Goal: Task Accomplishment & Management: Complete application form

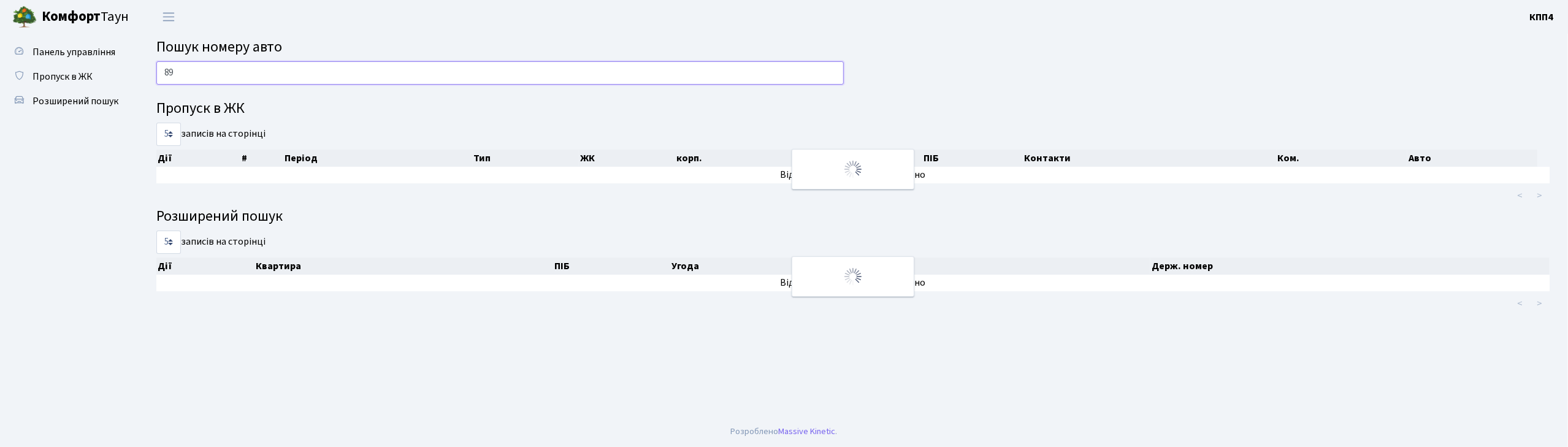
type input "8"
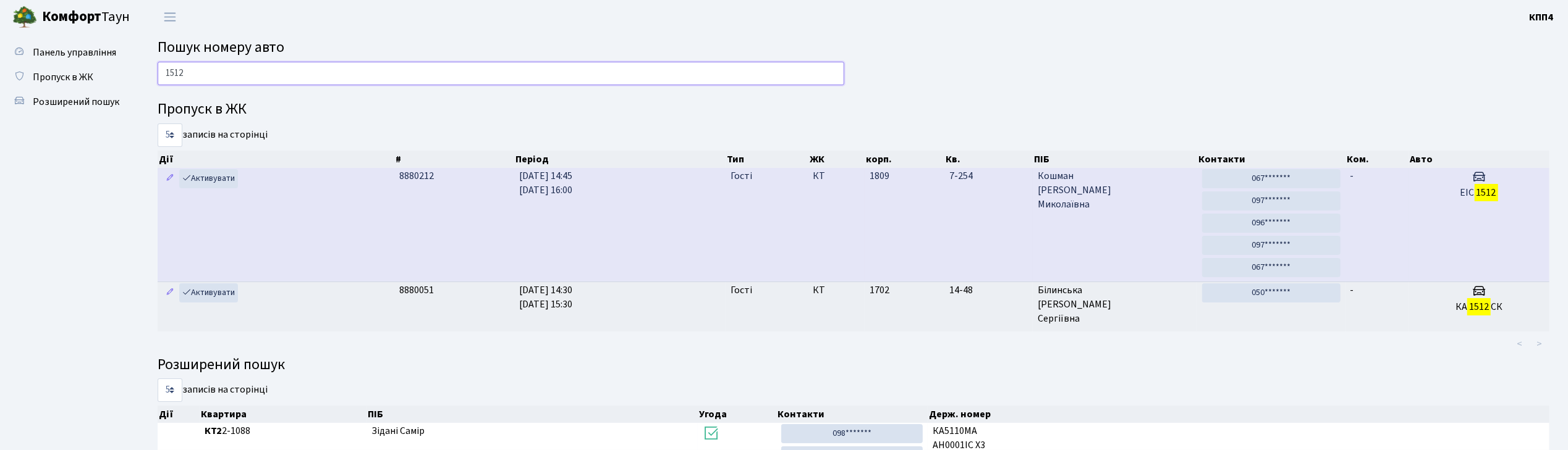
type input "1512"
click at [1141, 188] on span "Кошман Надія Миколаївна" at bounding box center [1115, 190] width 155 height 43
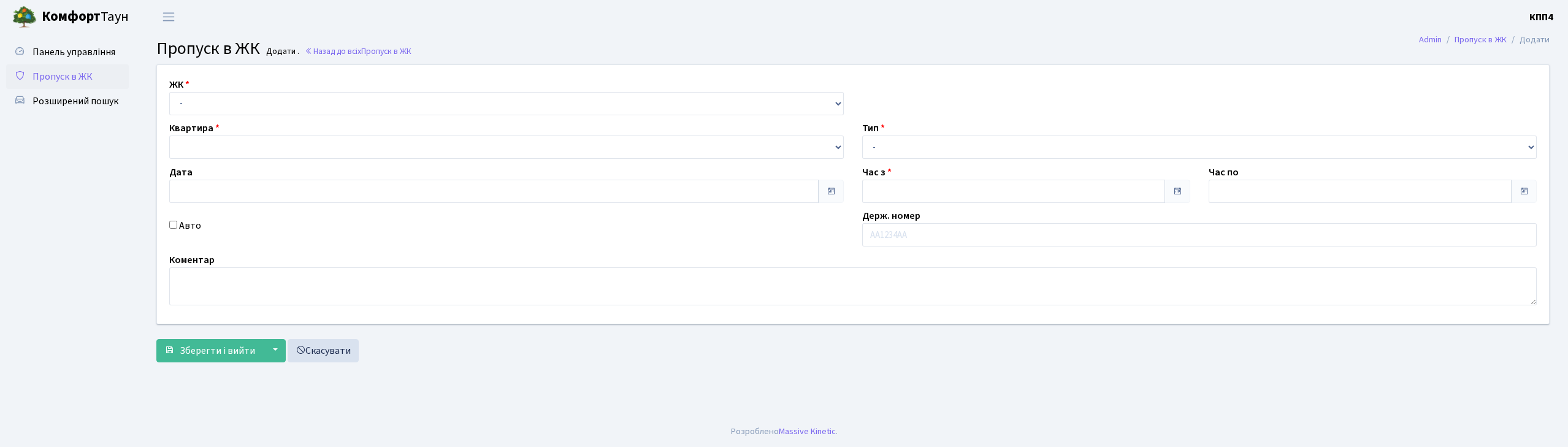
type input "[DATE]"
type input "15:15"
type input "16:15"
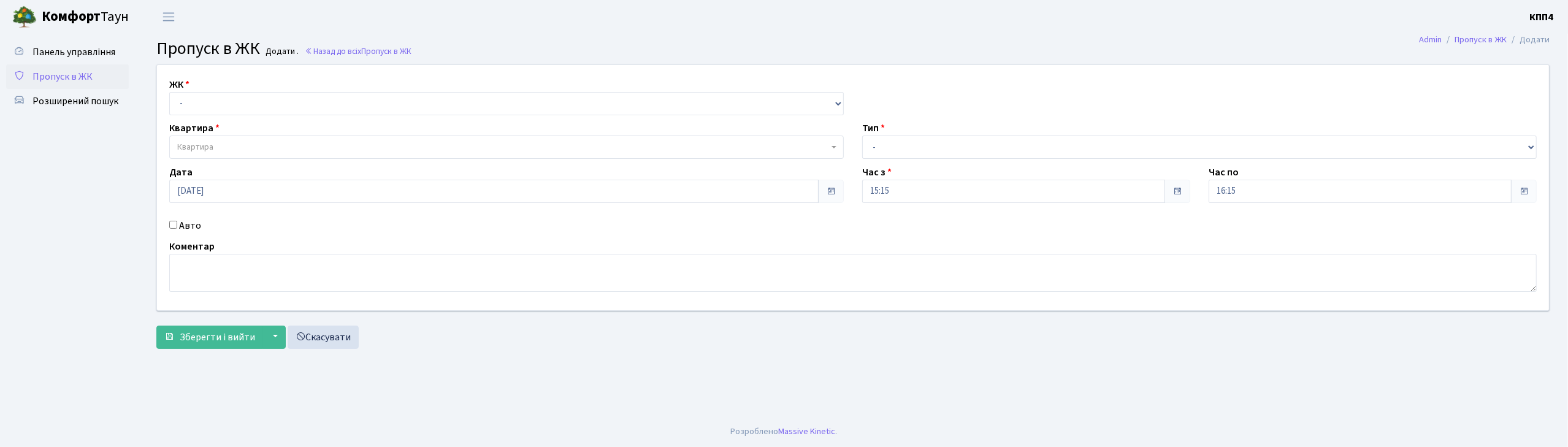
click at [172, 228] on input "Авто" at bounding box center [173, 225] width 8 height 8
checkbox input "true"
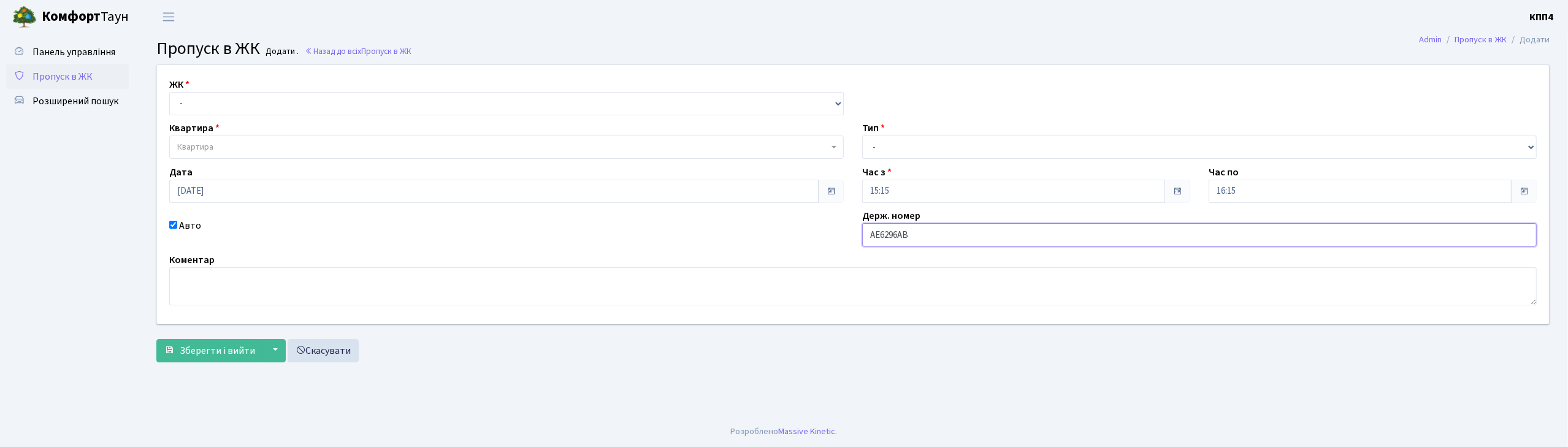
type input "АЕ6296АВ"
click at [196, 111] on select "- КТ, вул. Регенераторна, 4 КТ2, просп. [STREET_ADDRESS] [STREET_ADDRESS] [PERS…" at bounding box center [506, 103] width 674 height 24
select select "271"
click at [169, 92] on select "- КТ, вул. Регенераторна, 4 КТ2, просп. [STREET_ADDRESS] [STREET_ADDRESS] [PERS…" at bounding box center [506, 103] width 674 height 24
select select
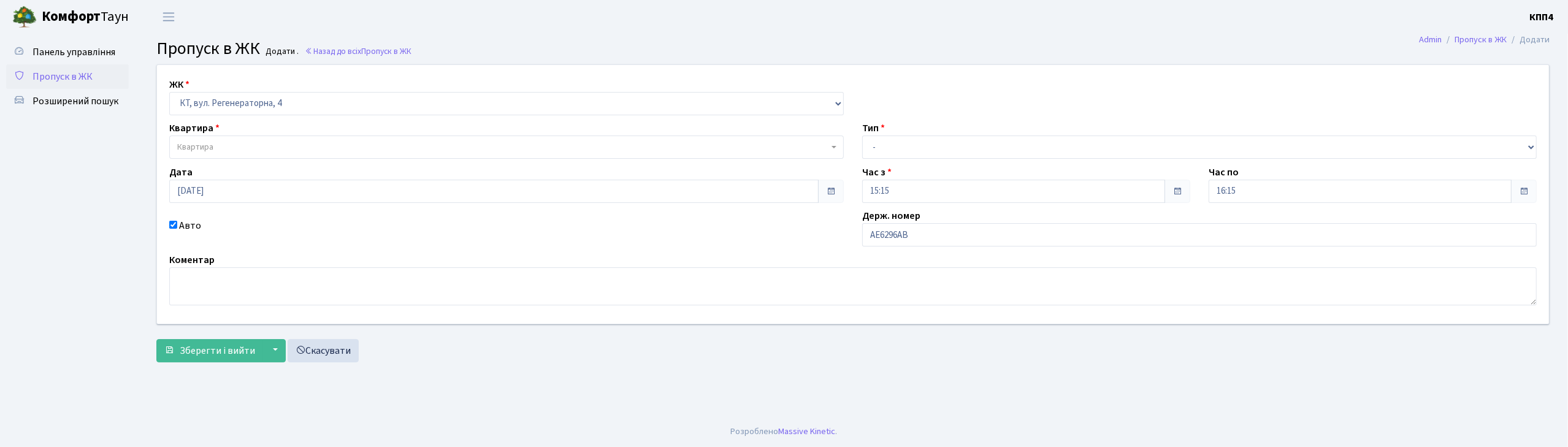
click at [202, 146] on span "Квартира" at bounding box center [196, 147] width 36 height 12
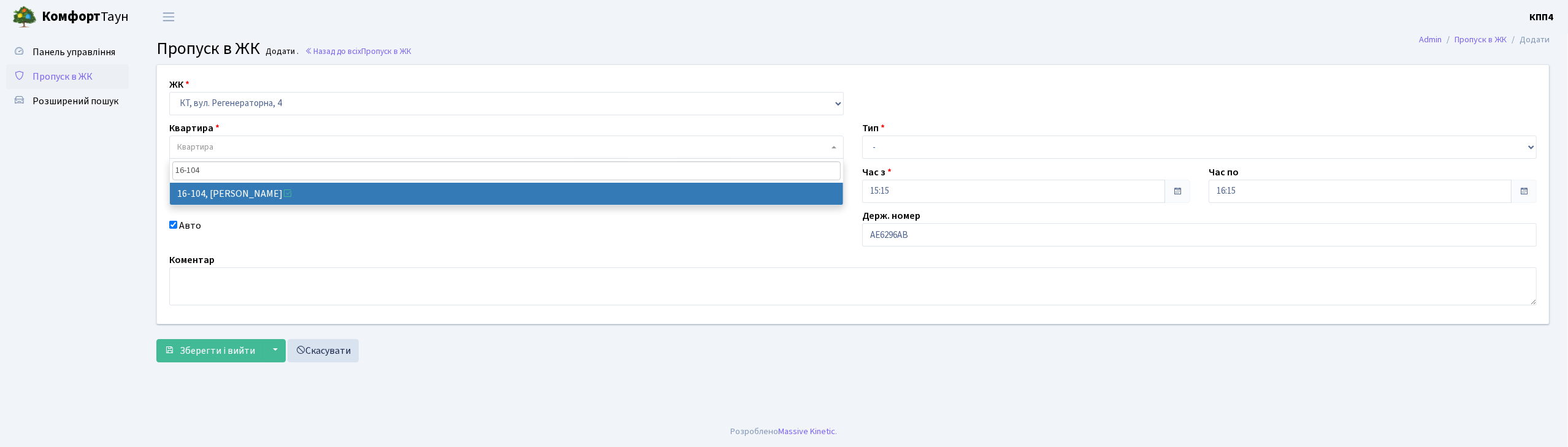
type input "16-104"
select select "8665"
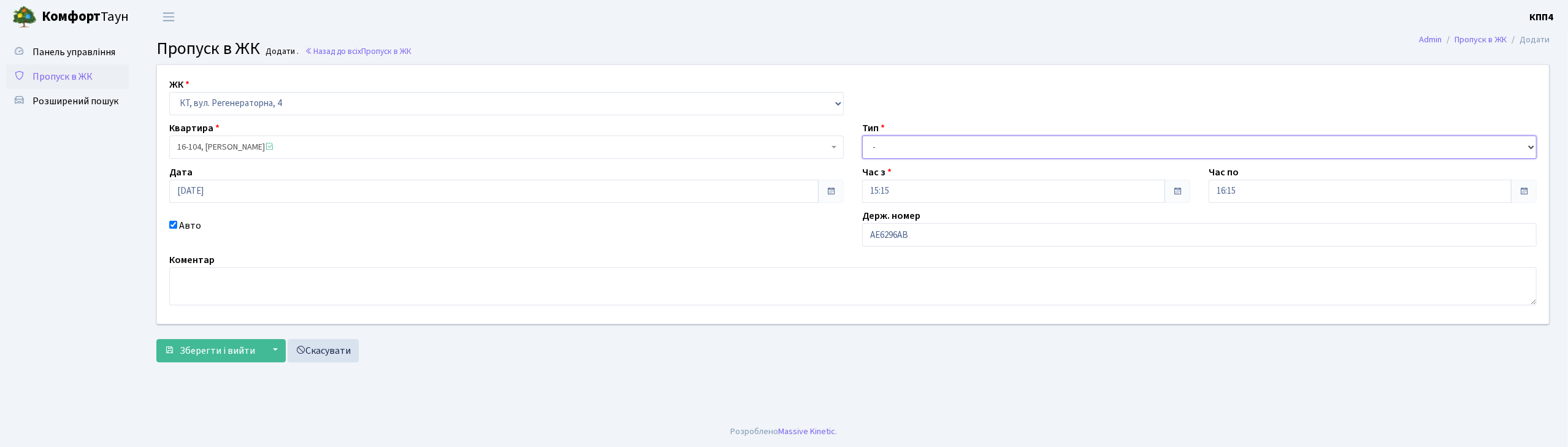
click at [900, 138] on select "- Доставка Таксі Гості Сервіс" at bounding box center [1199, 147] width 674 height 24
select select "2"
click at [863, 136] on select "- Доставка Таксі Гості Сервіс" at bounding box center [1199, 147] width 674 height 24
click at [228, 348] on span "Зберегти і вийти" at bounding box center [217, 351] width 75 height 14
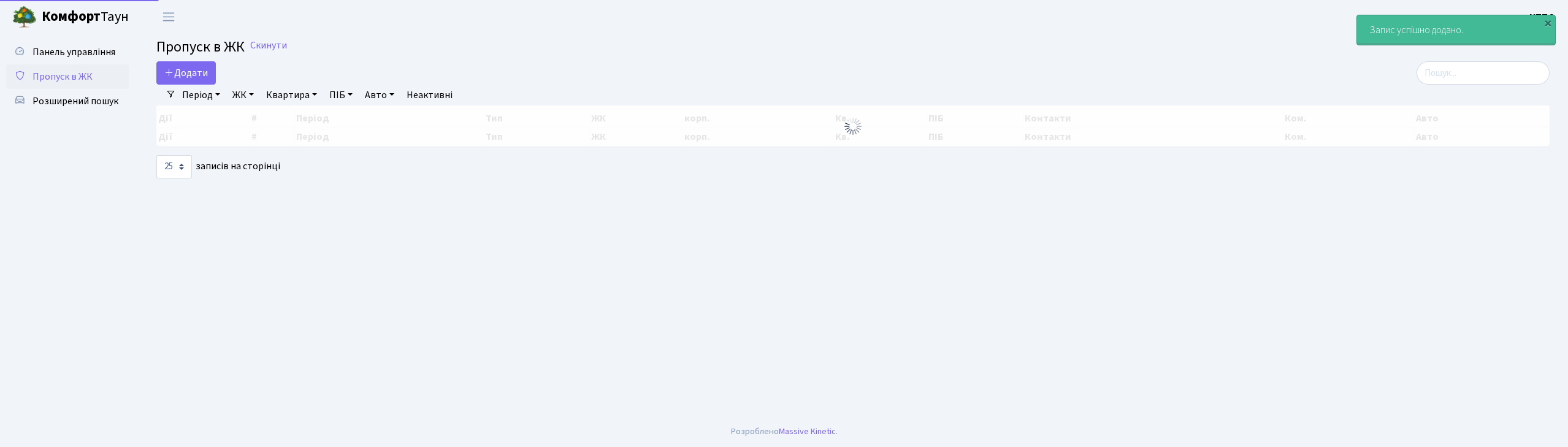
select select "25"
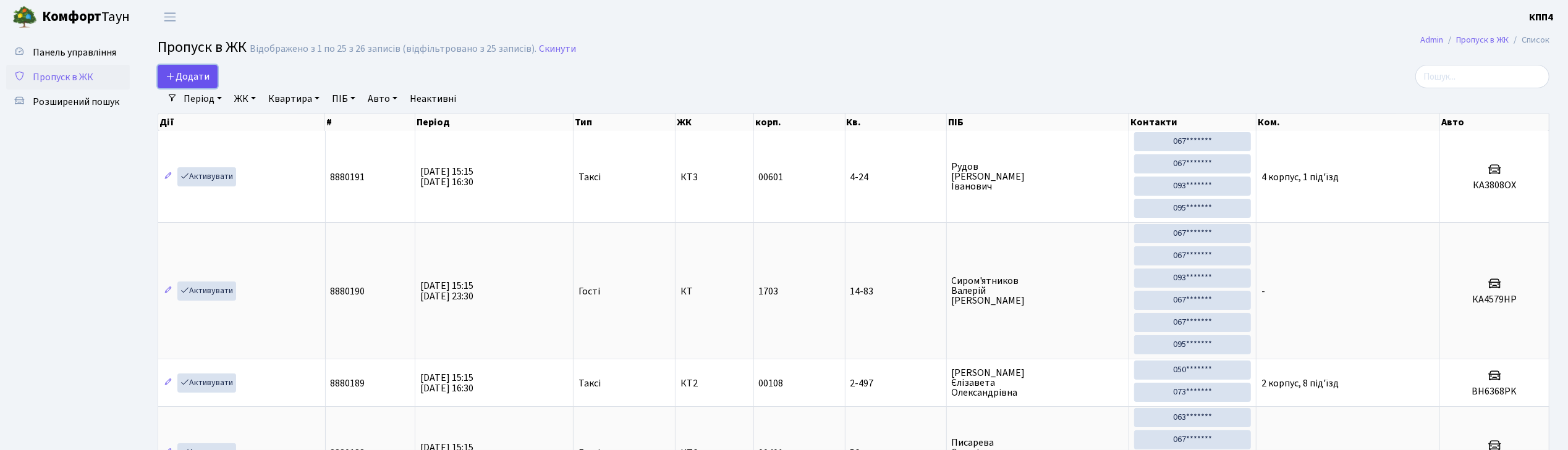
click at [184, 74] on span "Додати" at bounding box center [187, 76] width 44 height 14
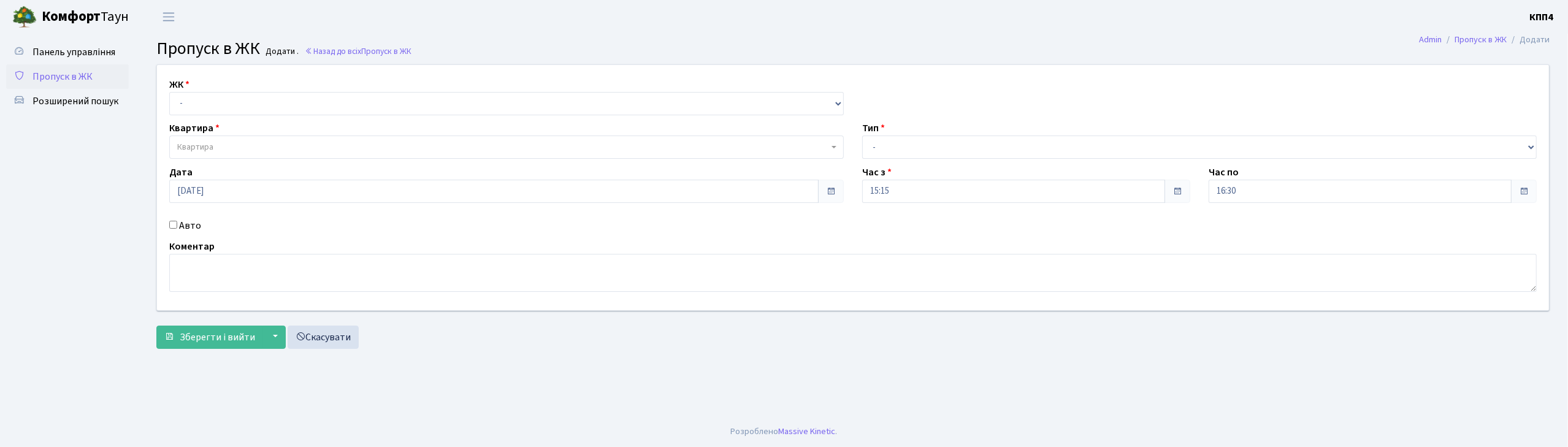
click at [171, 225] on input "Авто" at bounding box center [173, 225] width 8 height 8
checkbox input "true"
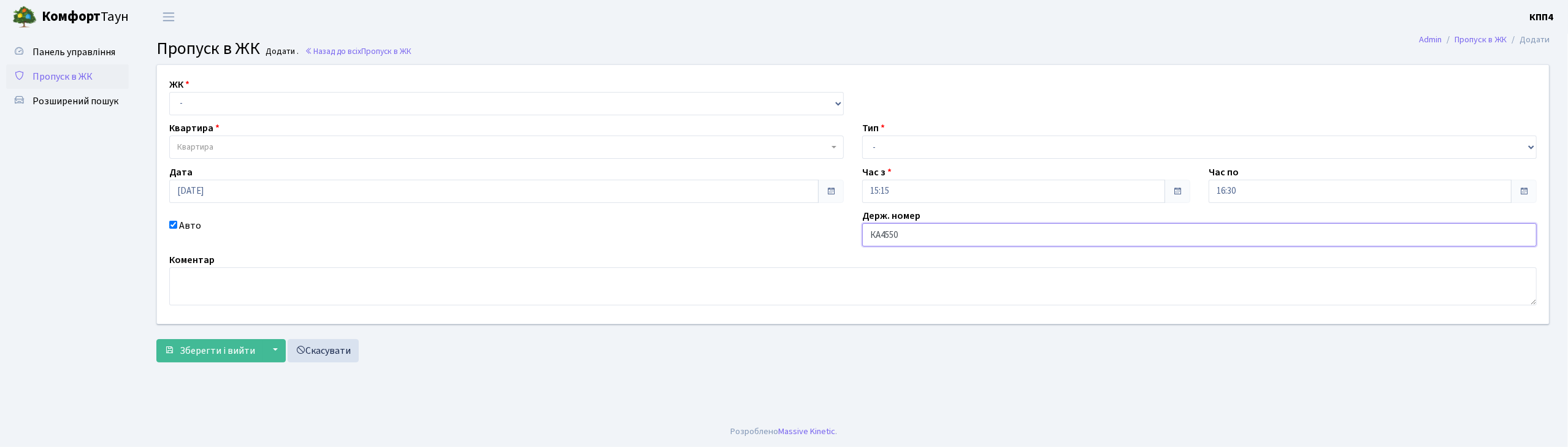
type input "КА4550ІС"
click at [200, 101] on select "- КТ, вул. Регенераторна, 4 КТ2, просп. Соборності, 17 КТ3, вул. Березнева, 16 …" at bounding box center [506, 103] width 674 height 24
select select "271"
click at [169, 92] on select "- КТ, вул. Регенераторна, 4 КТ2, просп. Соборності, 17 КТ3, вул. Березнева, 16 …" at bounding box center [506, 103] width 674 height 24
select select
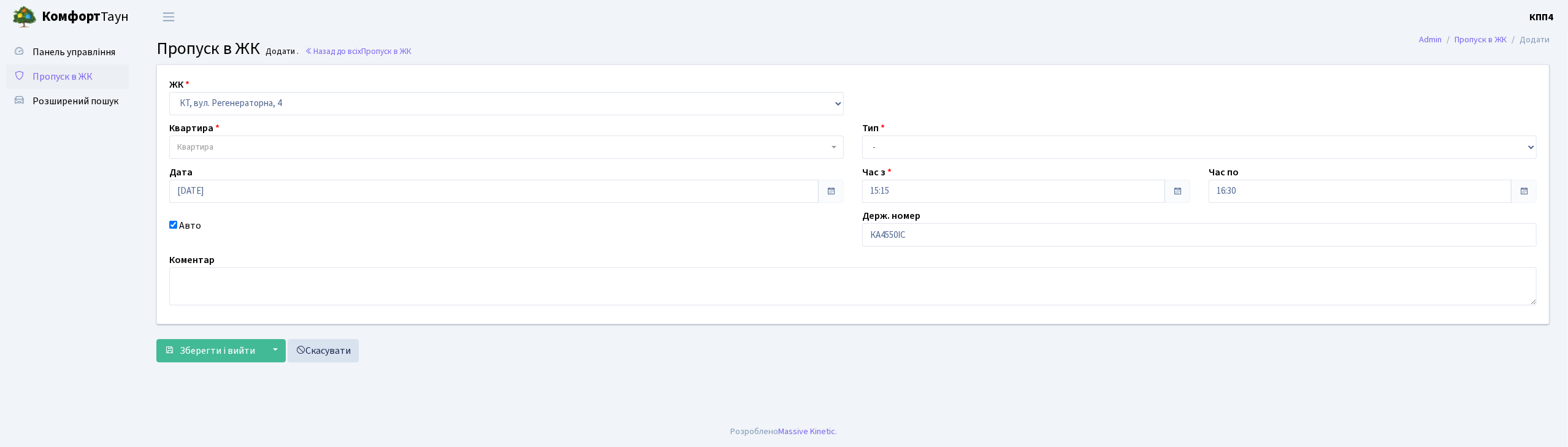
click at [204, 138] on span "Квартира" at bounding box center [506, 147] width 674 height 24
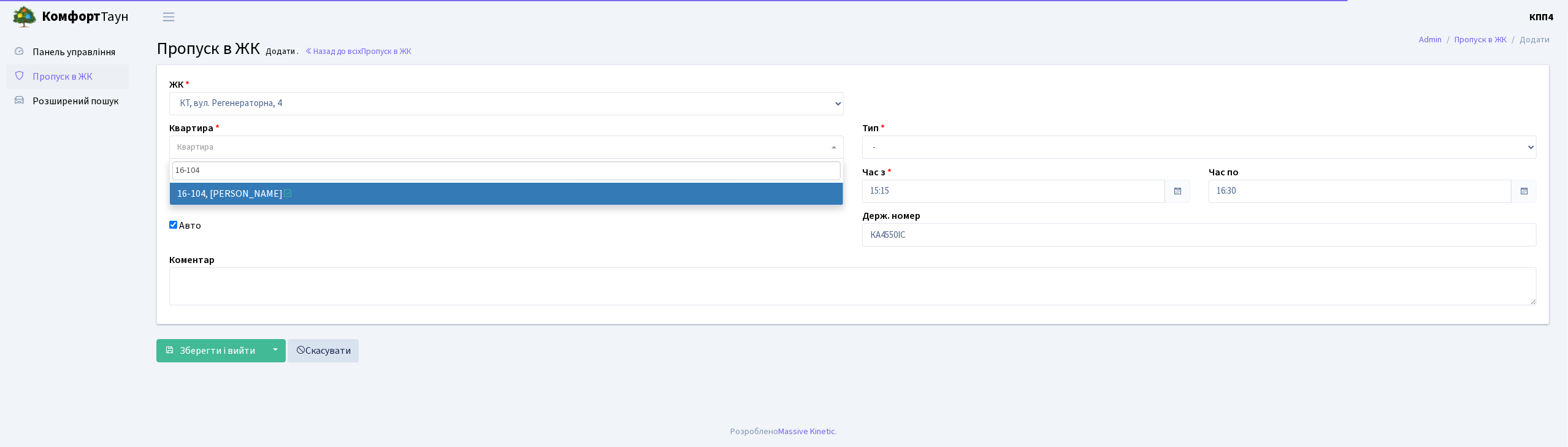
type input "16-104"
select select "8665"
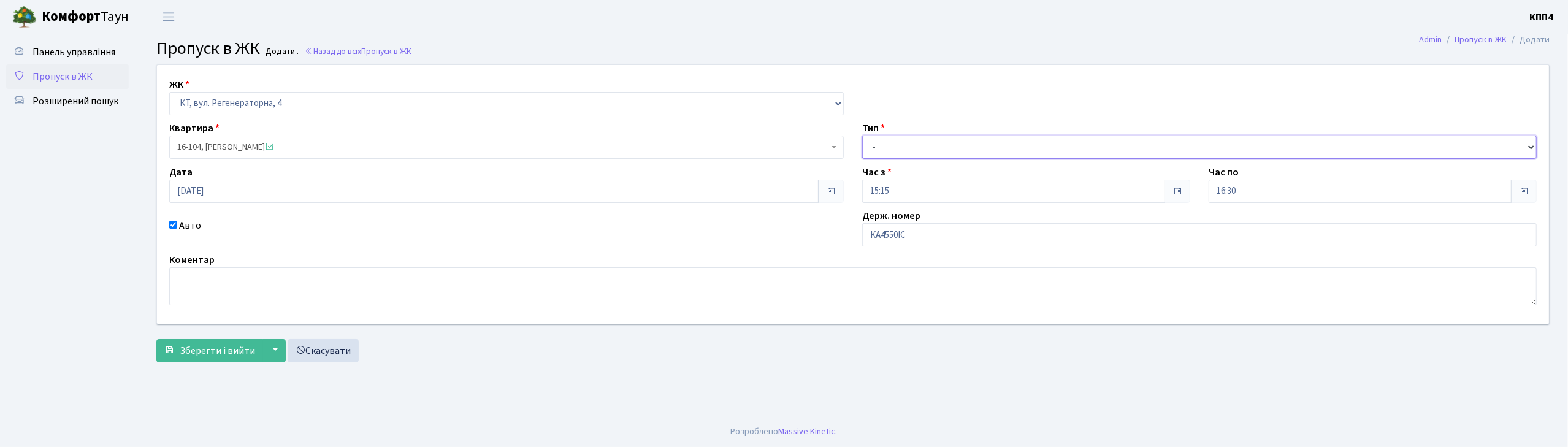
click at [919, 140] on select "- Доставка Таксі Гості Сервіс" at bounding box center [1199, 147] width 674 height 24
select select "2"
click at [863, 136] on select "- Доставка Таксі Гості Сервіс" at bounding box center [1199, 147] width 674 height 24
click at [217, 356] on span "Зберегти і вийти" at bounding box center [217, 351] width 75 height 14
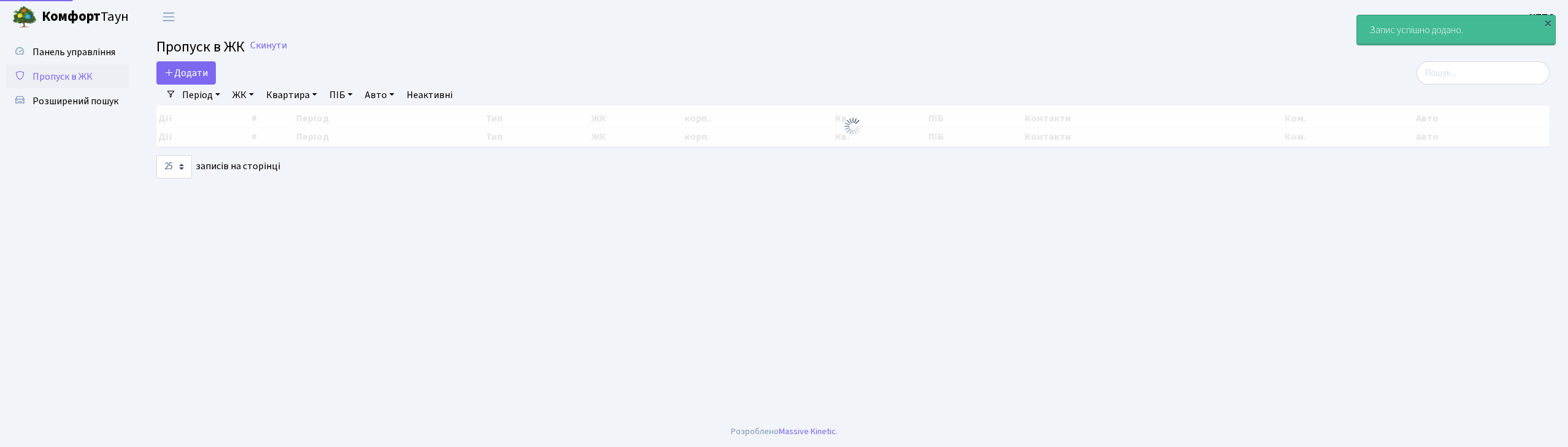
select select "25"
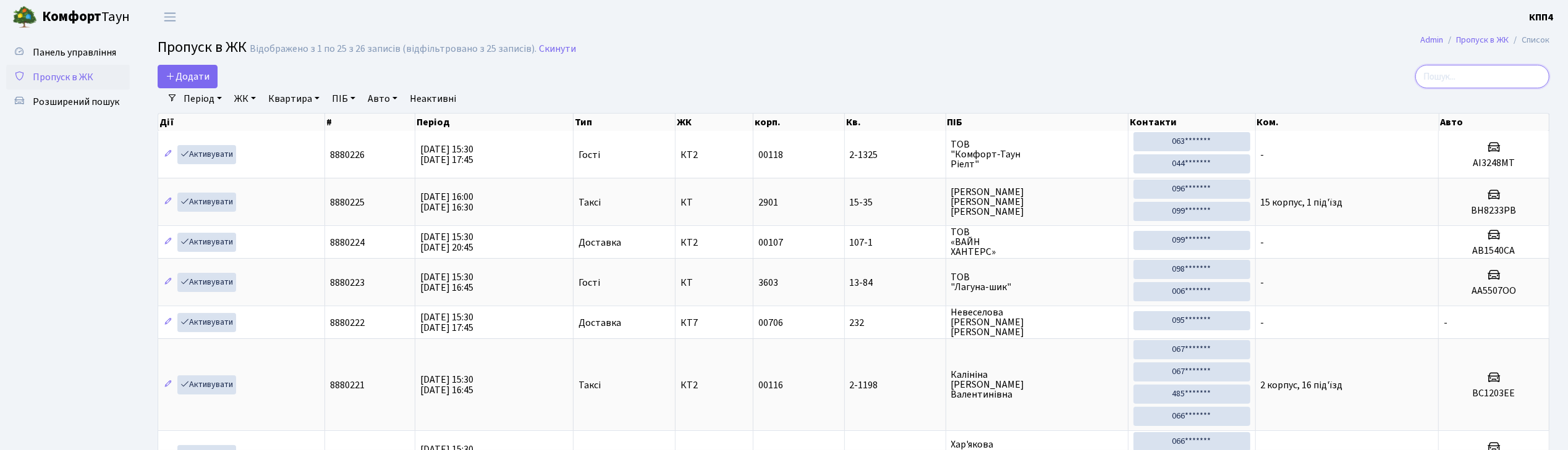
click at [1481, 75] on input "search" at bounding box center [1482, 76] width 134 height 24
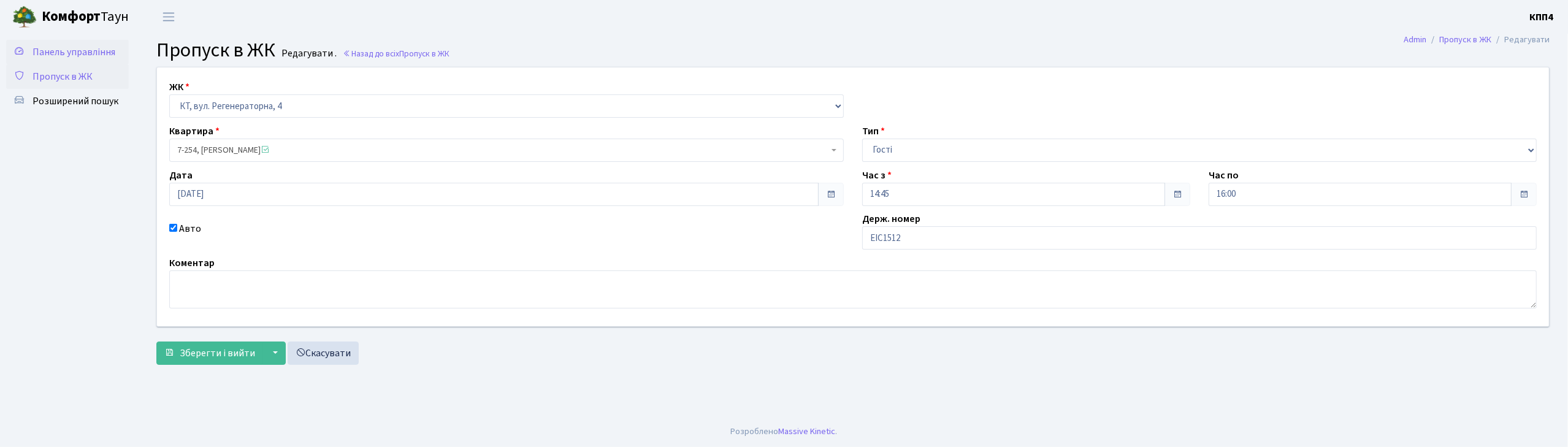
click at [90, 54] on span "Панель управління" at bounding box center [74, 52] width 83 height 14
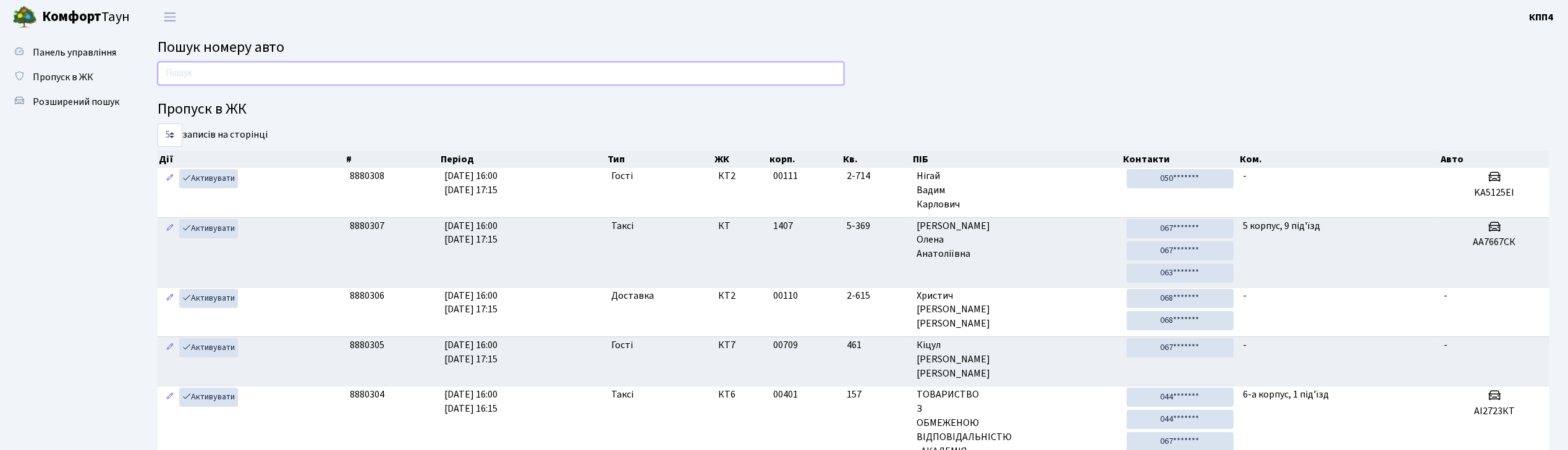
click at [192, 77] on input "text" at bounding box center [501, 73] width 687 height 24
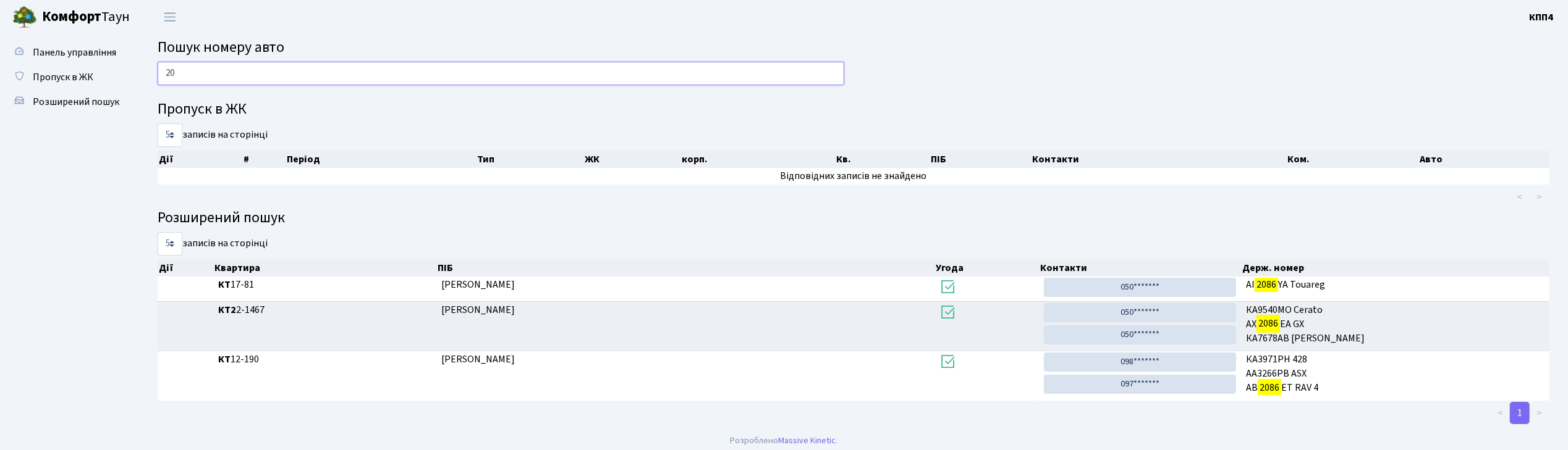
type input "2"
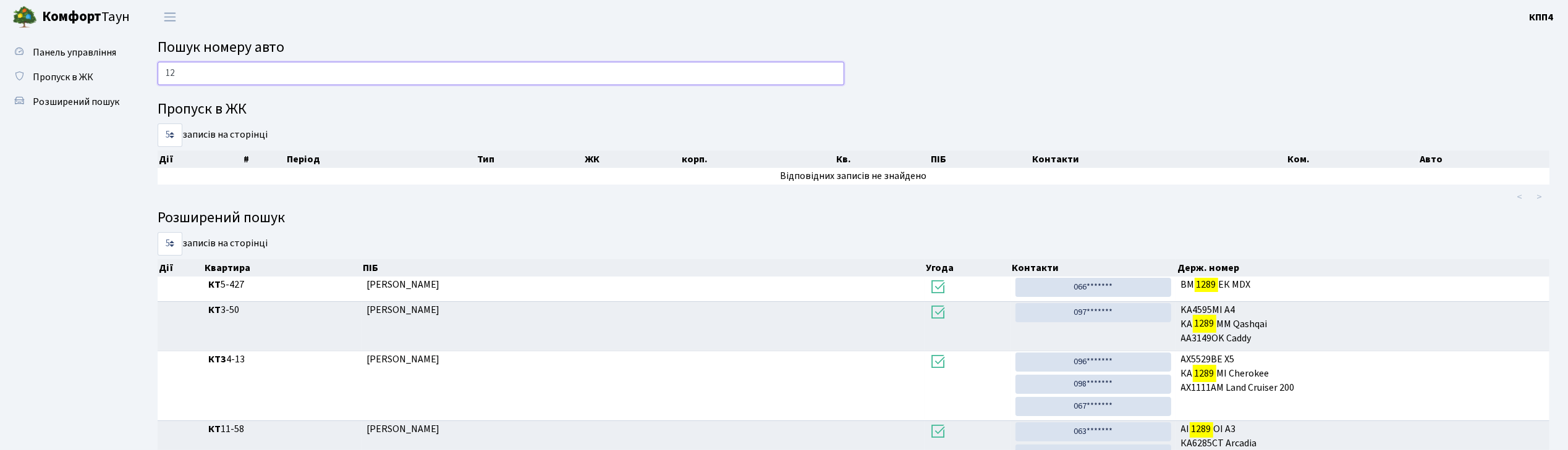
type input "1"
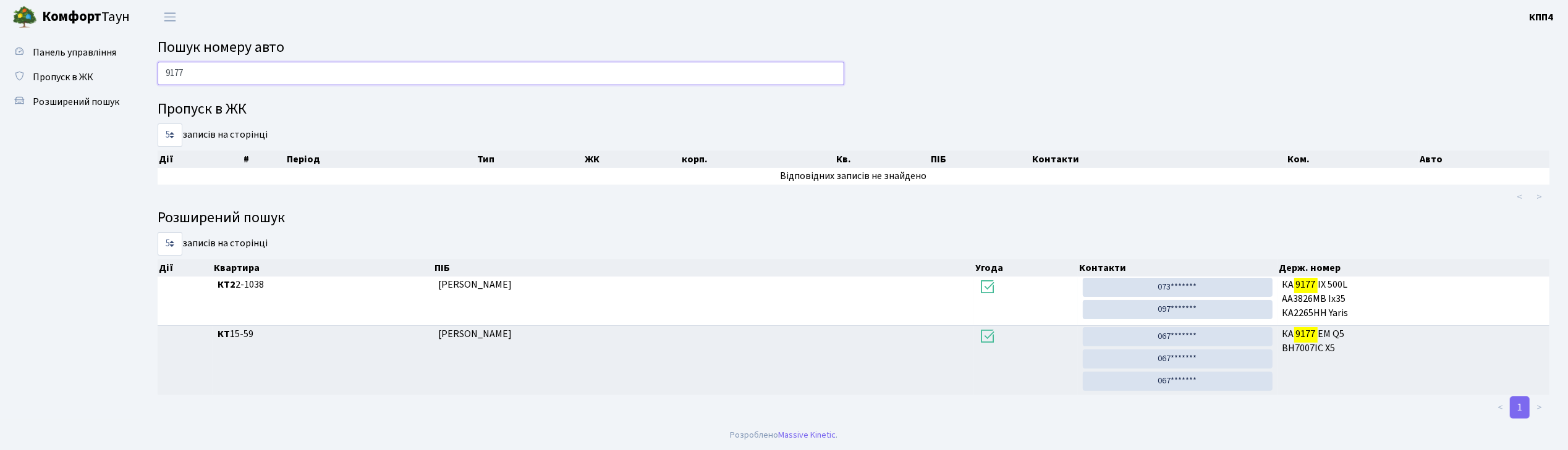
scroll to position [2, 0]
type input "9"
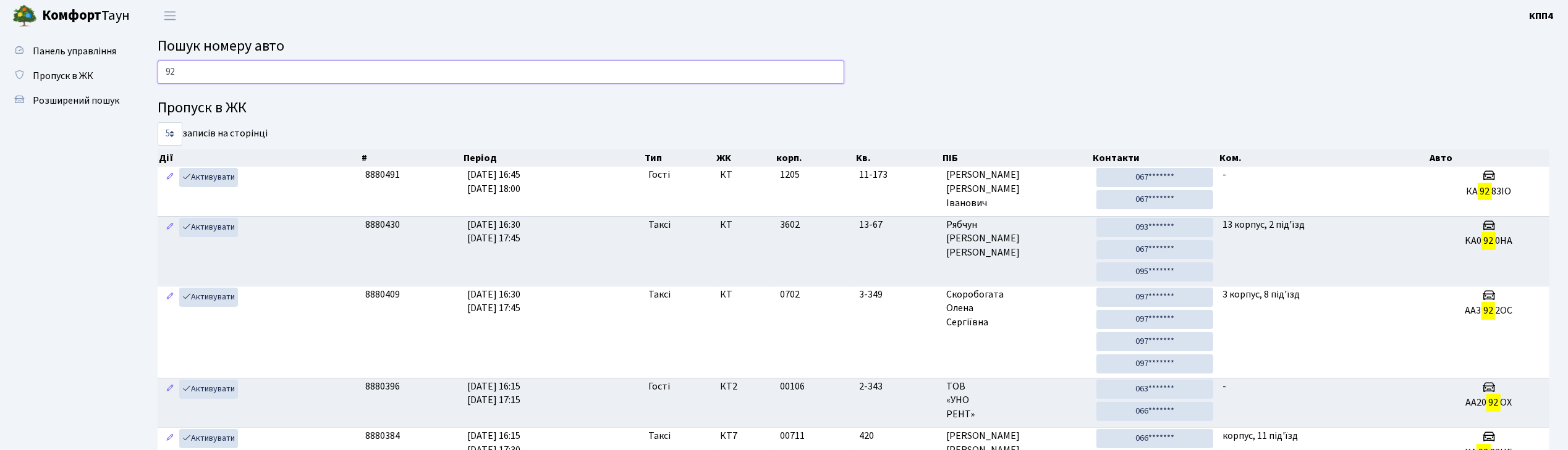
type input "9"
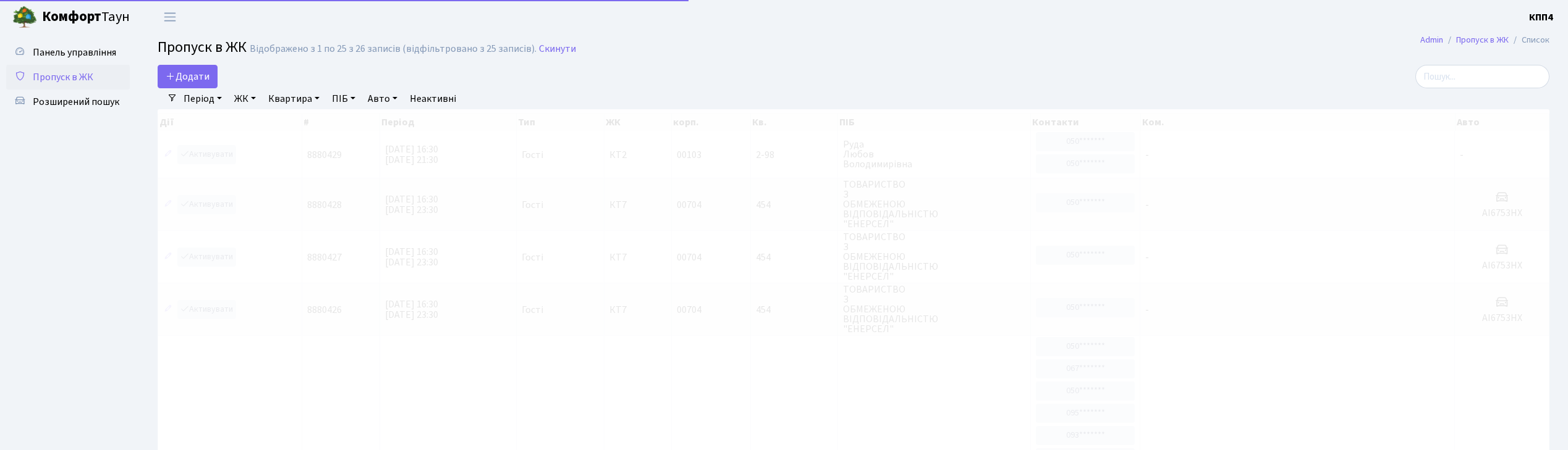
select select "25"
click at [190, 84] on link "Додати" at bounding box center [187, 76] width 60 height 24
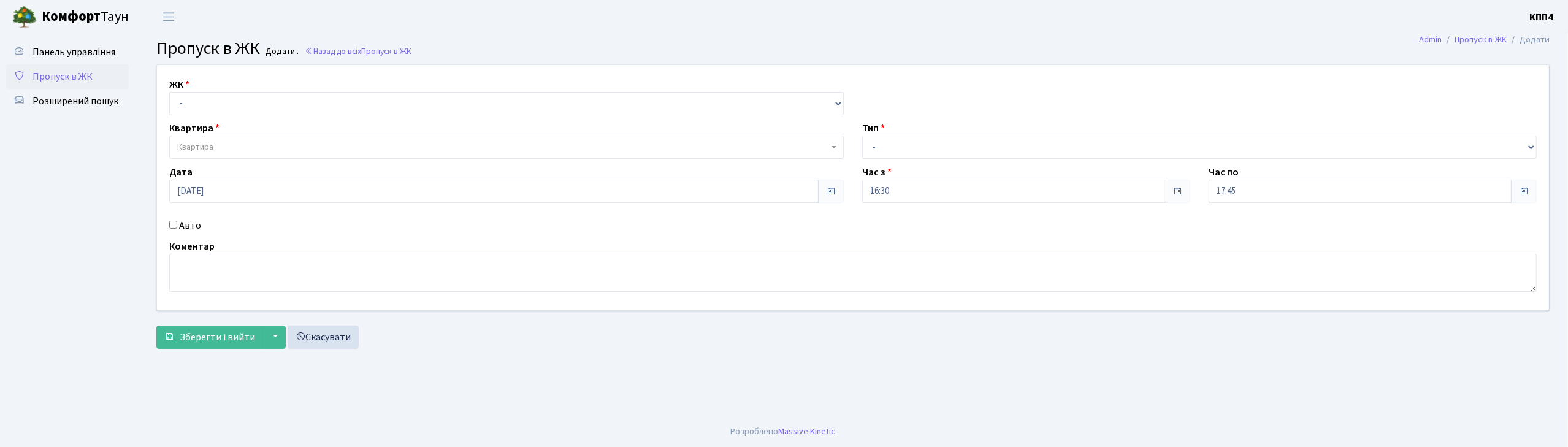
click at [174, 225] on input "Авто" at bounding box center [173, 225] width 8 height 8
checkbox input "true"
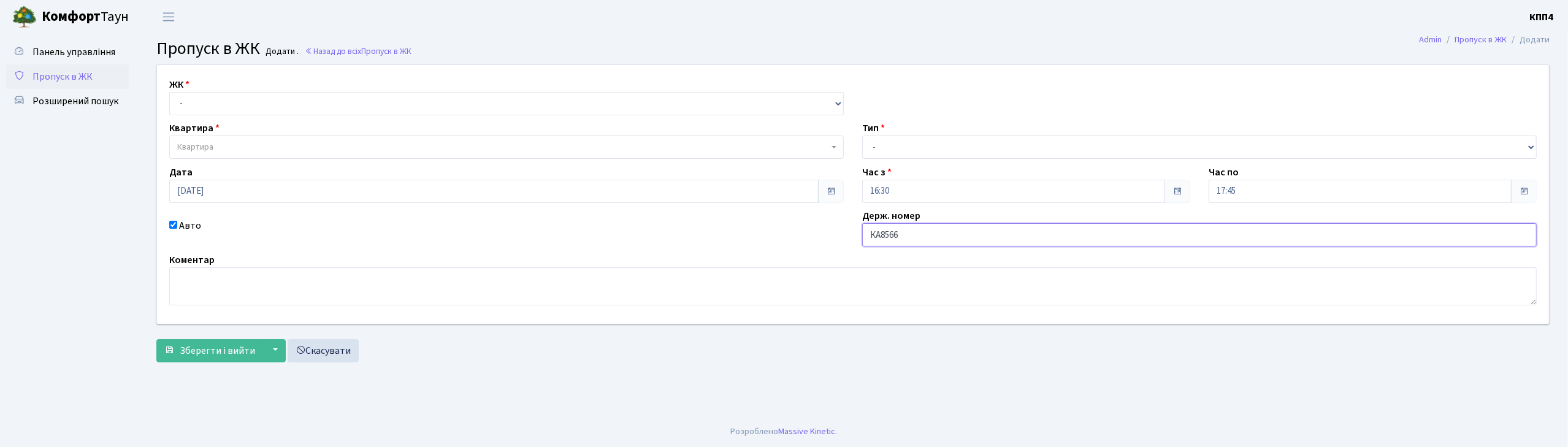
type input "КА8566ІН"
click at [194, 107] on select "- КТ, вул. Регенераторна, 4 КТ2, просп. [STREET_ADDRESS] [STREET_ADDRESS] [PERS…" at bounding box center [506, 103] width 674 height 24
select select "271"
click at [169, 92] on select "- КТ, вул. Регенераторна, 4 КТ2, просп. [STREET_ADDRESS] [STREET_ADDRESS] [PERS…" at bounding box center [506, 103] width 674 height 24
select select
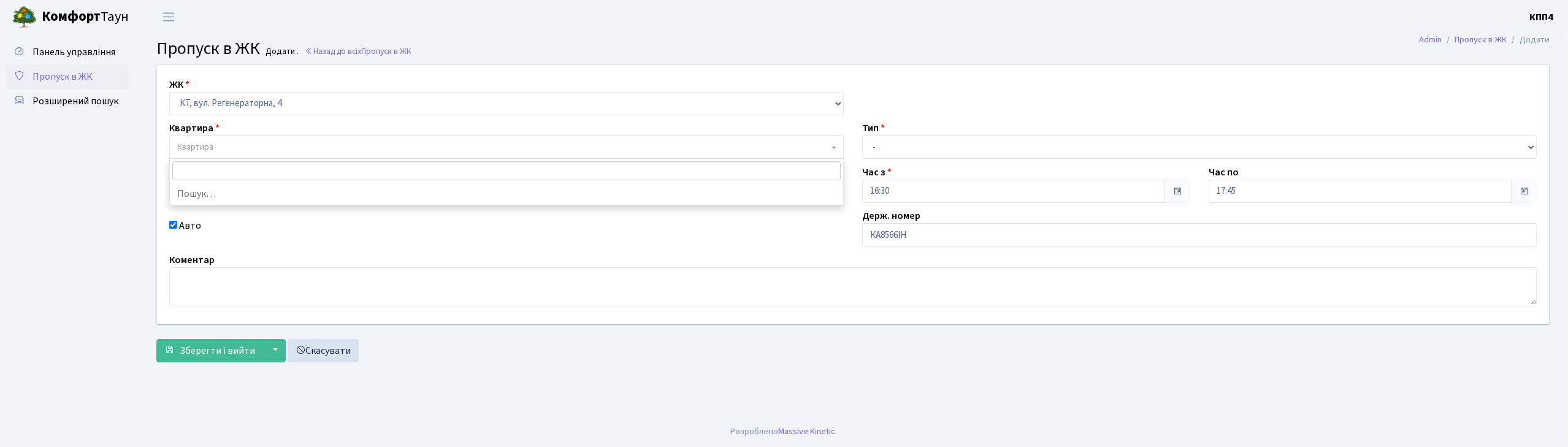
click at [189, 150] on span "Квартира" at bounding box center [196, 147] width 36 height 12
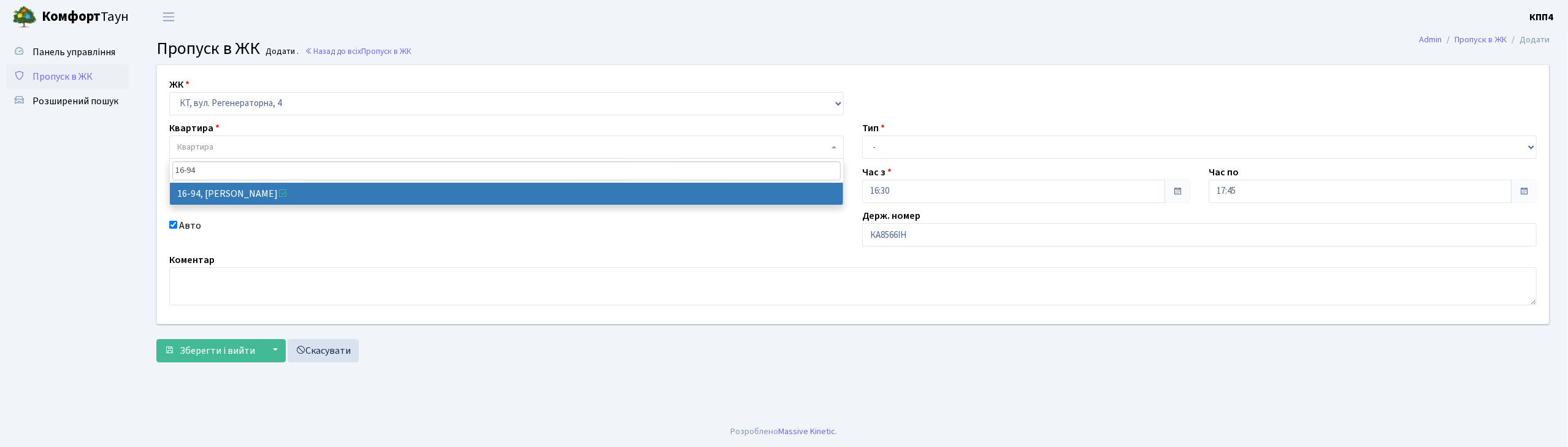
type input "16-94"
select select "8655"
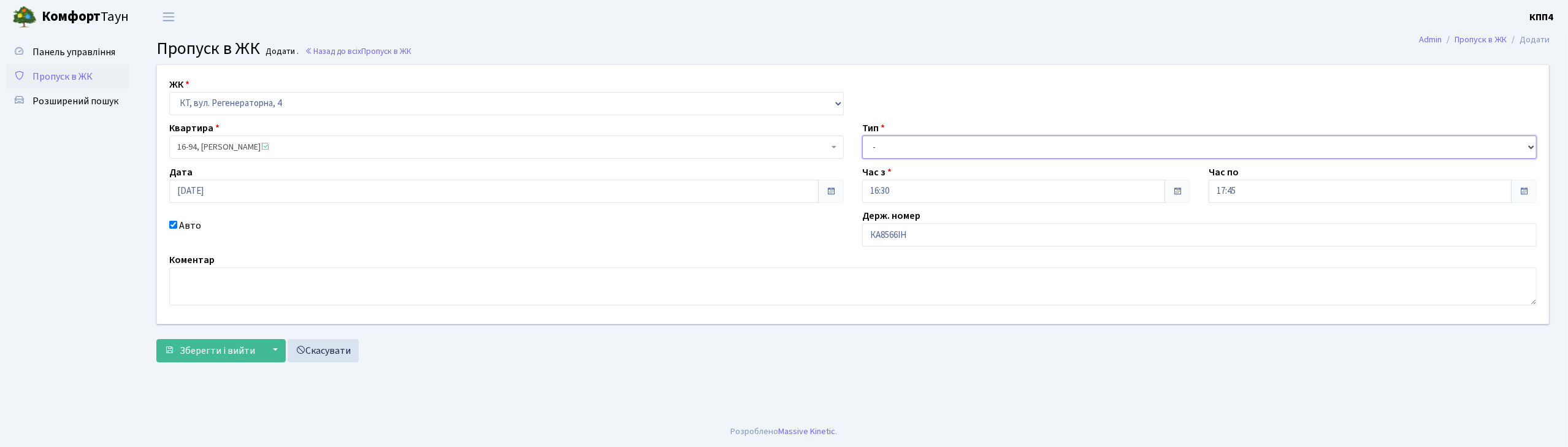
click at [875, 147] on select "- Доставка Таксі Гості Сервіс" at bounding box center [1199, 147] width 674 height 24
select select "2"
click at [863, 136] on select "- Доставка Таксі Гості Сервіс" at bounding box center [1199, 147] width 674 height 24
click at [212, 351] on span "Зберегти і вийти" at bounding box center [217, 351] width 75 height 14
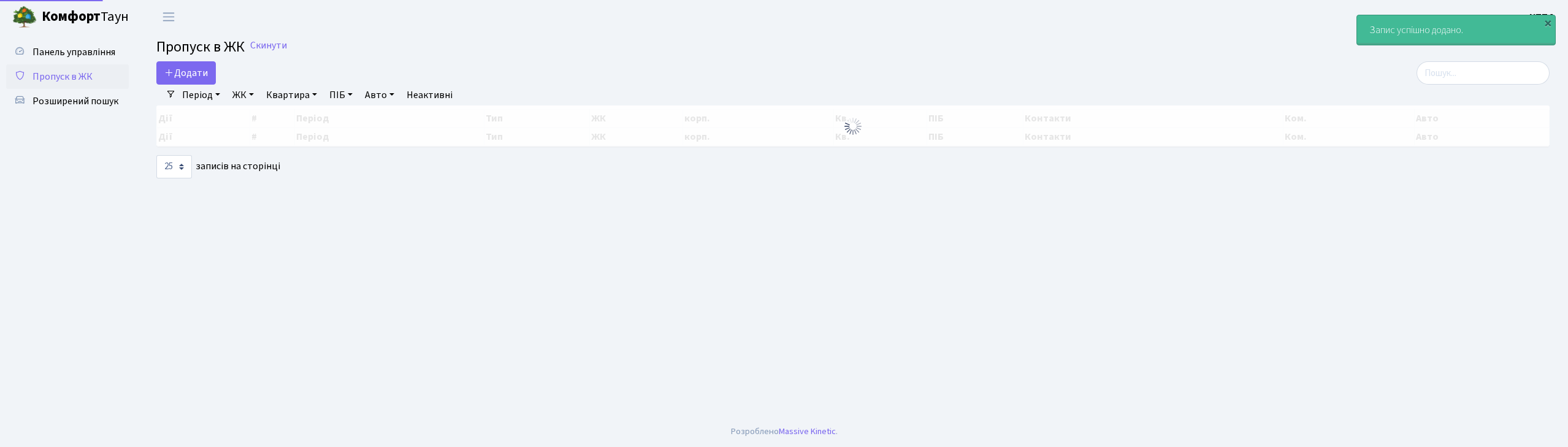
select select "25"
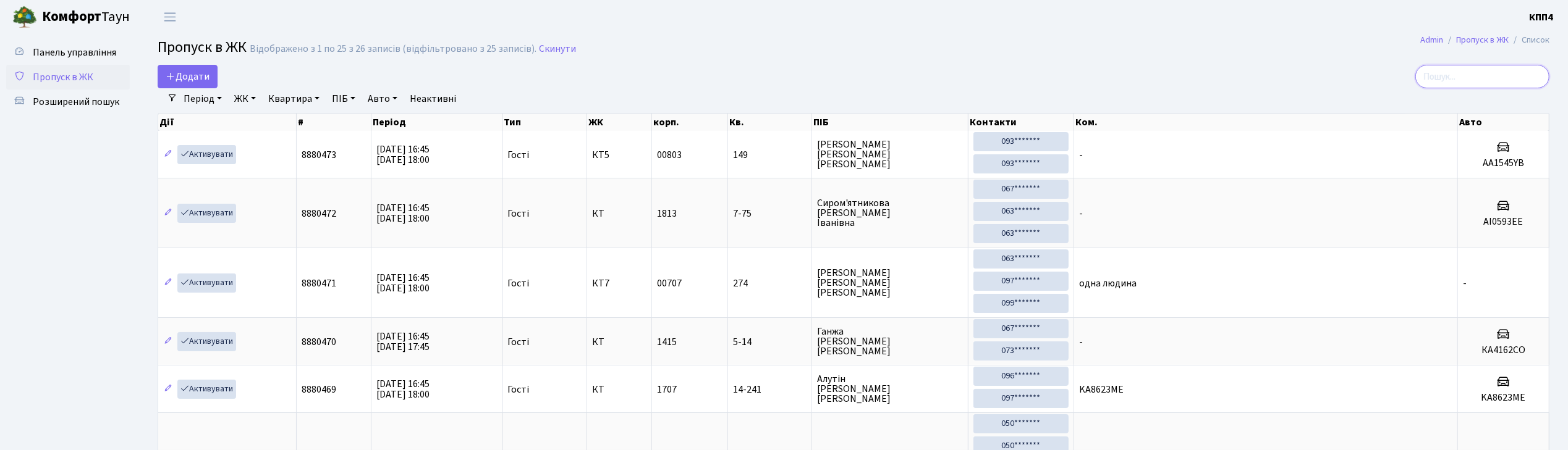
click at [1474, 80] on input "search" at bounding box center [1482, 76] width 134 height 24
click at [187, 76] on span "Додати" at bounding box center [187, 76] width 44 height 14
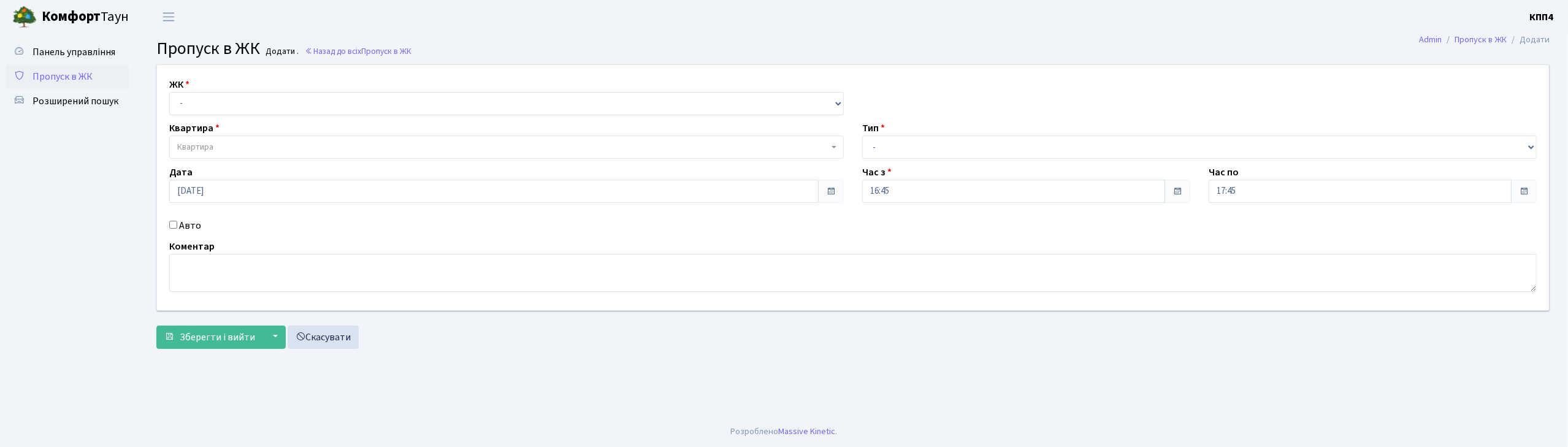
click at [171, 225] on input "Авто" at bounding box center [173, 225] width 8 height 8
checkbox input "true"
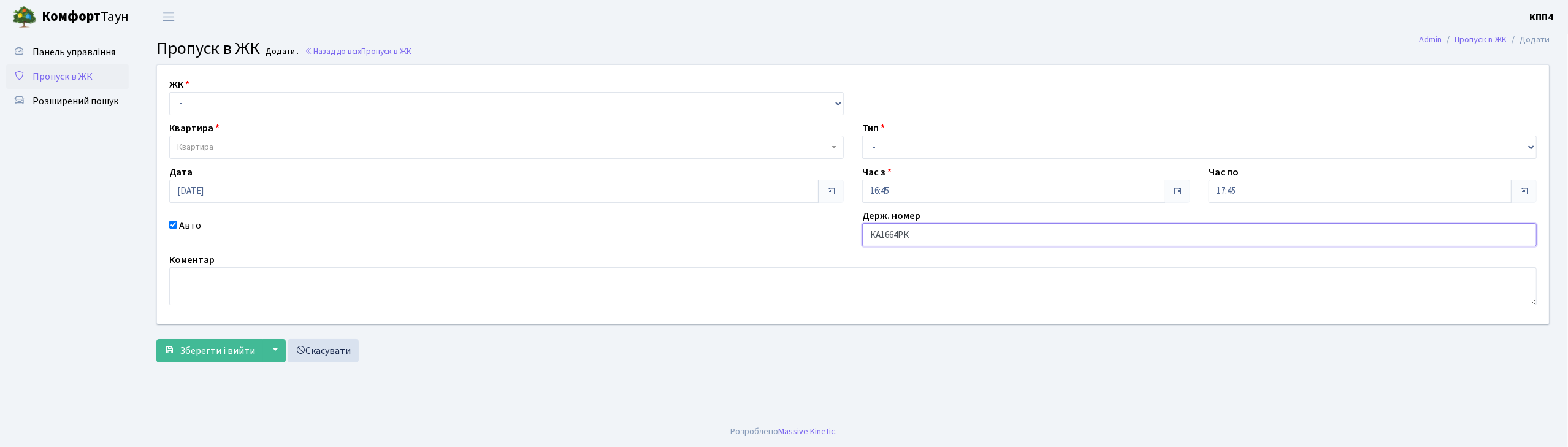
type input "КА1664РК"
drag, startPoint x: 191, startPoint y: 93, endPoint x: 193, endPoint y: 114, distance: 21.1
click at [193, 103] on select "- КТ, вул. Регенераторна, 4 КТ2, просп. Соборності, 17 КТ3, вул. Березнева, 16 …" at bounding box center [506, 103] width 674 height 24
select select "271"
click at [169, 92] on select "- КТ, вул. Регенераторна, 4 КТ2, просп. Соборності, 17 КТ3, вул. Березнева, 16 …" at bounding box center [506, 103] width 674 height 24
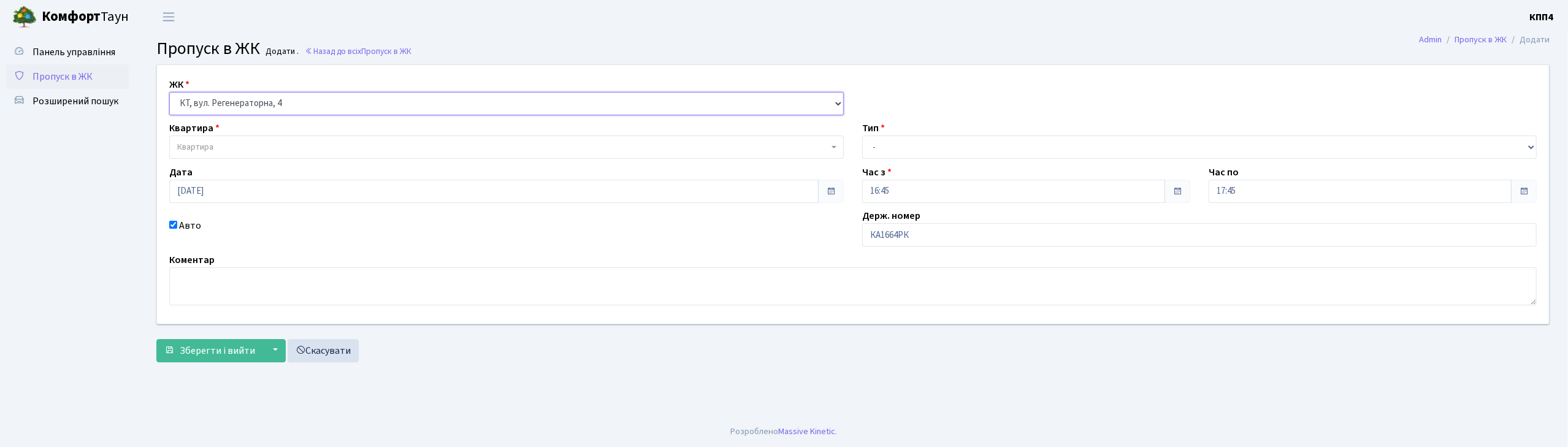
select select
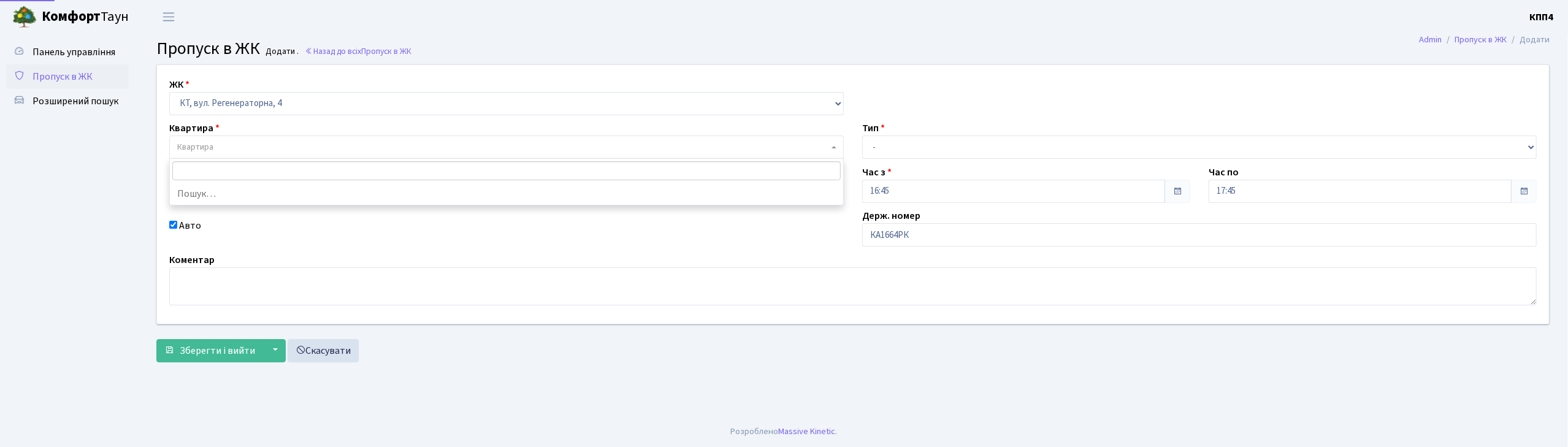
click at [212, 143] on span "Квартира" at bounding box center [196, 147] width 36 height 12
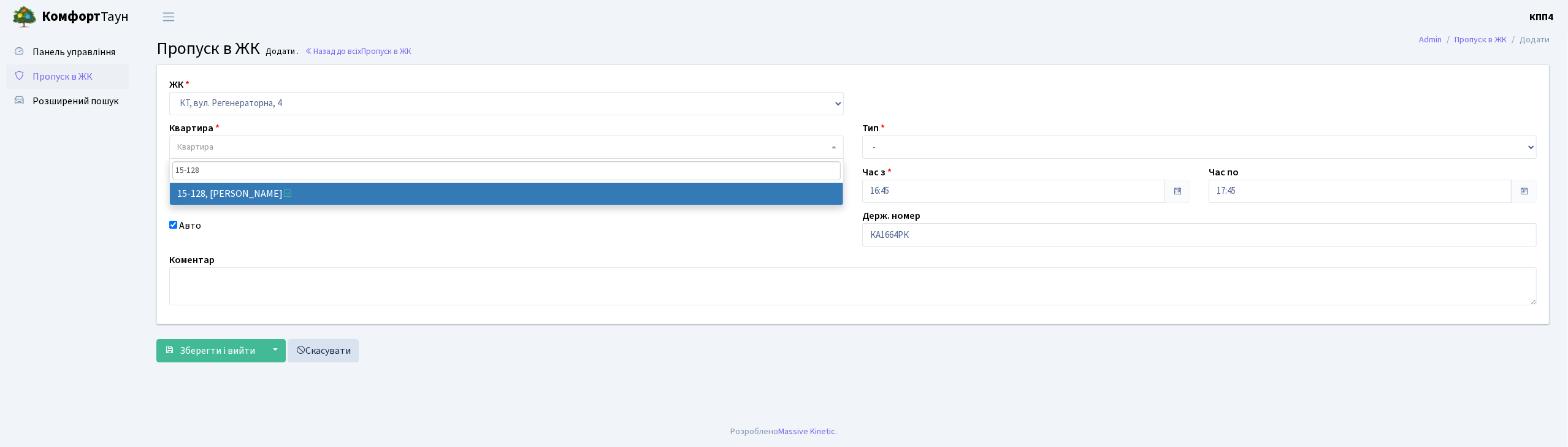
type input "15-128"
select select "8903"
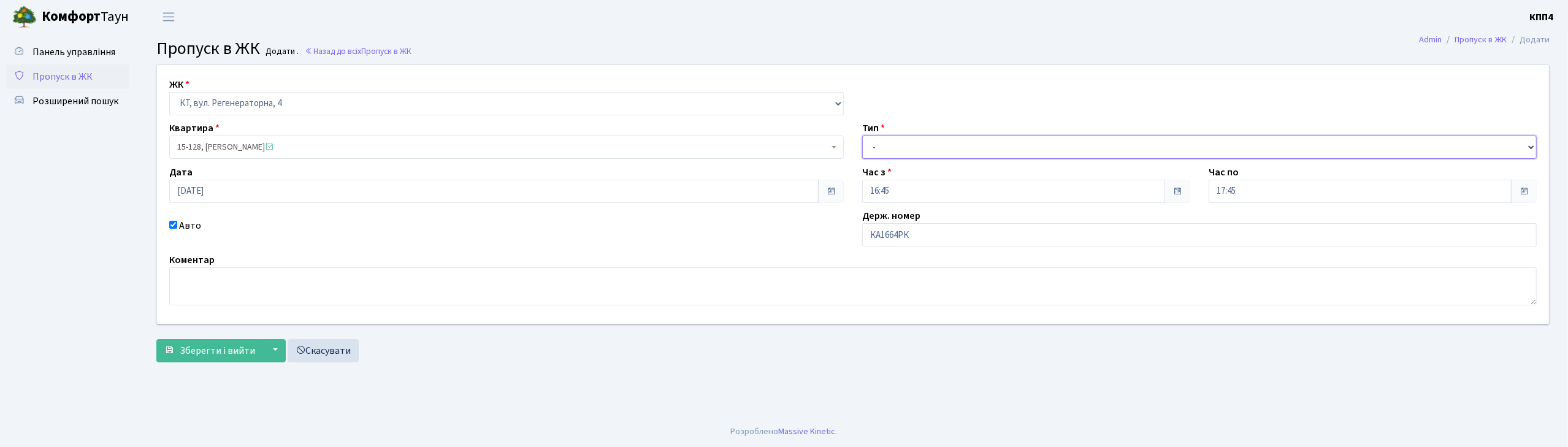
click at [885, 143] on select "- Доставка Таксі Гості Сервіс" at bounding box center [1199, 147] width 674 height 24
select select "2"
click at [863, 136] on select "- Доставка Таксі Гості Сервіс" at bounding box center [1199, 147] width 674 height 24
click at [231, 360] on button "Зберегти і вийти" at bounding box center [209, 351] width 107 height 24
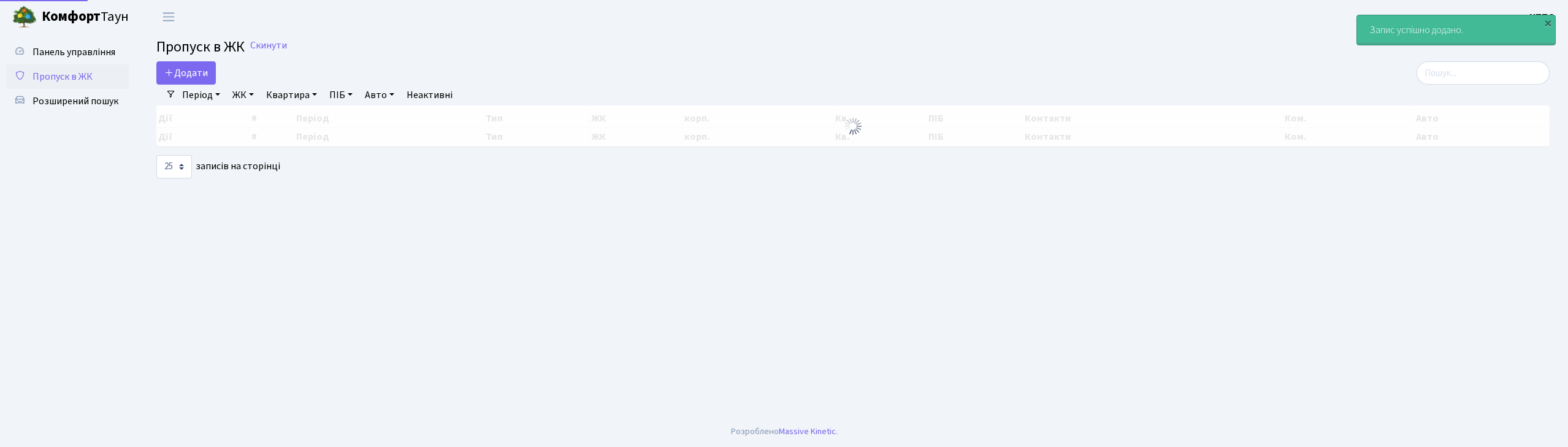
select select "25"
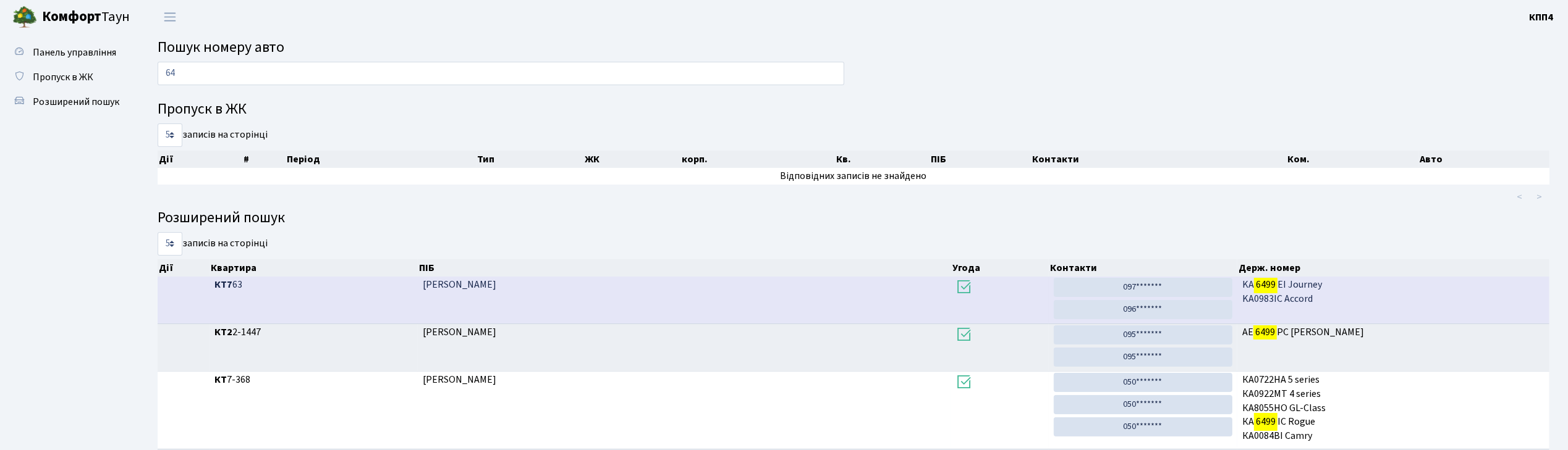
type input "6"
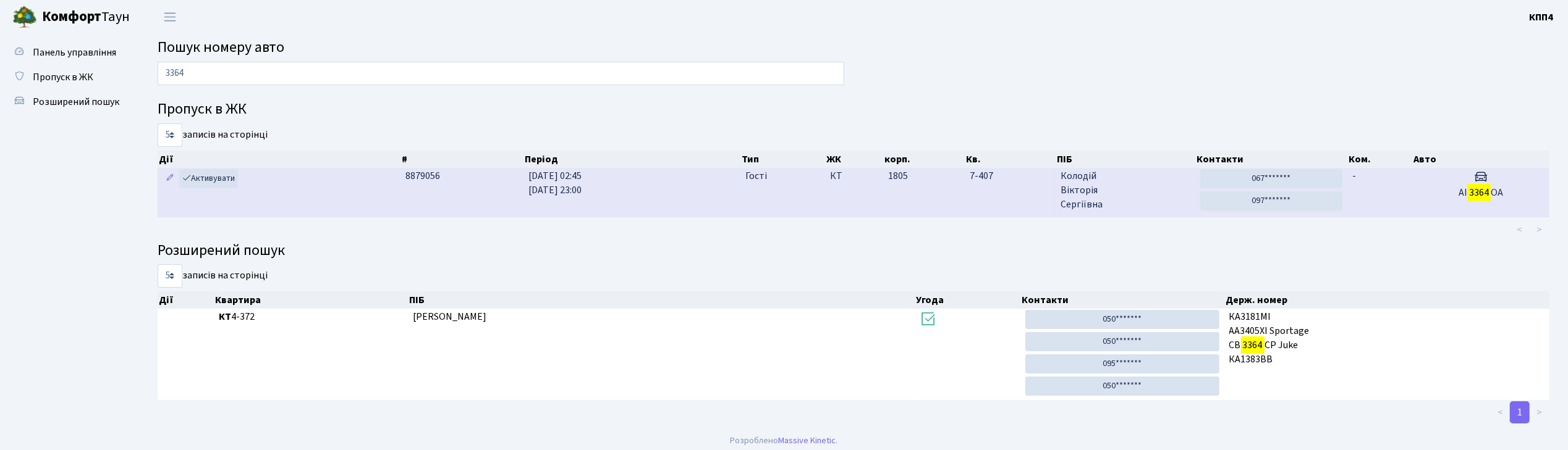
type input "3364"
click at [1509, 192] on h5 "AI 3364 ОА" at bounding box center [1481, 193] width 128 height 11
click at [1141, 186] on span "Колодій Вікторія Сергіївна" at bounding box center [1125, 190] width 131 height 43
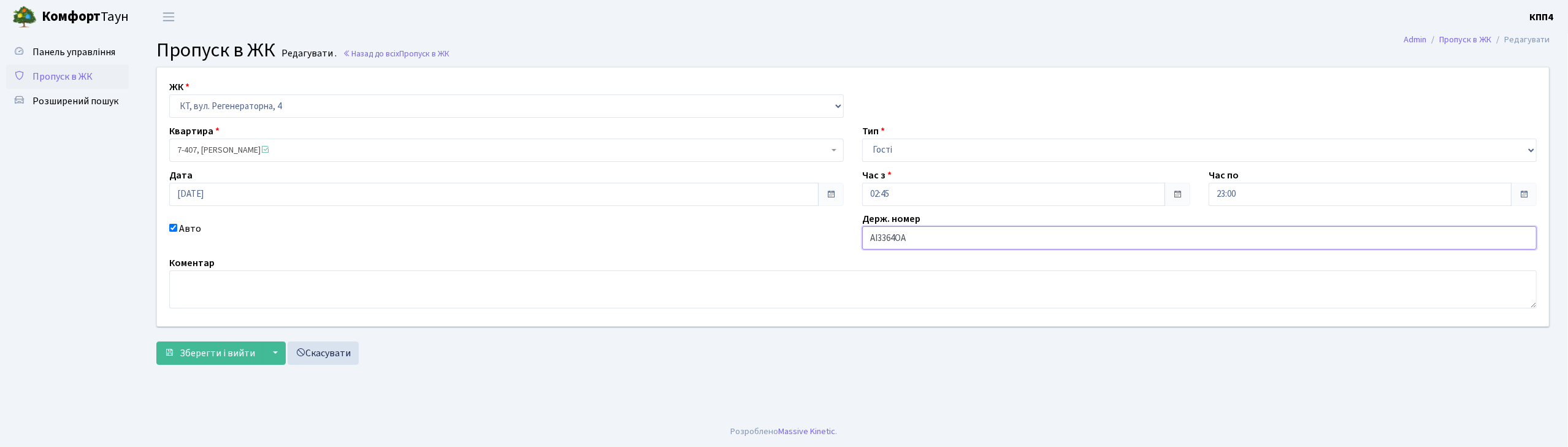
click at [918, 238] on input "AI3364ОА" at bounding box center [1199, 238] width 674 height 24
type input "AI3364ОР"
click at [224, 346] on button "Зберегти і вийти" at bounding box center [209, 353] width 107 height 24
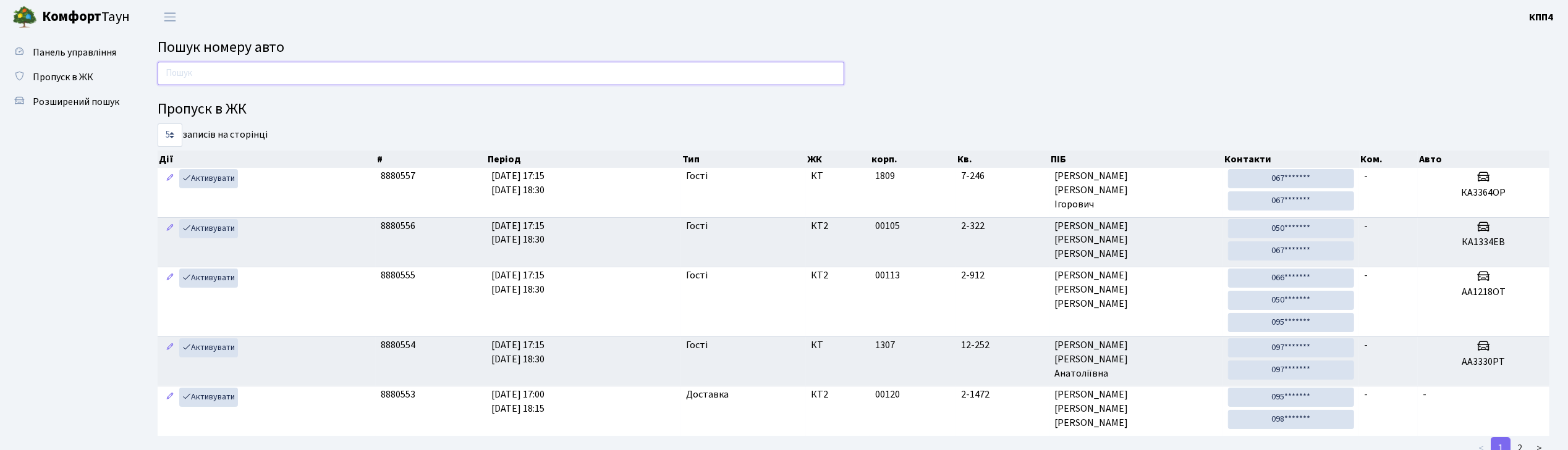
click at [177, 75] on input "text" at bounding box center [501, 73] width 687 height 24
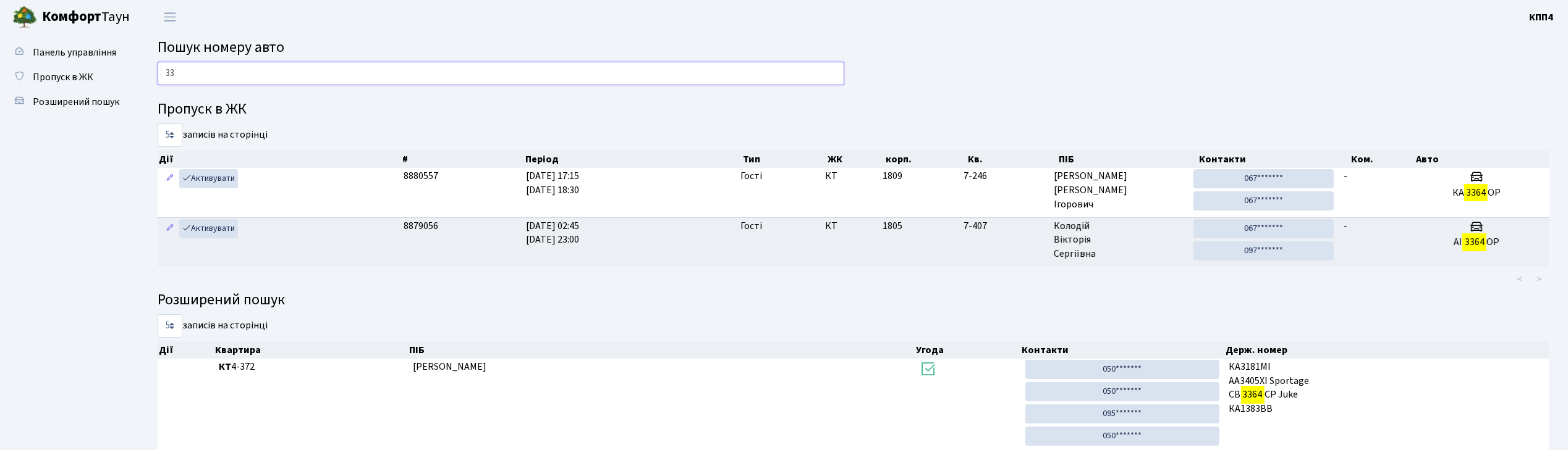
type input "3"
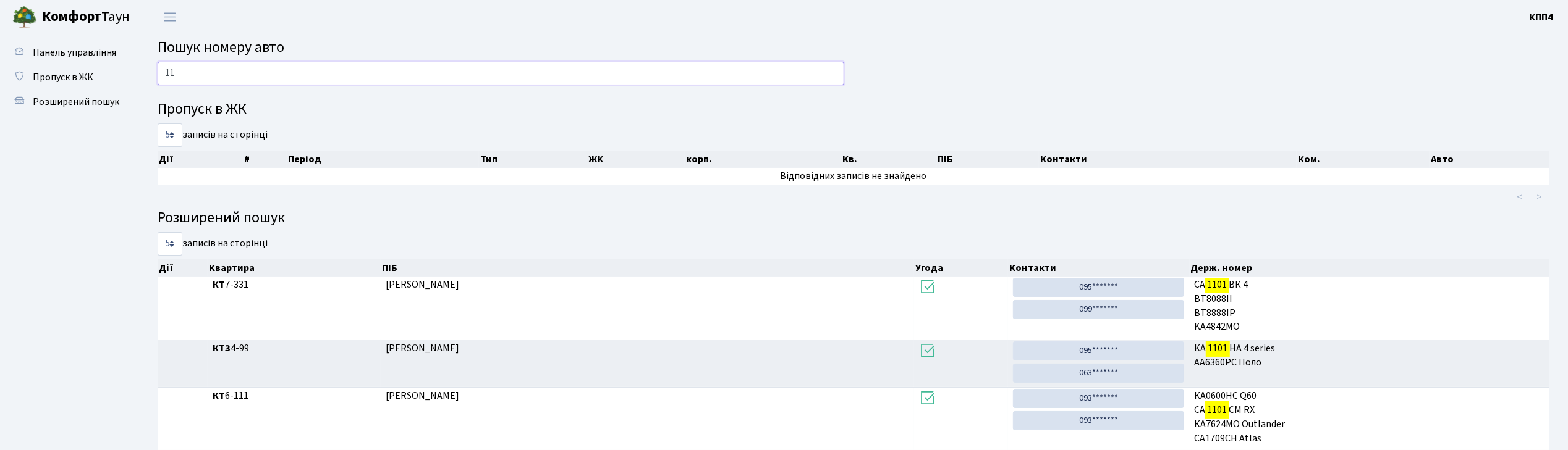
type input "1"
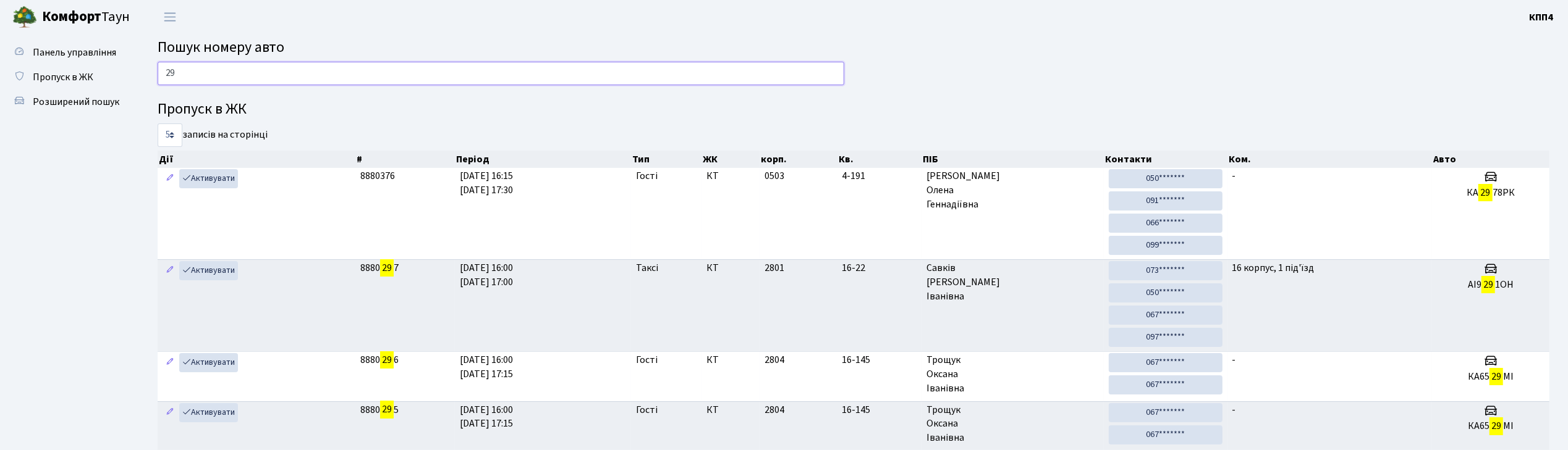
type input "2"
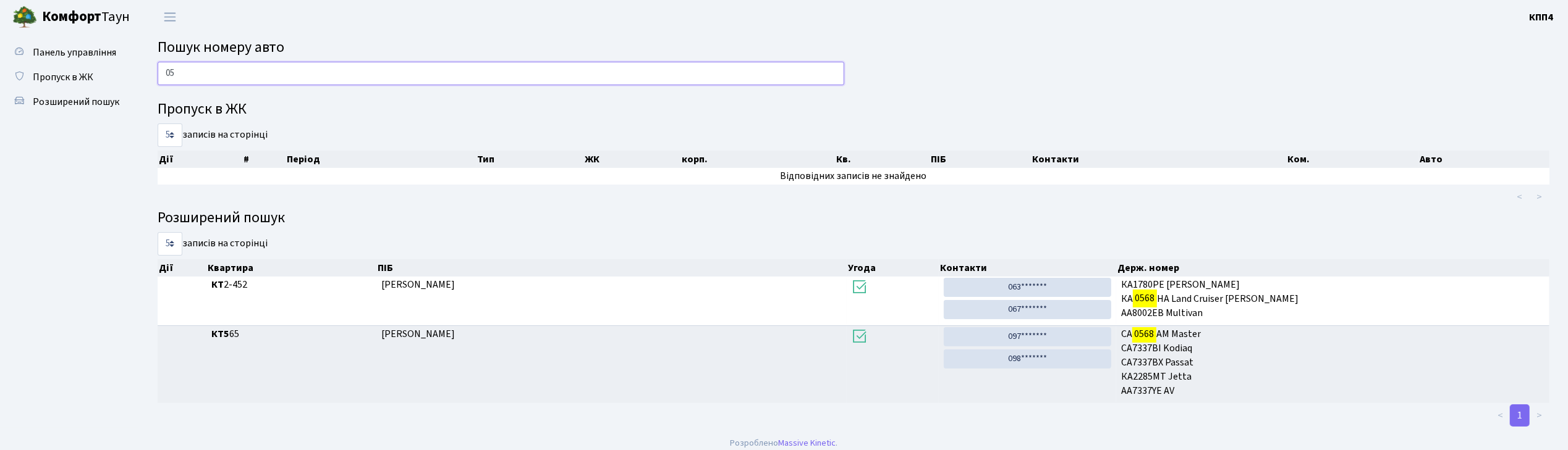
type input "0"
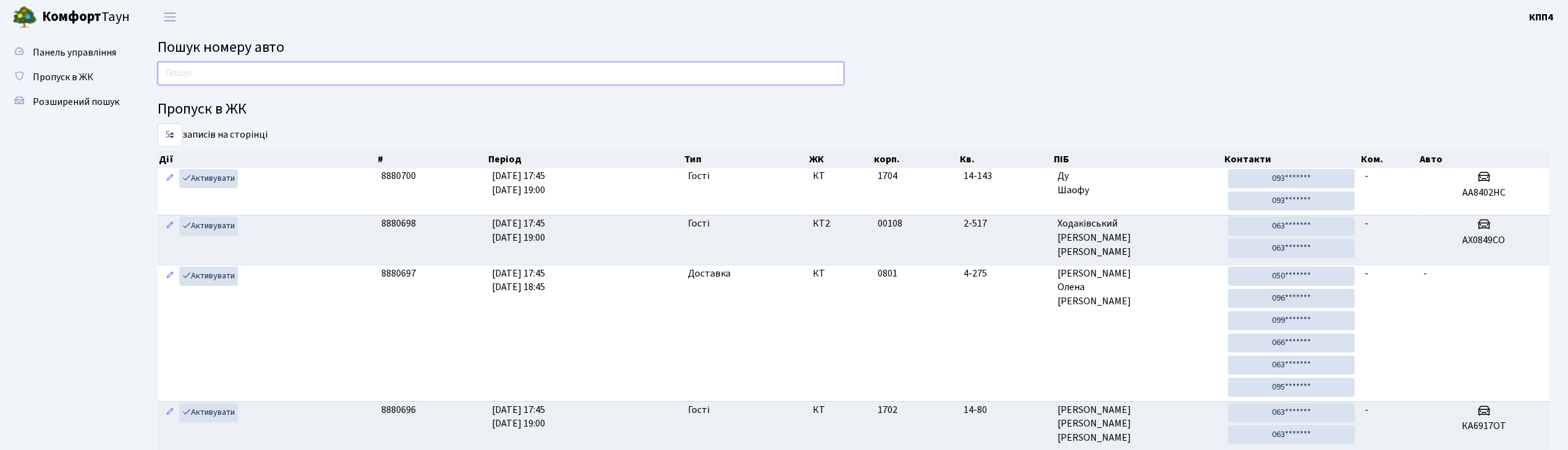
type input "9"
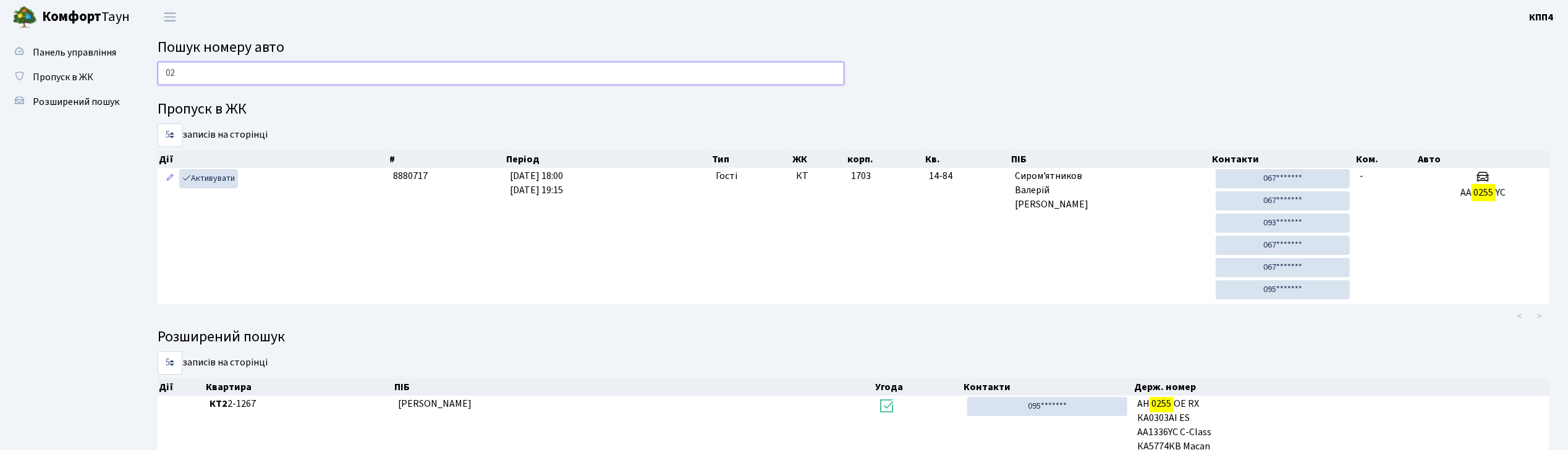
type input "0"
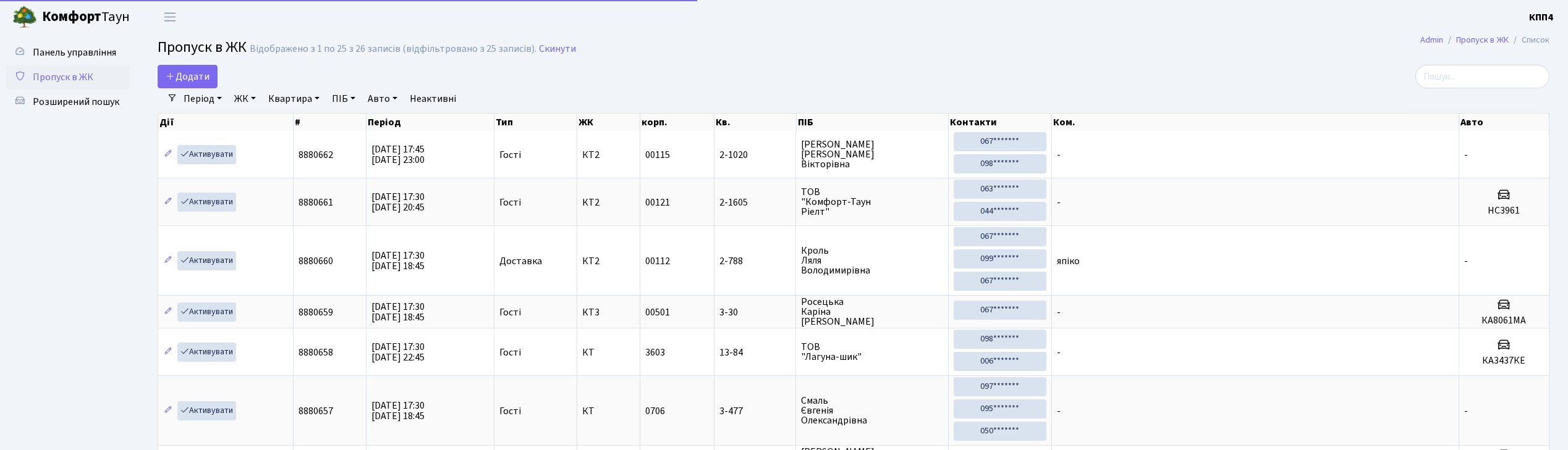
select select "25"
click at [191, 70] on span "Додати" at bounding box center [187, 76] width 44 height 14
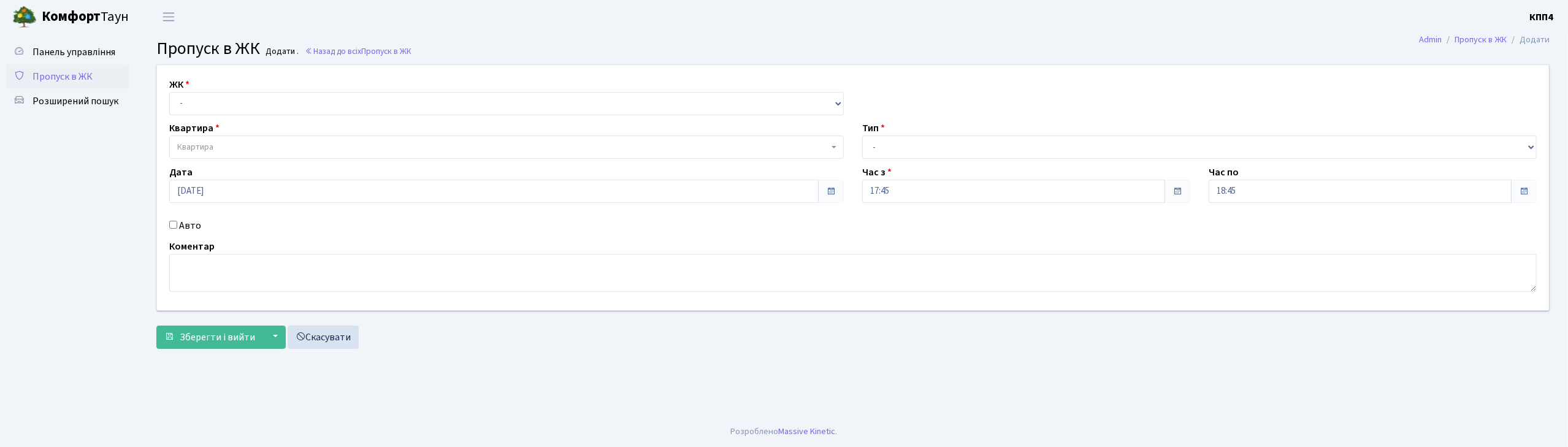
click at [172, 227] on input "Авто" at bounding box center [173, 225] width 8 height 8
checkbox input "true"
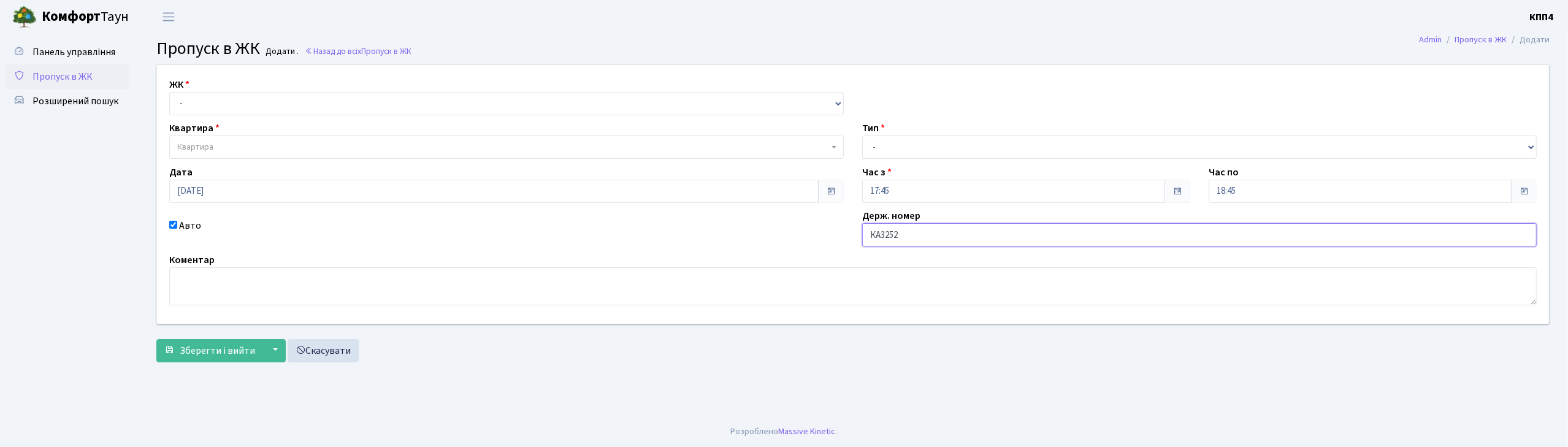
type input "КА3252НА"
click at [218, 108] on select "- КТ, вул. Регенераторна, 4 КТ2, просп. [STREET_ADDRESS] [STREET_ADDRESS] [PERS…" at bounding box center [506, 103] width 674 height 24
select select "271"
click at [169, 92] on select "- КТ, вул. Регенераторна, 4 КТ2, просп. [STREET_ADDRESS] [STREET_ADDRESS] [PERS…" at bounding box center [506, 103] width 674 height 24
select select
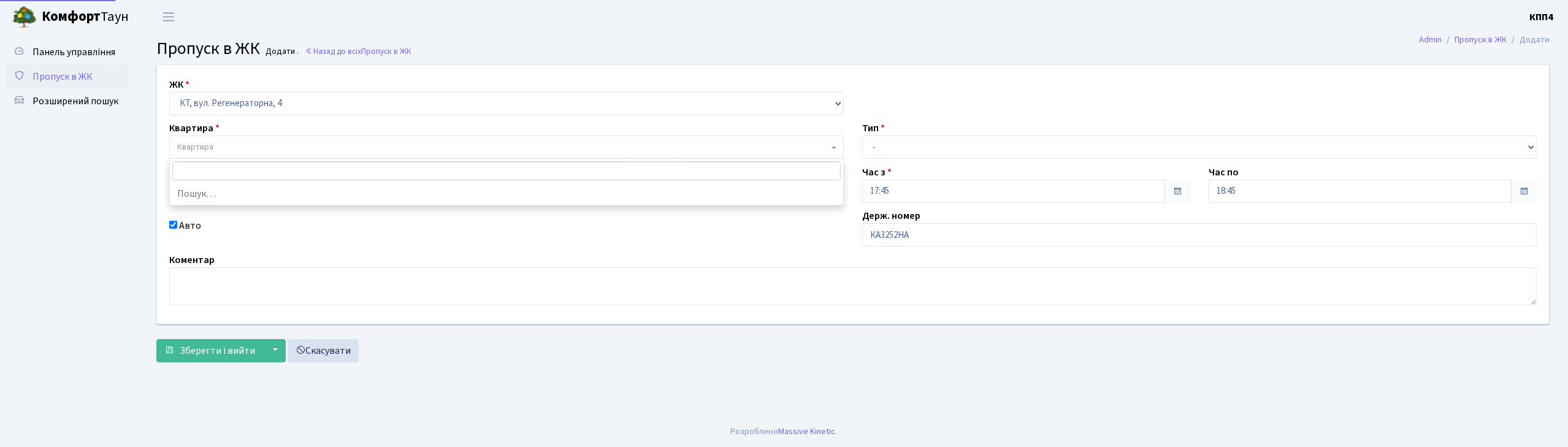
click at [232, 146] on span "Квартира" at bounding box center [503, 147] width 651 height 12
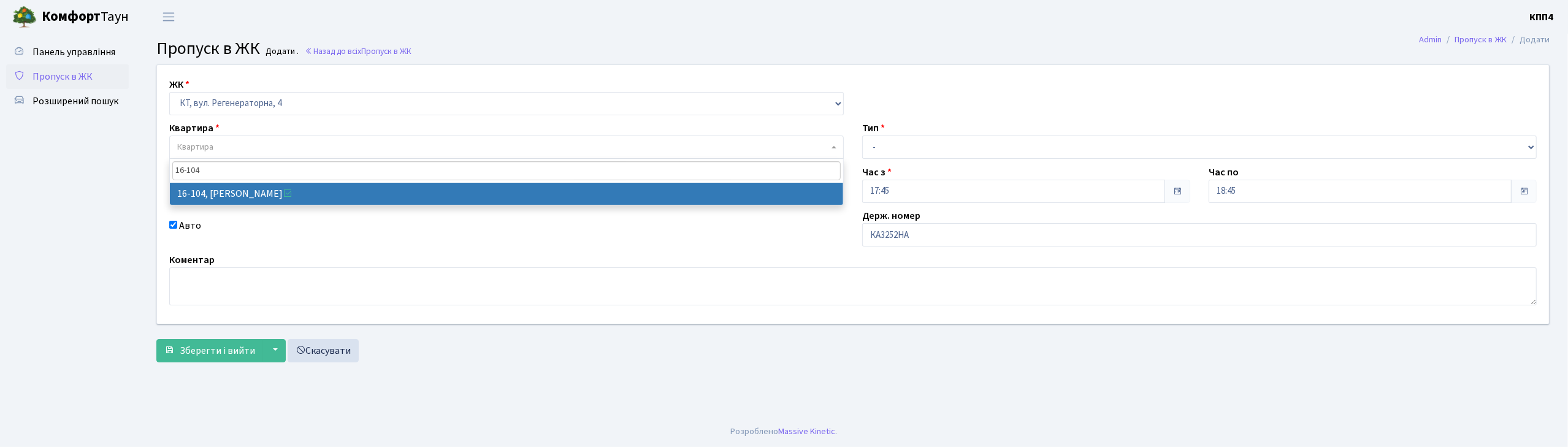
type input "16-104"
select select "8665"
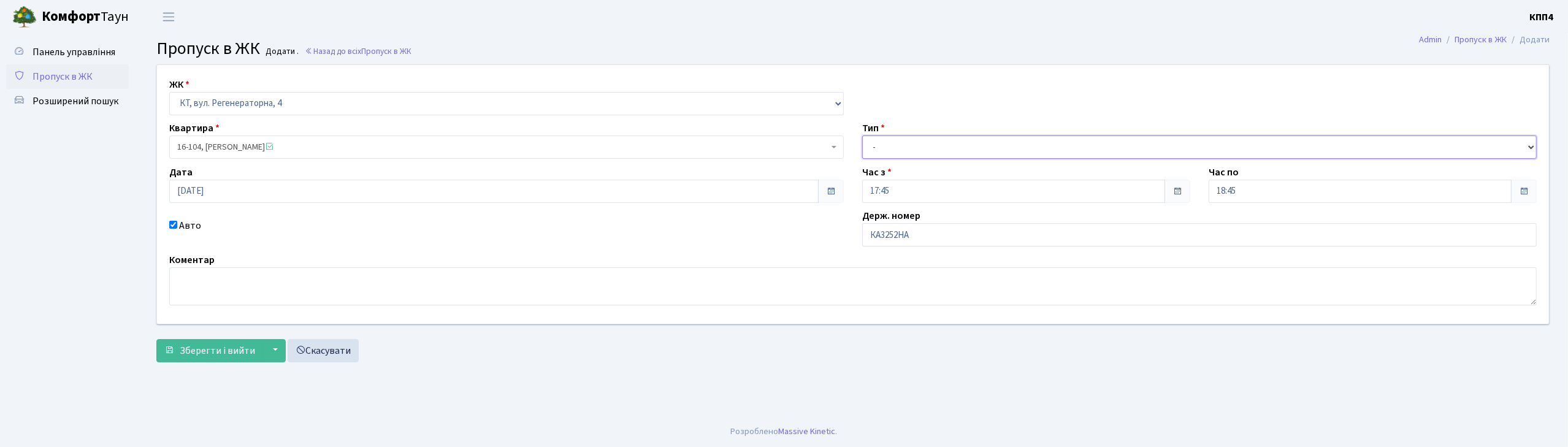
click at [891, 143] on select "- Доставка Таксі Гості Сервіс" at bounding box center [1199, 147] width 674 height 24
select select "3"
click at [863, 136] on select "- Доставка Таксі Гості Сервіс" at bounding box center [1199, 147] width 674 height 24
click at [211, 354] on span "Зберегти і вийти" at bounding box center [217, 351] width 75 height 14
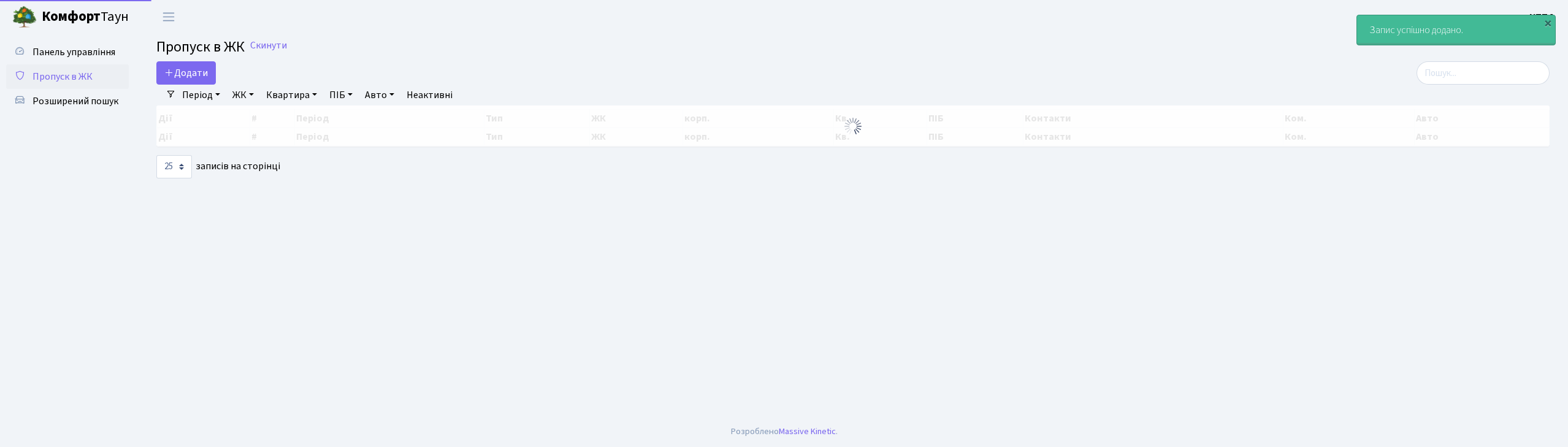
select select "25"
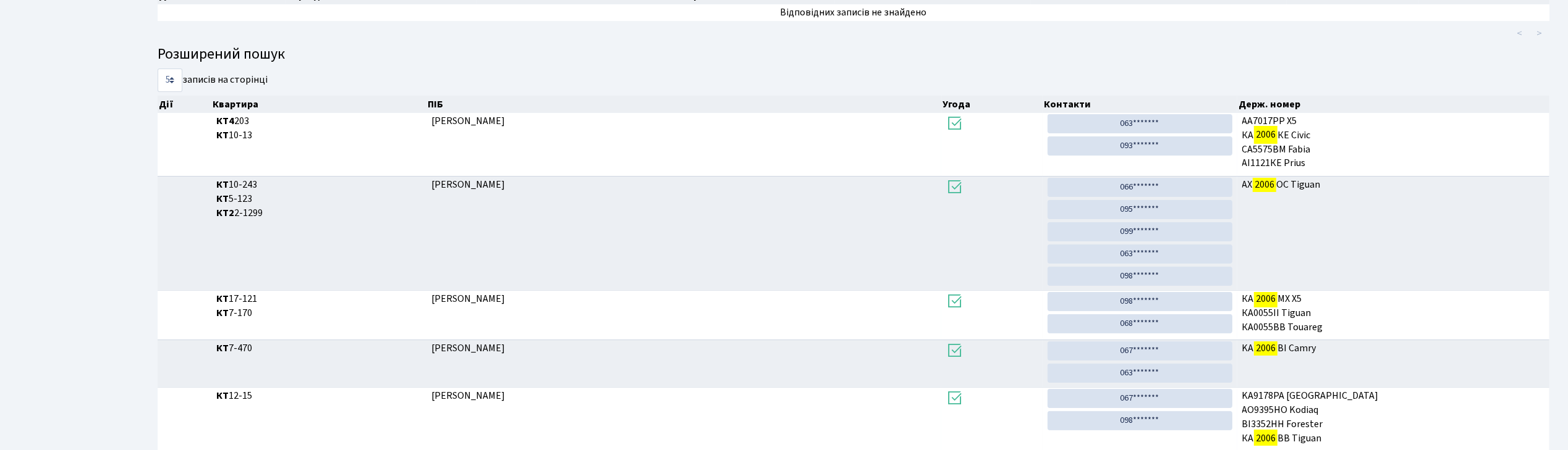
type input "2006"
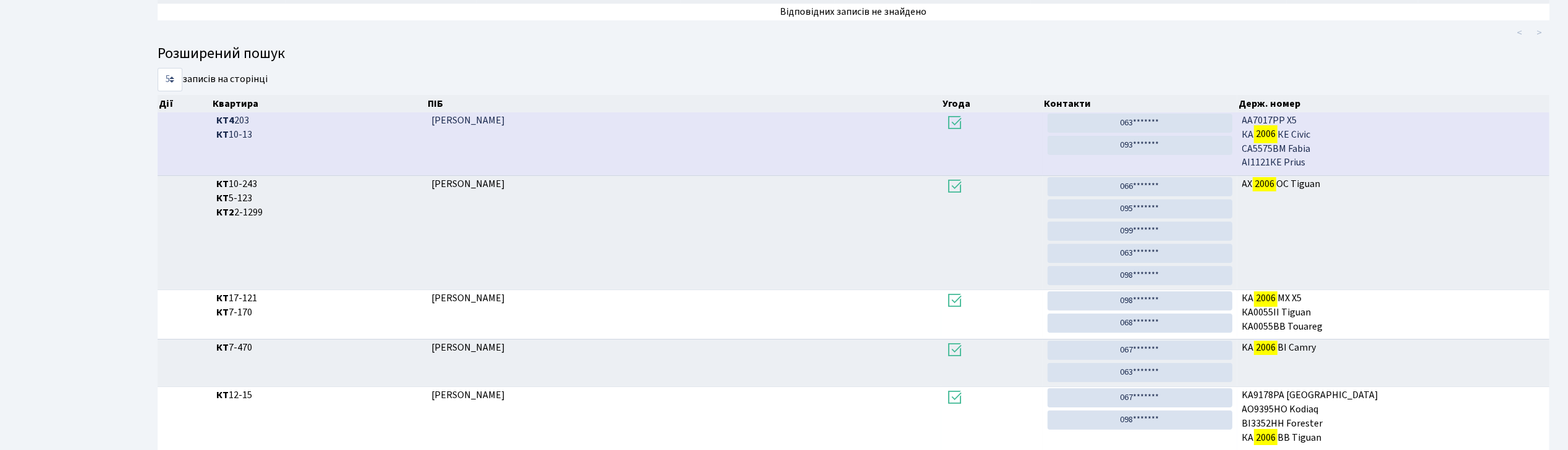
drag, startPoint x: 375, startPoint y: 154, endPoint x: 375, endPoint y: 164, distance: 10.0
click at [375, 164] on td "КТ4 203 КТ 10-13" at bounding box center [318, 144] width 215 height 63
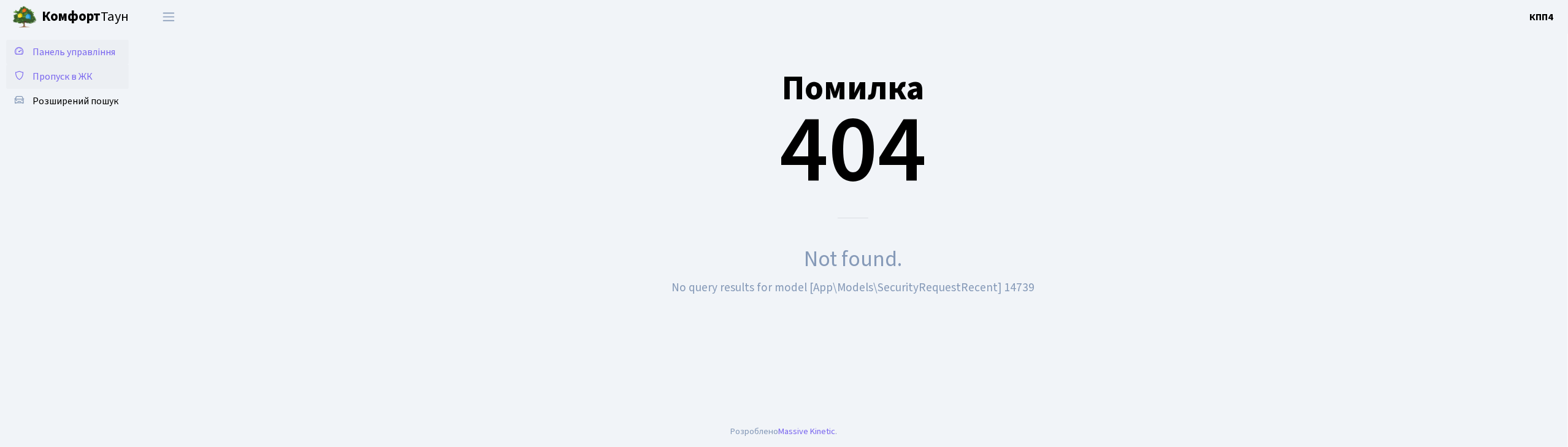
click at [76, 49] on span "Панель управління" at bounding box center [74, 52] width 83 height 14
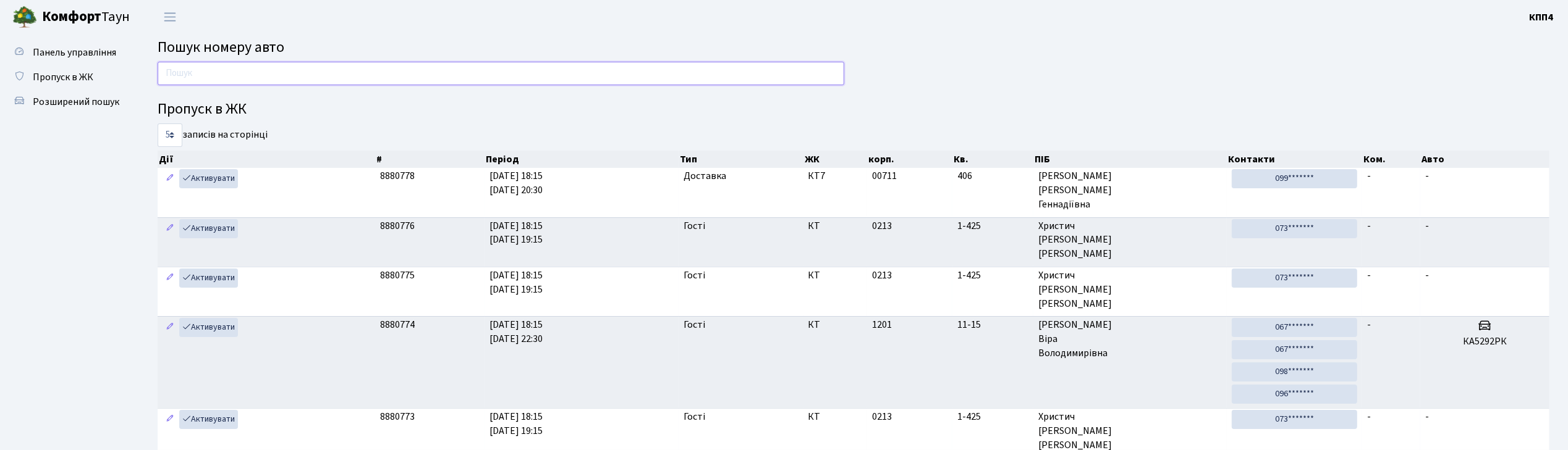
click at [178, 75] on input "text" at bounding box center [501, 73] width 687 height 24
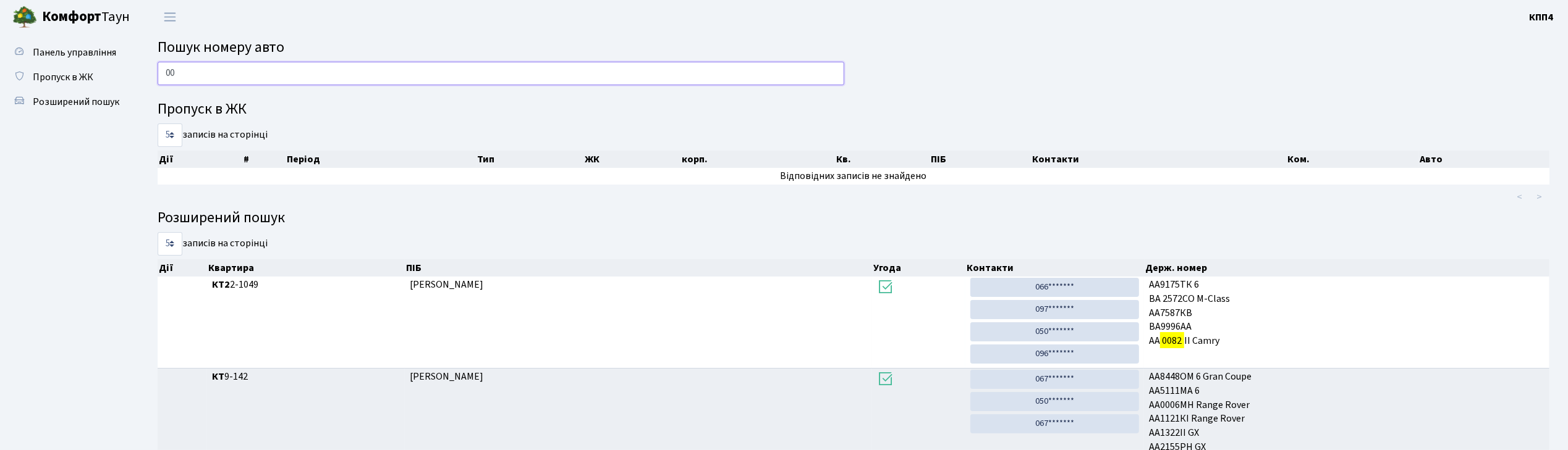
type input "0"
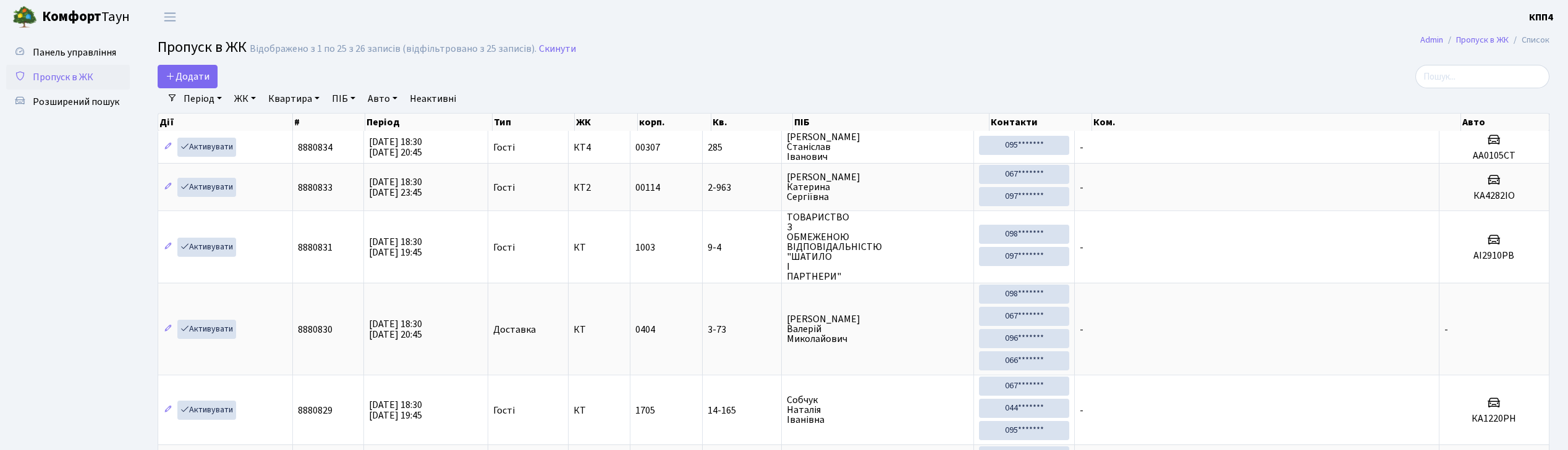
select select "25"
click at [1446, 74] on input "search" at bounding box center [1482, 76] width 134 height 24
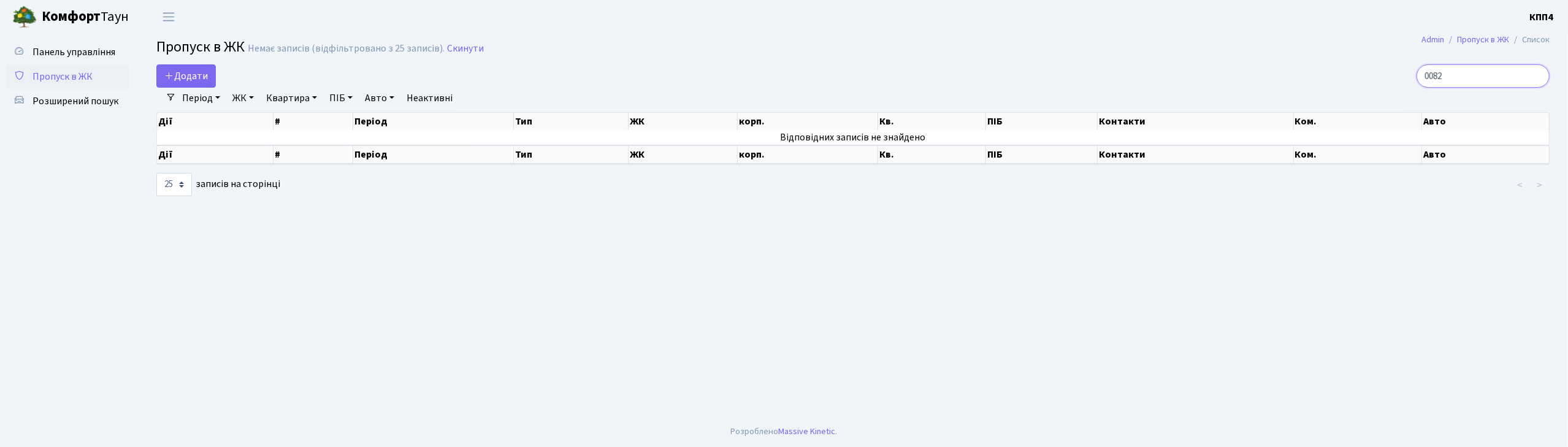
type input "0082"
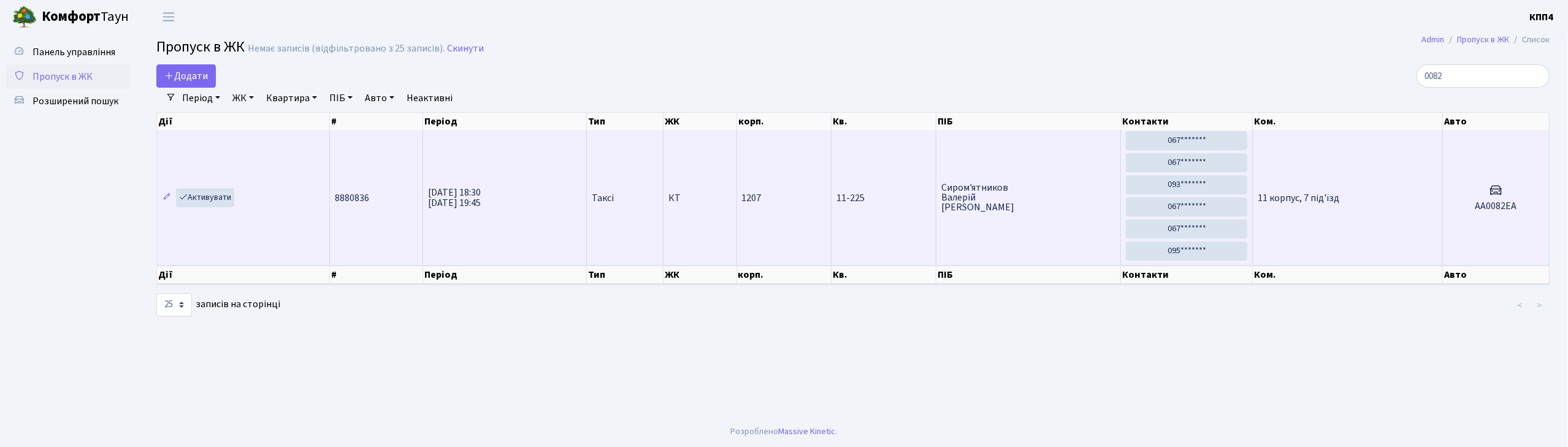
click at [1066, 219] on td "Сиром'ятников Валерій Валерійович" at bounding box center [1029, 197] width 185 height 135
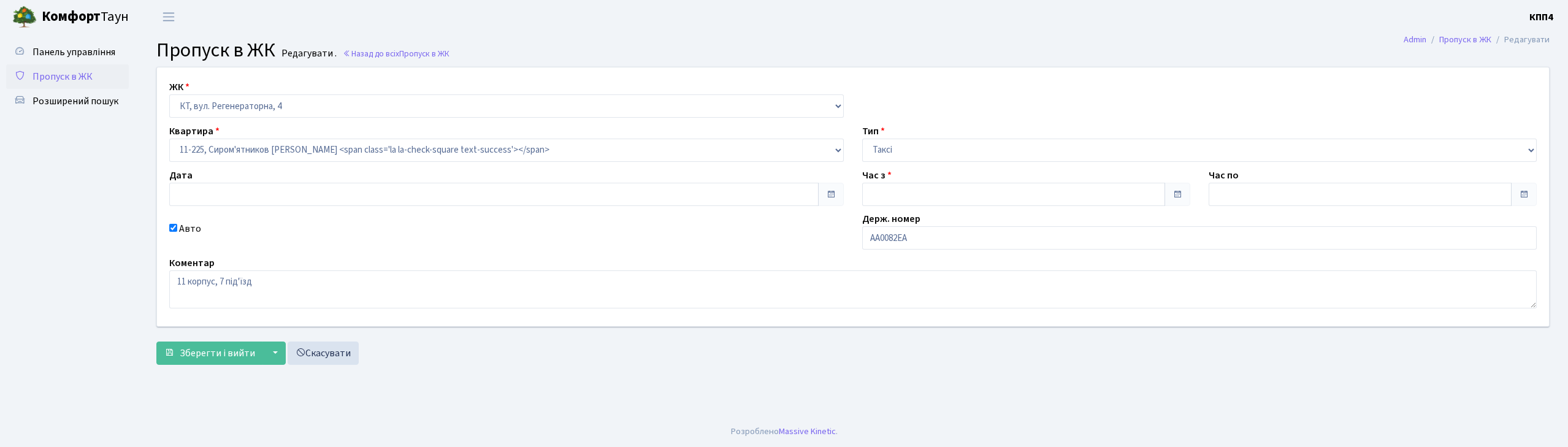
type input "13.08.2025"
type input "18:30"
type input "19:45"
checkbox input "true"
click at [192, 354] on span "Зберегти і вийти" at bounding box center [217, 354] width 75 height 14
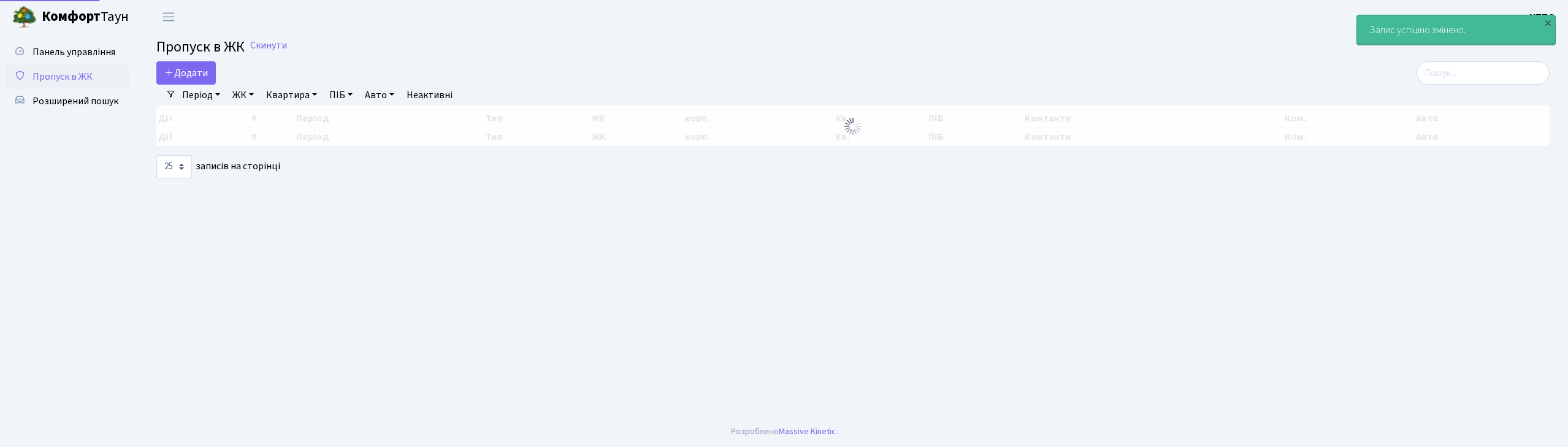
select select "25"
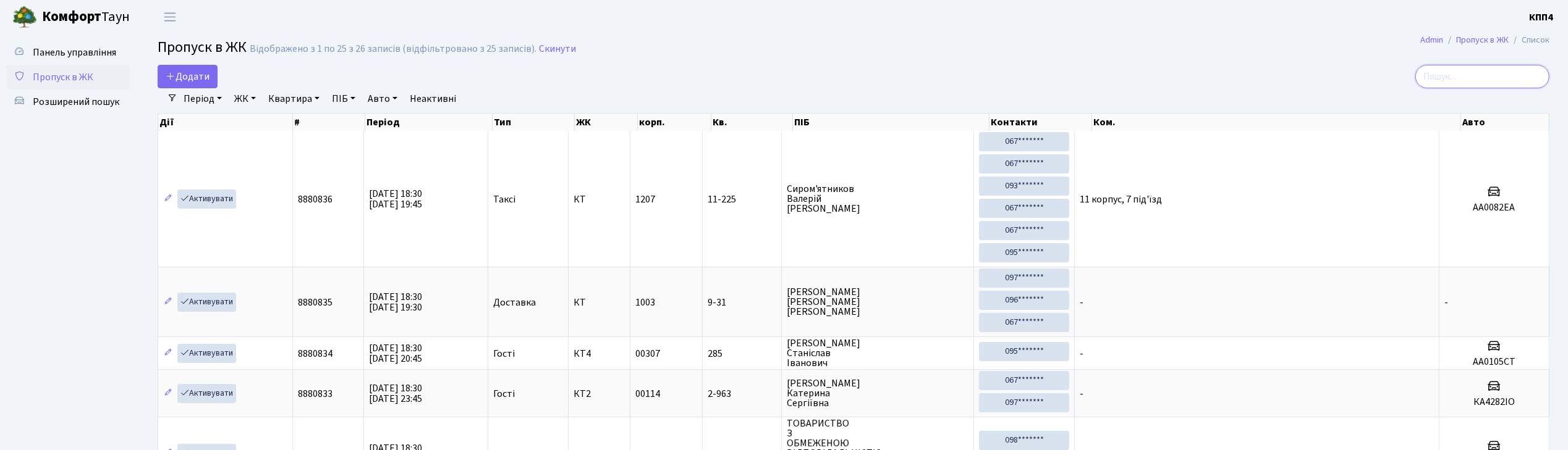
click at [1462, 73] on input "search" at bounding box center [1482, 76] width 134 height 24
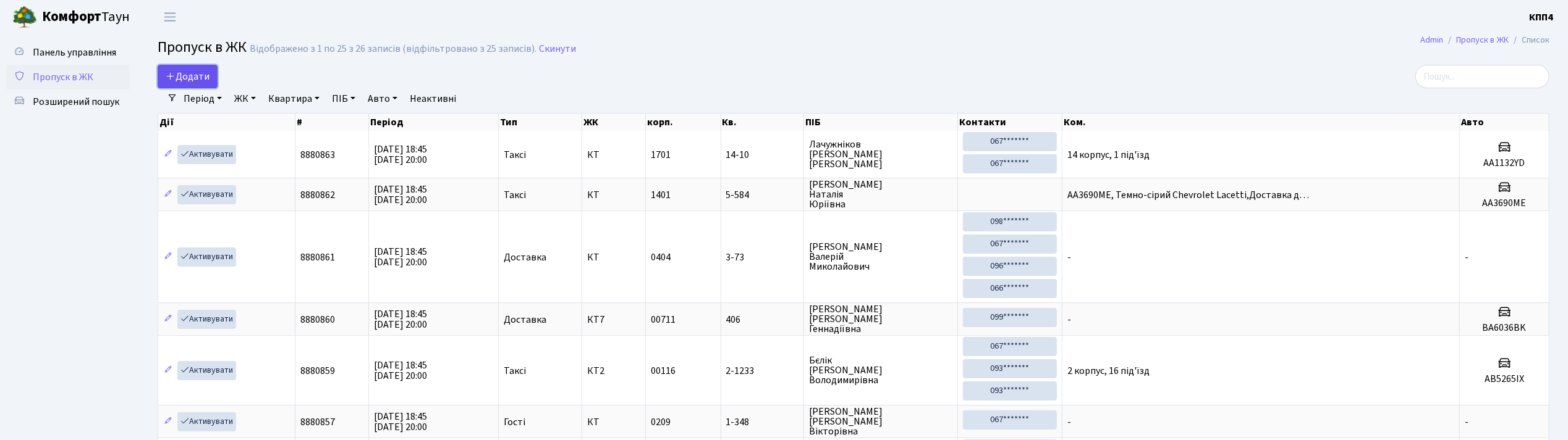
click at [192, 79] on span "Додати" at bounding box center [187, 76] width 44 height 14
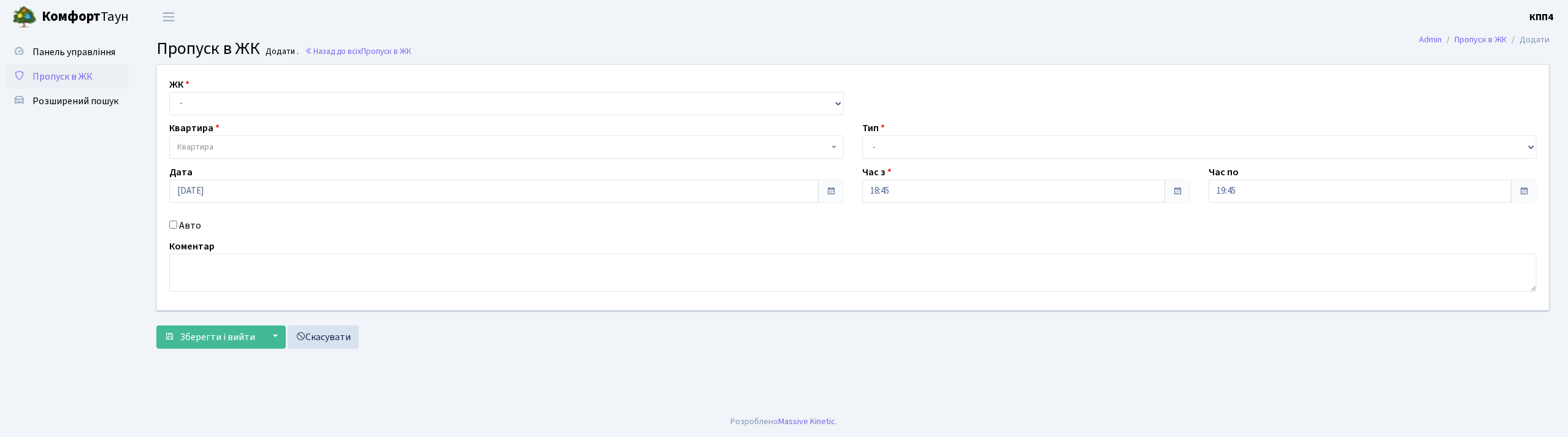
click at [172, 226] on input "Авто" at bounding box center [173, 225] width 8 height 8
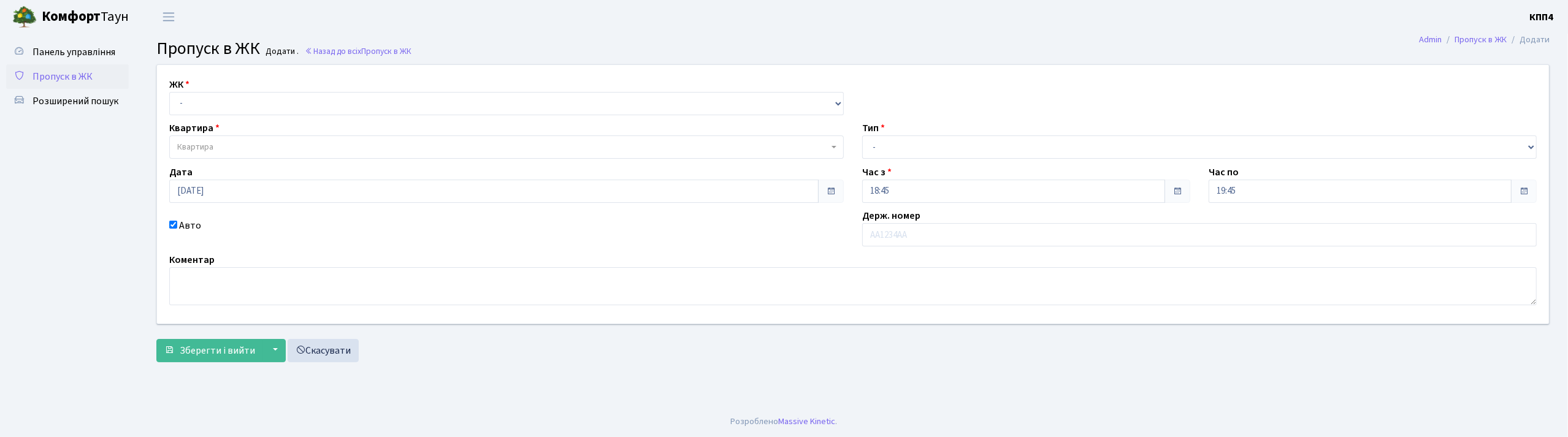
click at [172, 226] on input "Авто" at bounding box center [173, 225] width 8 height 8
checkbox input "false"
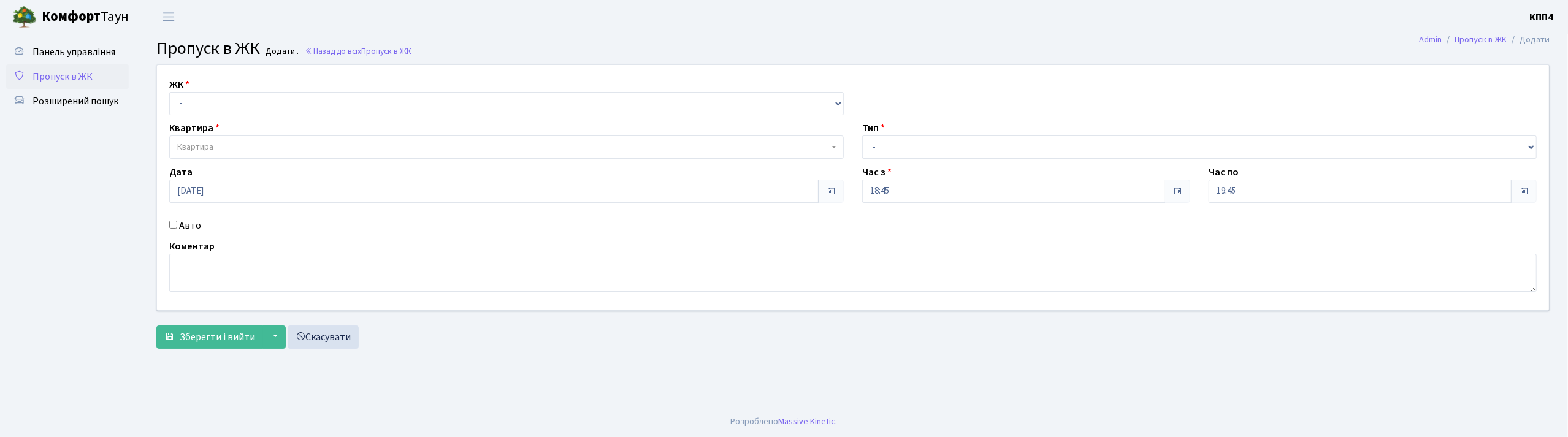
click at [43, 319] on ul "Панель управління Пропуск в ЖК Розширений пошук" at bounding box center [68, 220] width 123 height 360
click at [184, 96] on select "- КТ, вул. Регенераторна, 4 КТ2, просп. Соборності, 17 КТ3, вул. Березнева, 16 …" at bounding box center [506, 103] width 674 height 24
select select "271"
click at [169, 92] on select "- КТ, вул. Регенераторна, 4 КТ2, просп. Соборності, 17 КТ3, вул. Березнева, 16 …" at bounding box center [506, 103] width 674 height 24
select select
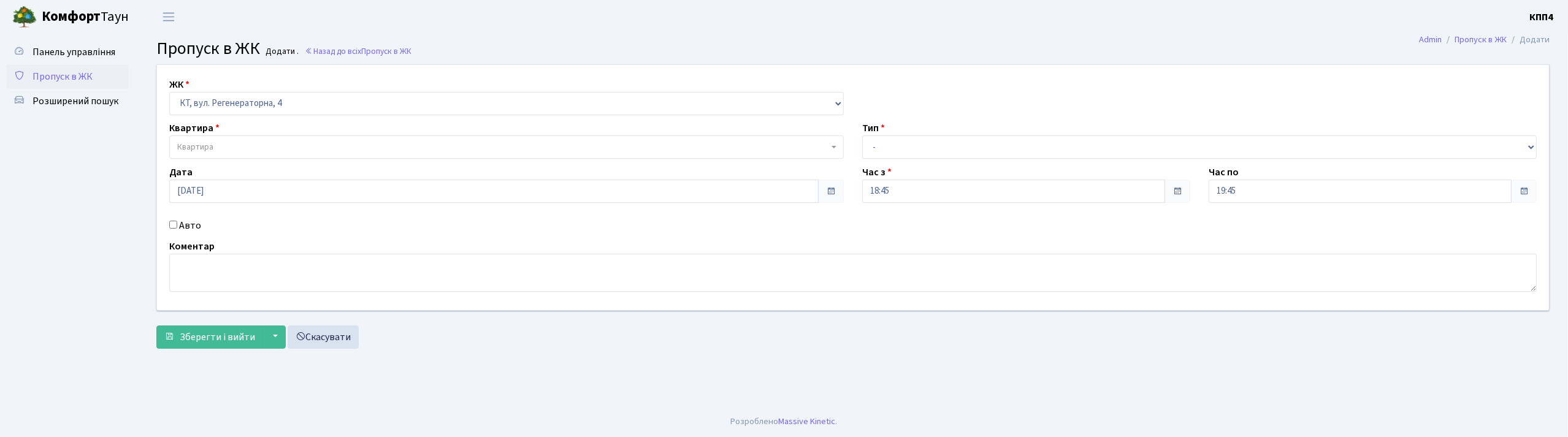
click at [196, 146] on span "Квартира" at bounding box center [196, 147] width 36 height 12
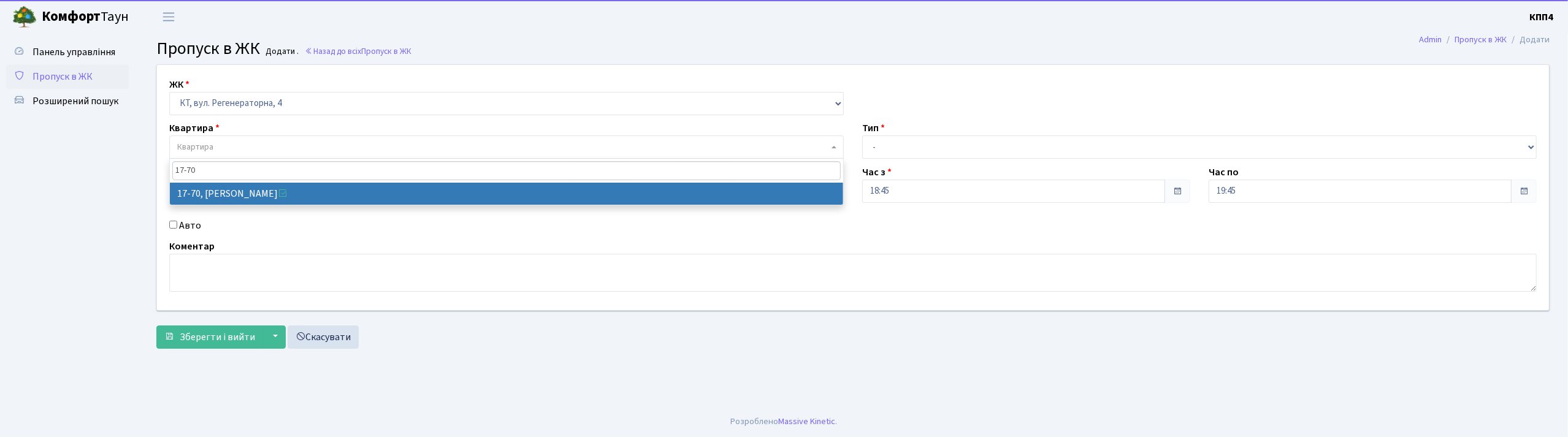
type input "17-70"
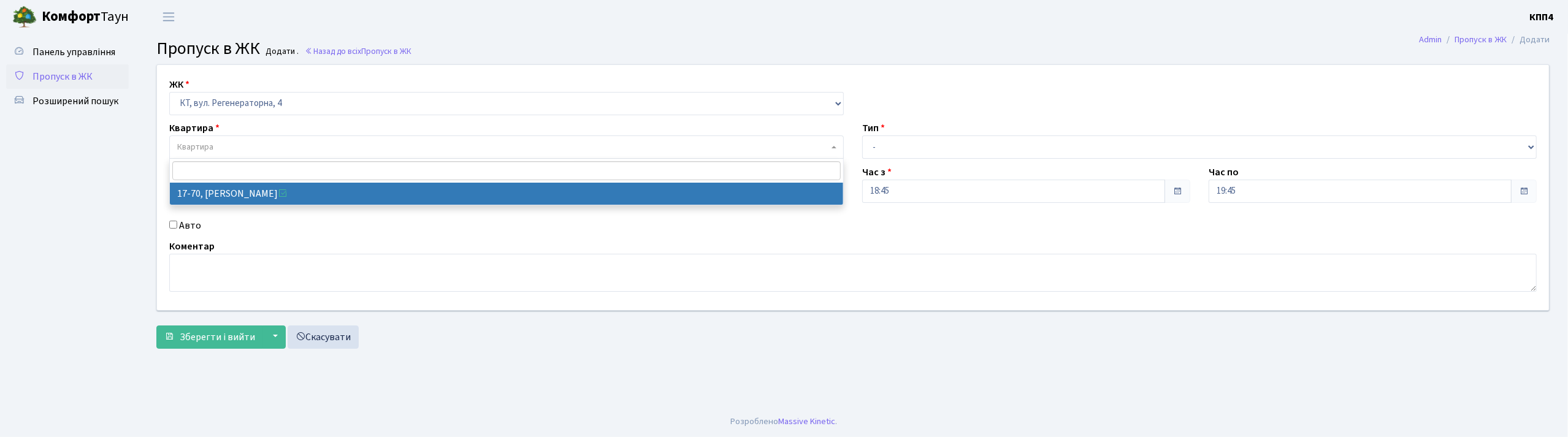
select select "9024"
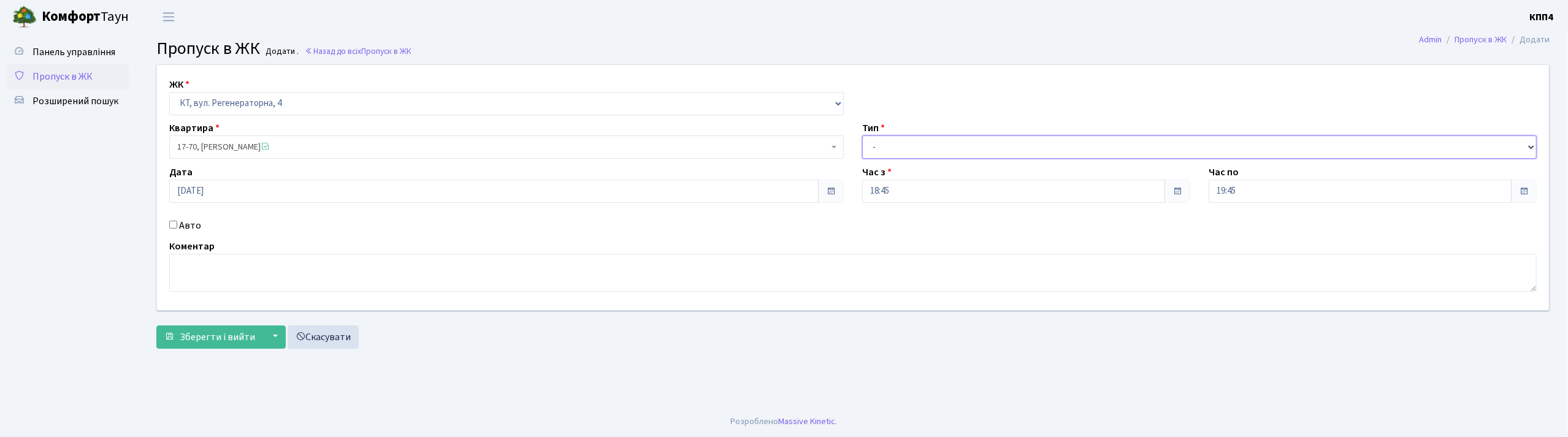
click at [904, 149] on select "- Доставка Таксі Гості Сервіс" at bounding box center [1199, 147] width 674 height 24
select select "1"
click at [863, 136] on select "- Доставка Таксі Гості Сервіс" at bounding box center [1199, 147] width 674 height 24
click at [240, 340] on span "Зберегти і вийти" at bounding box center [217, 338] width 75 height 14
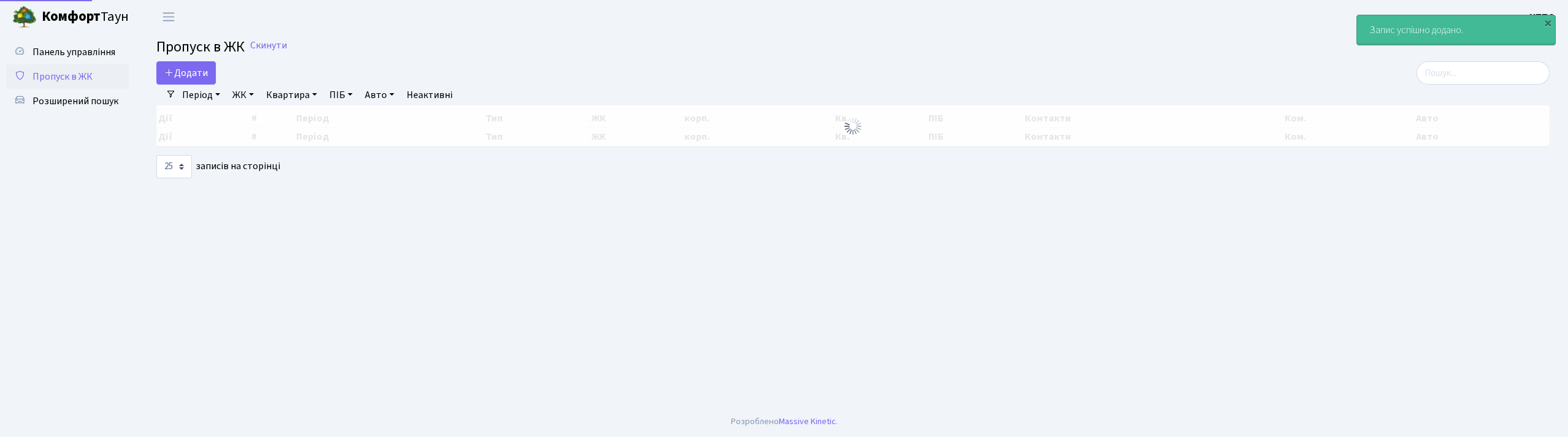
select select "25"
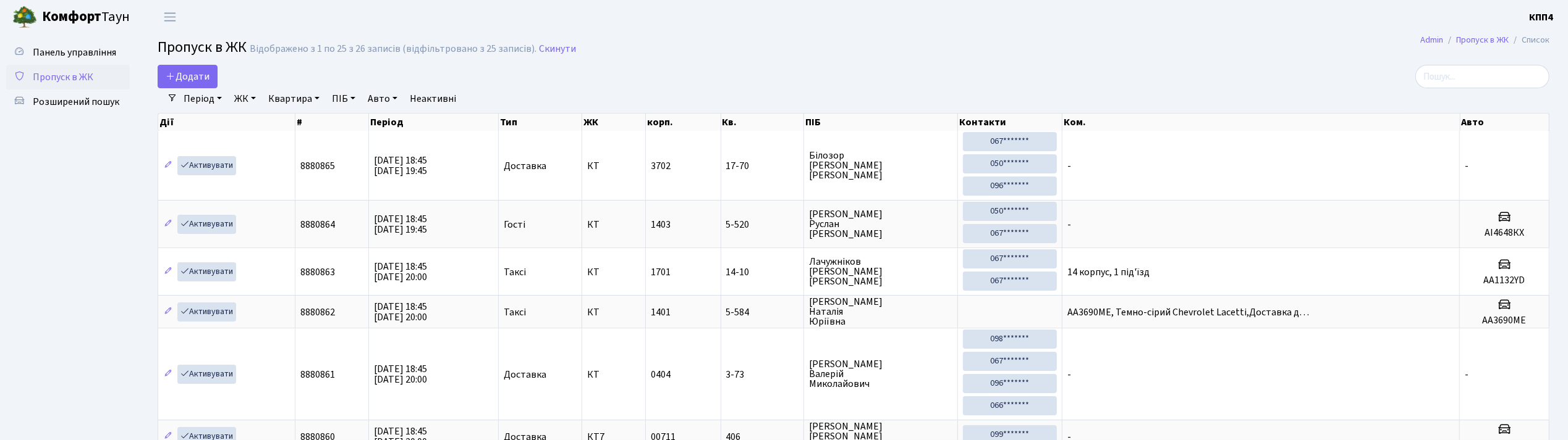
drag, startPoint x: 790, startPoint y: 53, endPoint x: 790, endPoint y: 73, distance: 20.0
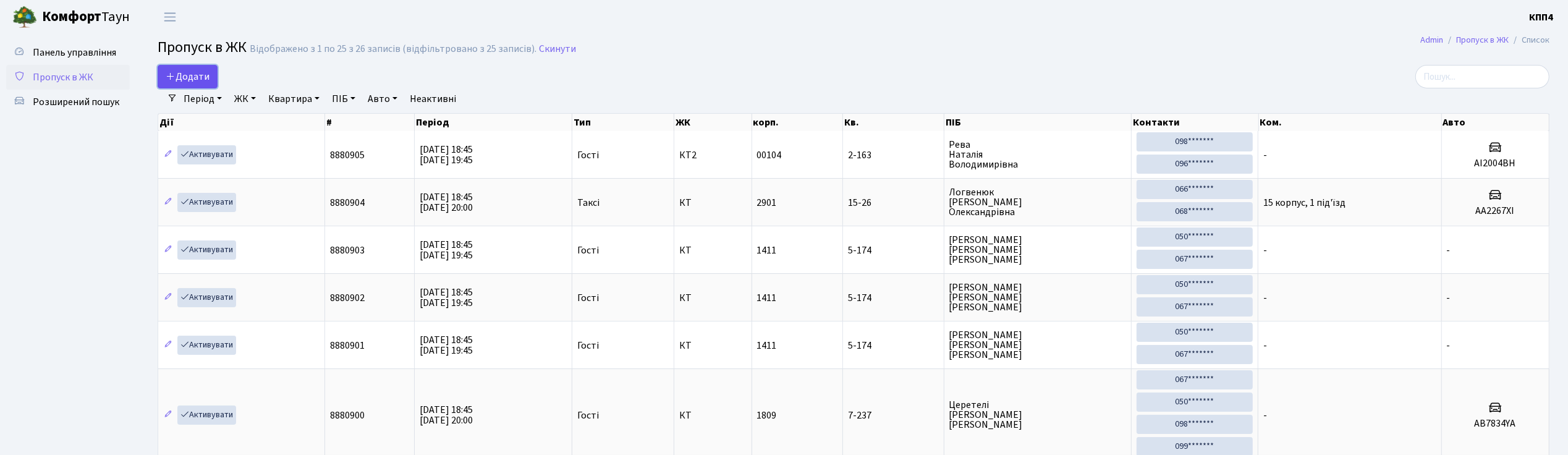
click at [193, 82] on span "Додати" at bounding box center [187, 76] width 44 height 14
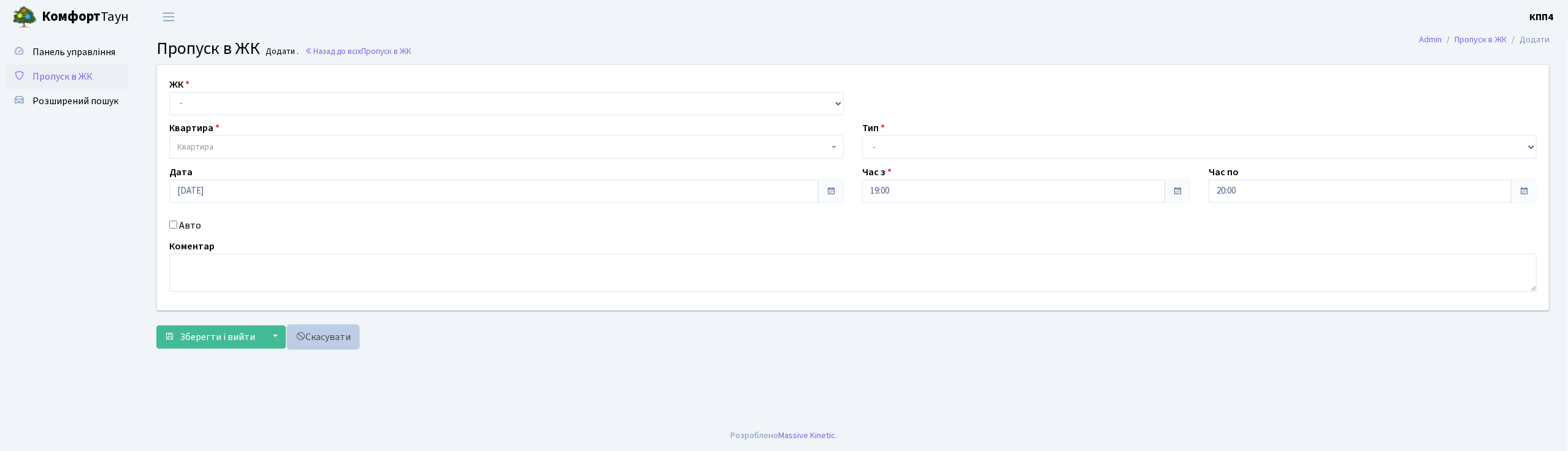
click at [318, 346] on link "Скасувати" at bounding box center [323, 337] width 71 height 23
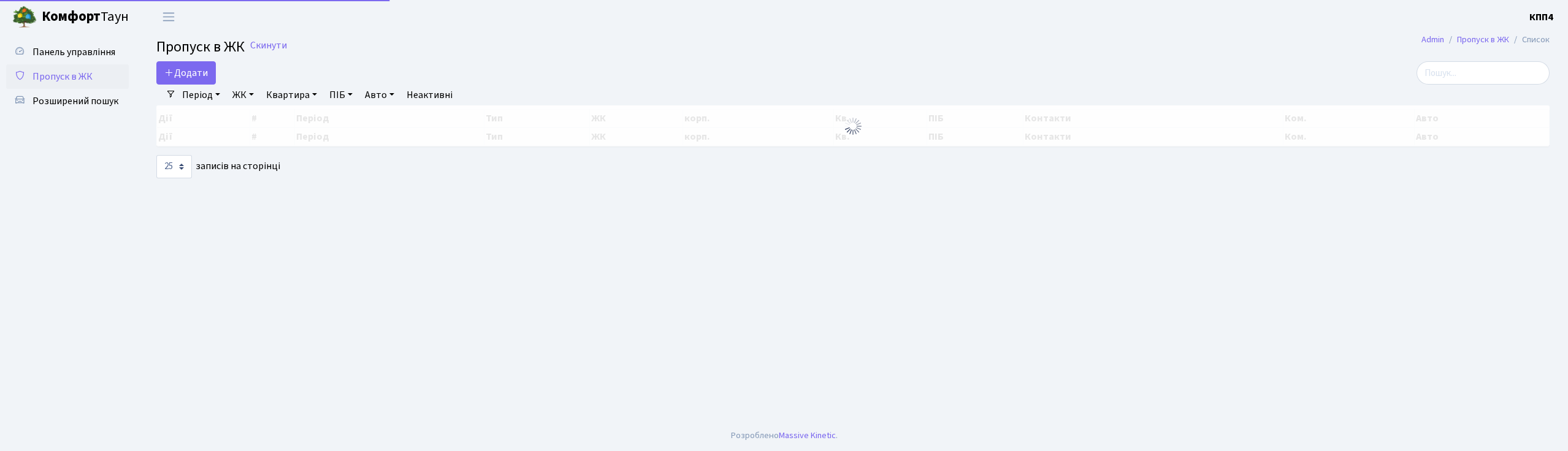
select select "25"
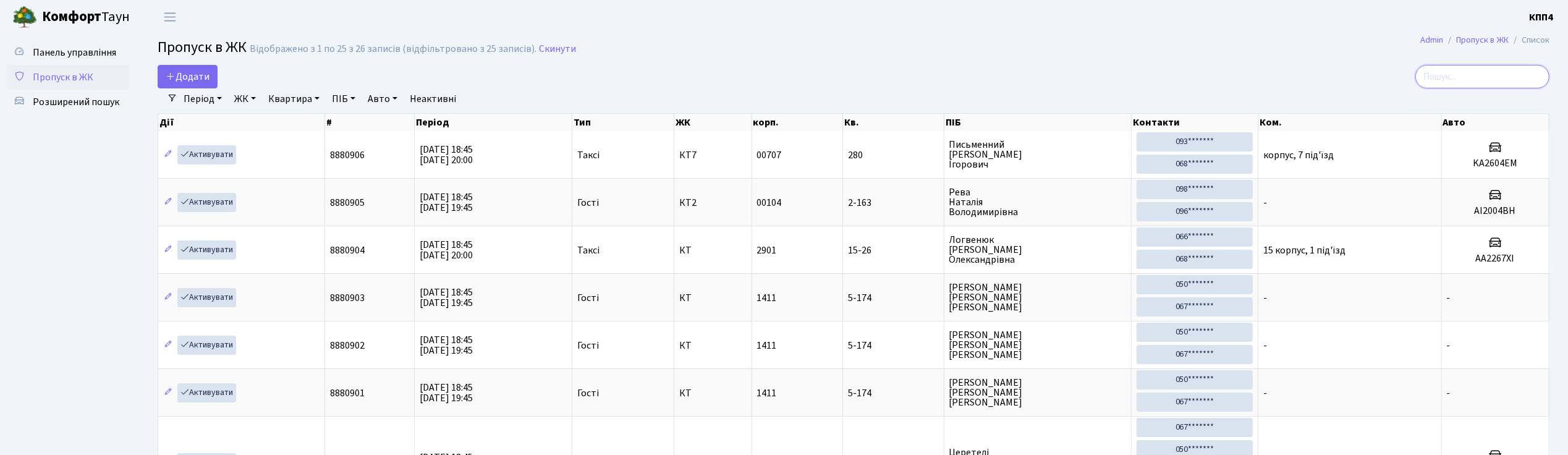
click at [1473, 70] on input "search" at bounding box center [1482, 76] width 134 height 24
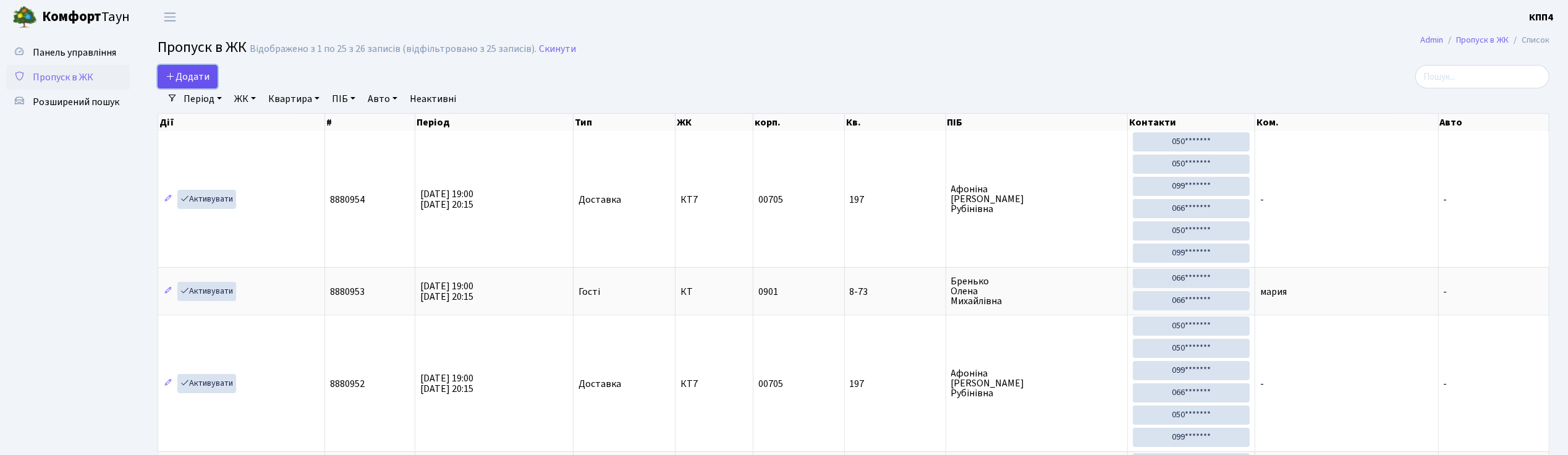
click at [196, 70] on span "Додати" at bounding box center [187, 76] width 44 height 14
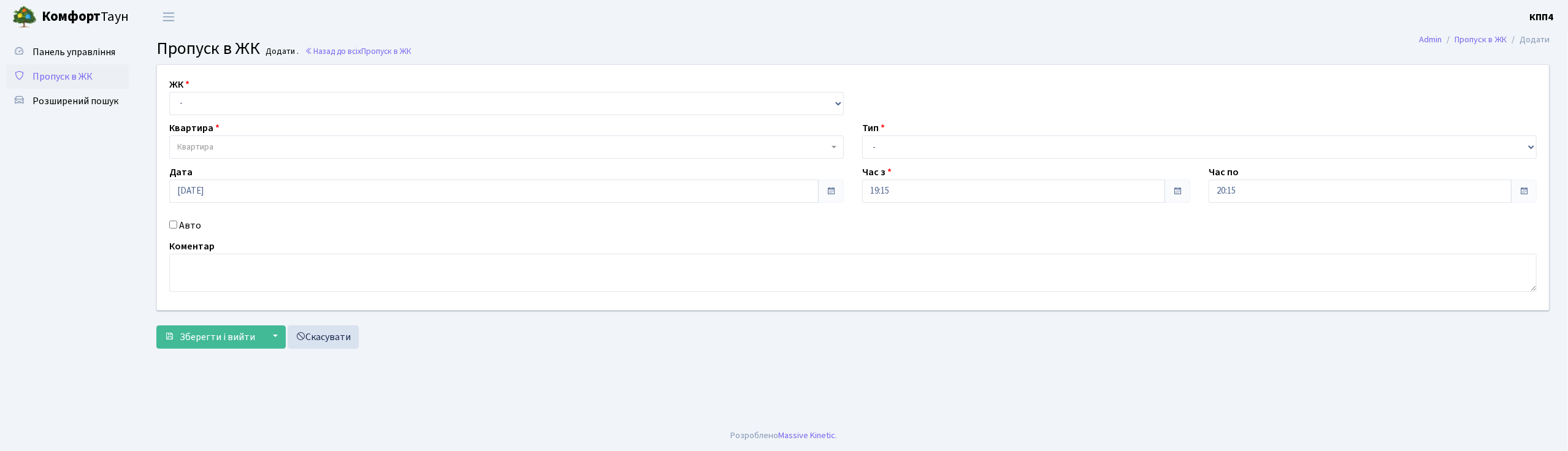
click at [171, 224] on input "Авто" at bounding box center [173, 224] width 8 height 8
checkbox input "true"
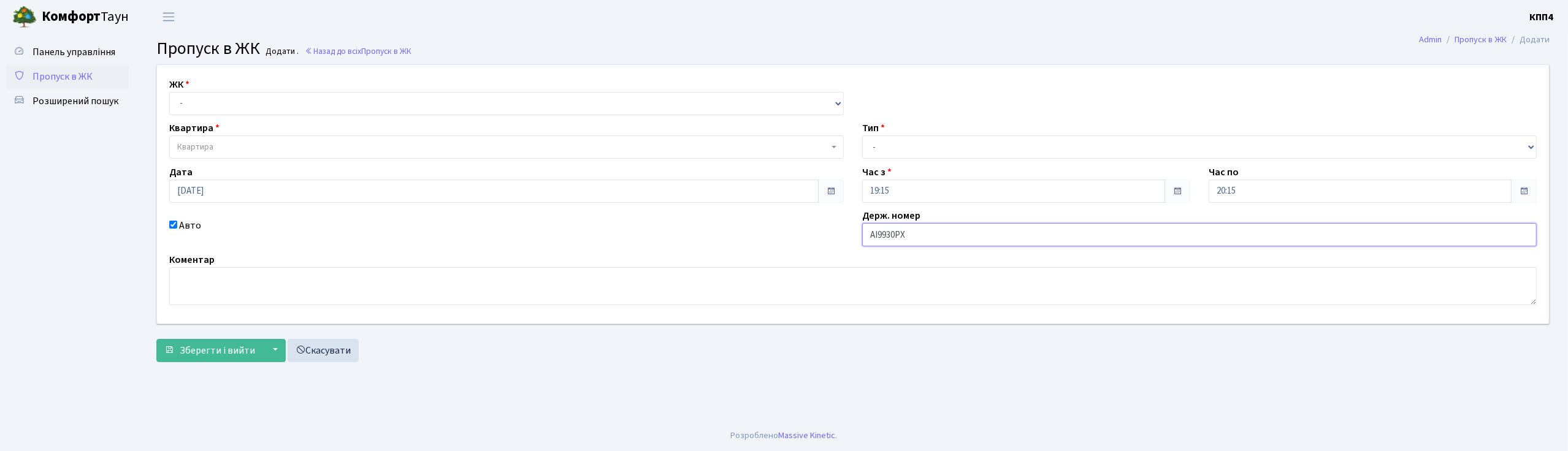
type input "АІ9930РХ"
click at [195, 106] on select "- КТ, вул. Регенераторна, 4 КТ2, просп. Соборності, 17 КТ3, вул. Березнева, 16 …" at bounding box center [506, 103] width 674 height 23
select select "295"
click at [169, 92] on select "- КТ, вул. Регенераторна, 4 КТ2, просп. Соборності, 17 КТ3, вул. Березнева, 16 …" at bounding box center [506, 103] width 674 height 23
select select
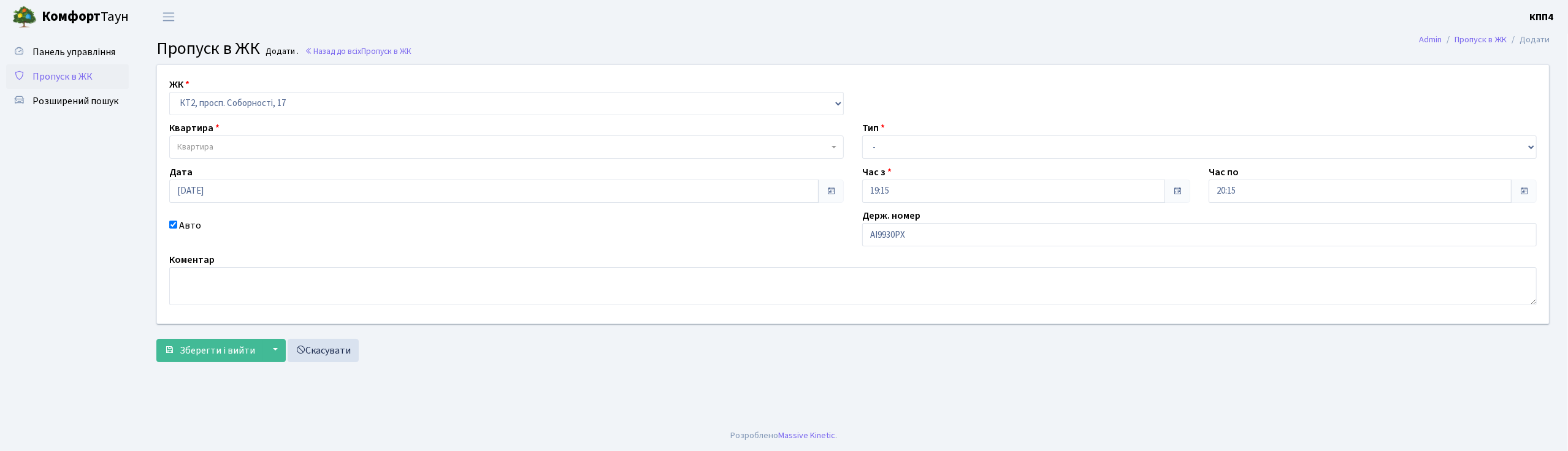
click at [196, 152] on span "Квартира" at bounding box center [196, 147] width 36 height 12
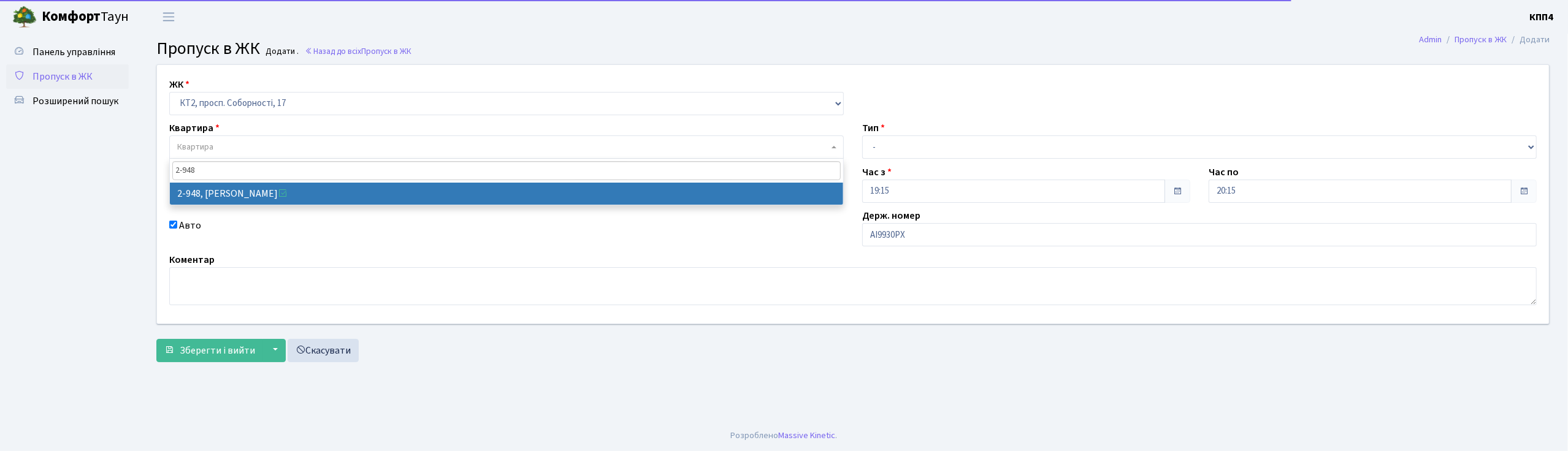
type input "2-948"
select select "15996"
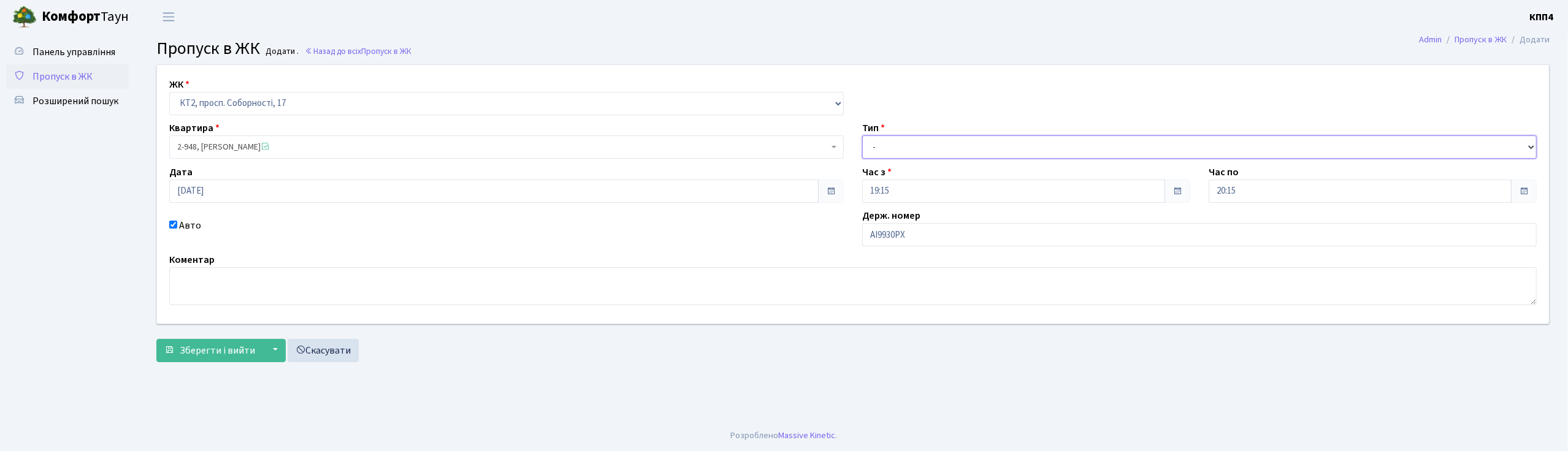
click at [900, 143] on select "- Доставка Таксі Гості Сервіс" at bounding box center [1199, 147] width 674 height 23
select select "1"
click at [863, 136] on select "- Доставка Таксі Гості Сервіс" at bounding box center [1199, 147] width 674 height 23
click at [221, 346] on span "Зберегти і вийти" at bounding box center [217, 350] width 75 height 14
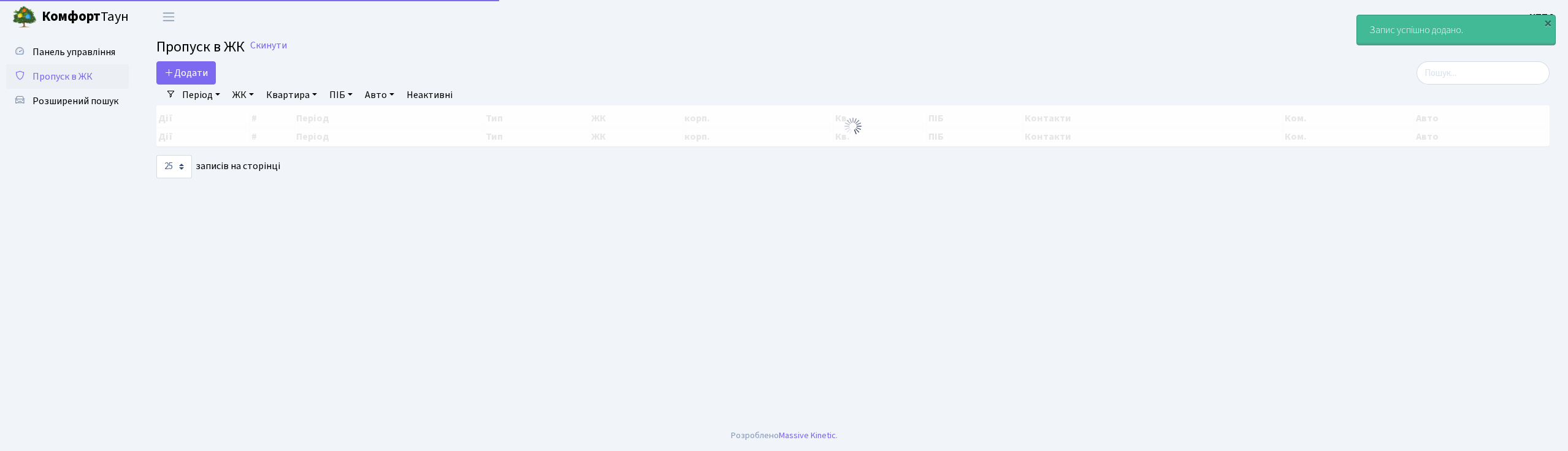
select select "25"
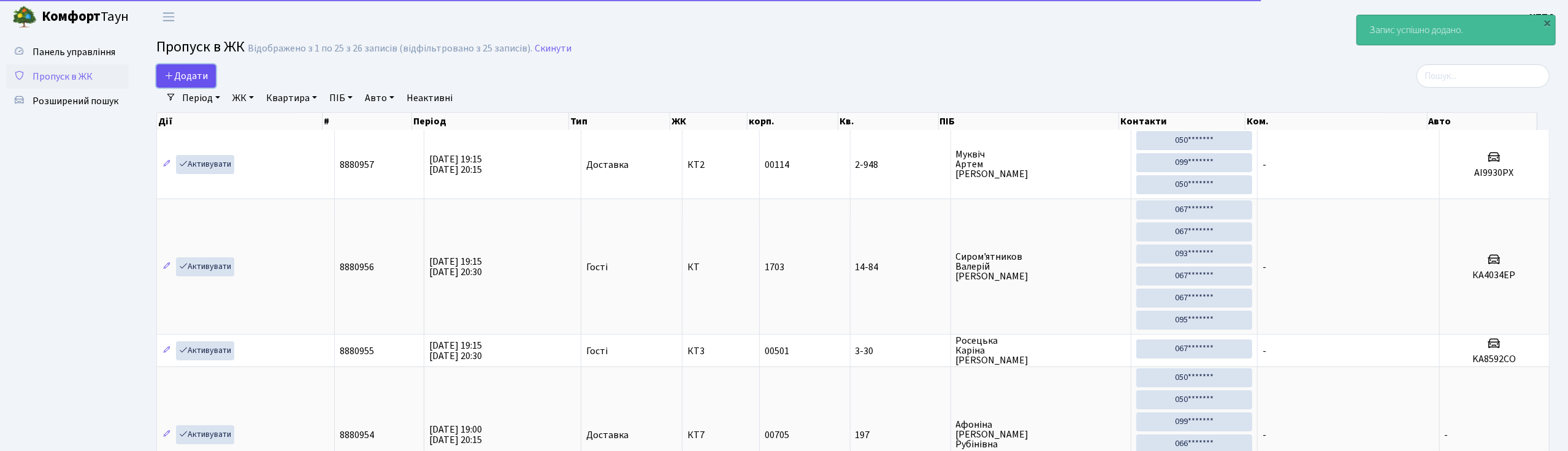
click at [187, 82] on span "Додати" at bounding box center [186, 76] width 43 height 14
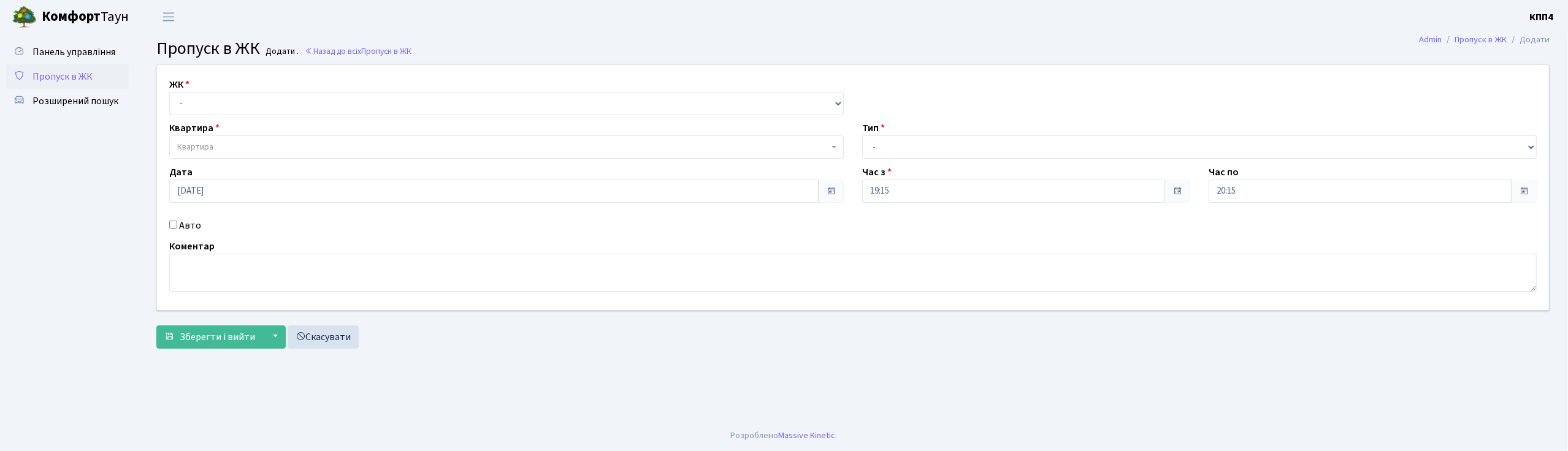
click at [171, 223] on input "Авто" at bounding box center [173, 224] width 8 height 8
checkbox input "true"
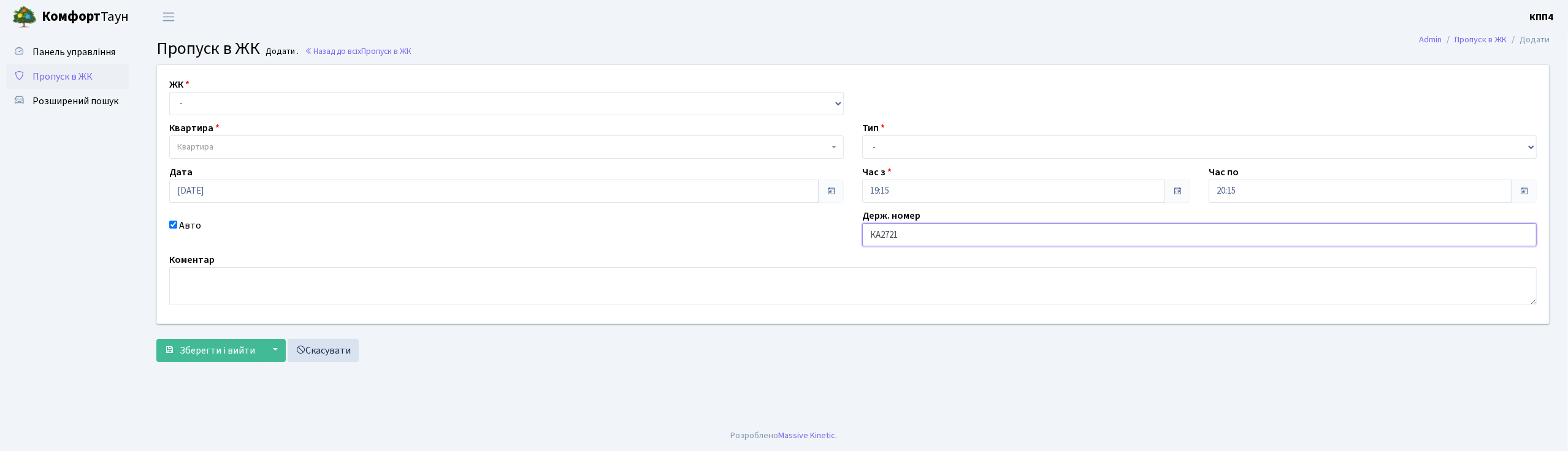
type input "КА2721НВ"
click at [231, 106] on select "- КТ, вул. Регенераторна, 4 КТ2, просп. Соборності, 17 КТ3, вул. Березнева, 16 …" at bounding box center [506, 103] width 674 height 23
select select "295"
click at [169, 92] on select "- КТ, вул. Регенераторна, 4 КТ2, просп. Соборності, 17 КТ3, вул. Березнева, 16 …" at bounding box center [506, 103] width 674 height 23
select select
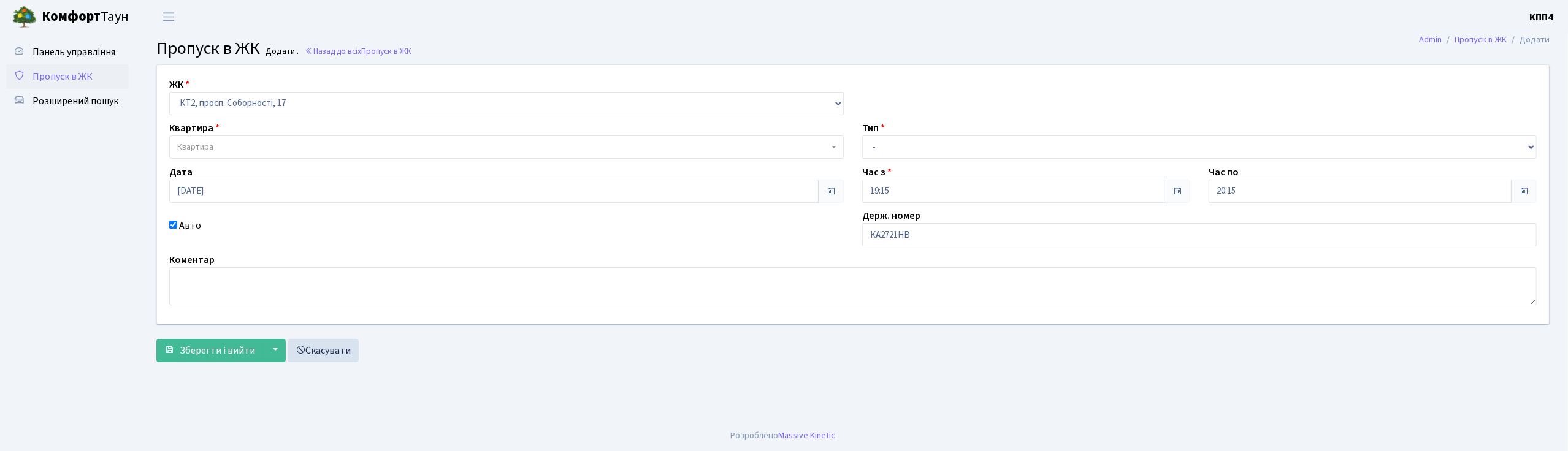
click at [245, 152] on span "Квартира" at bounding box center [503, 147] width 651 height 12
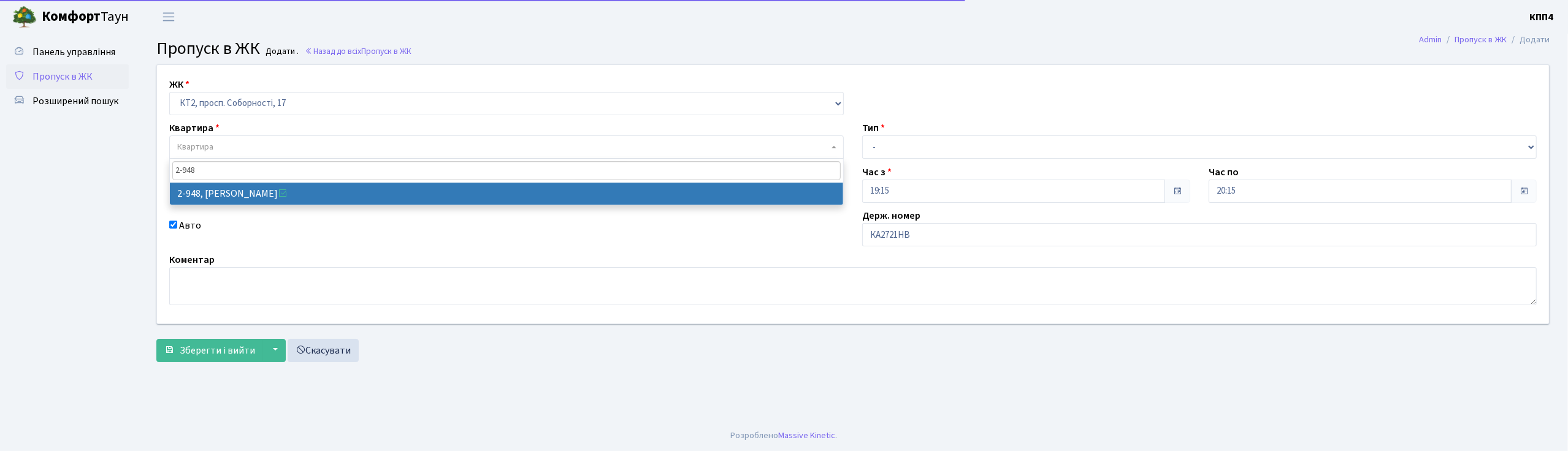
type input "2-948"
select select "15996"
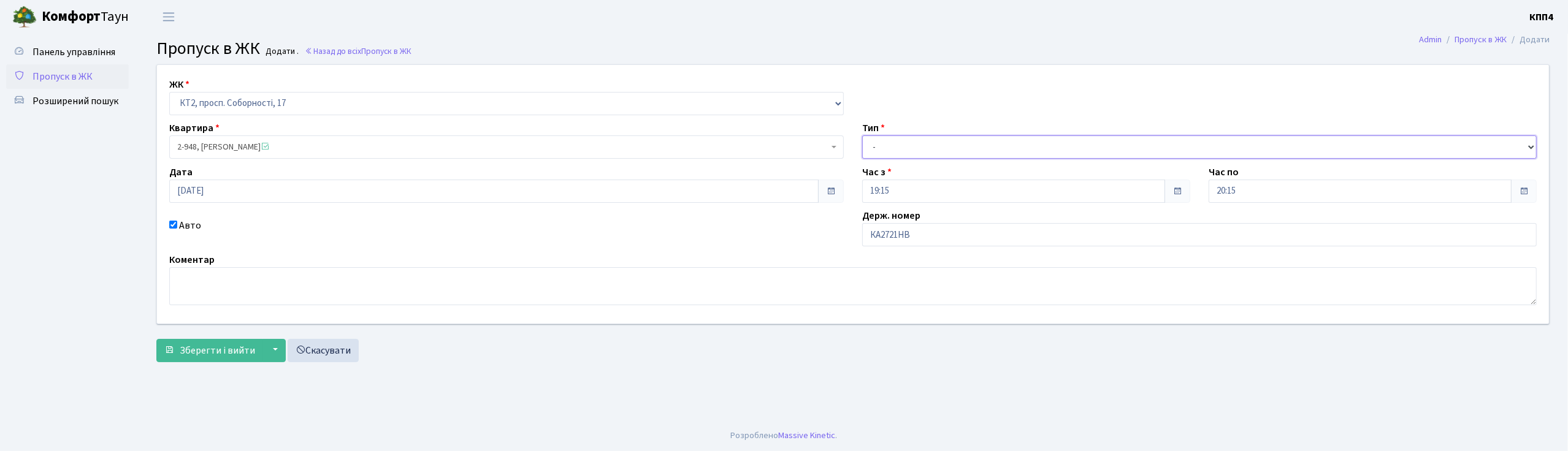
click at [897, 136] on select "- Доставка Таксі Гості Сервіс" at bounding box center [1199, 147] width 674 height 23
select select "3"
click at [863, 136] on select "- Доставка Таксі Гості Сервіс" at bounding box center [1199, 147] width 674 height 23
click at [206, 343] on span "Зберегти і вийти" at bounding box center [217, 350] width 75 height 14
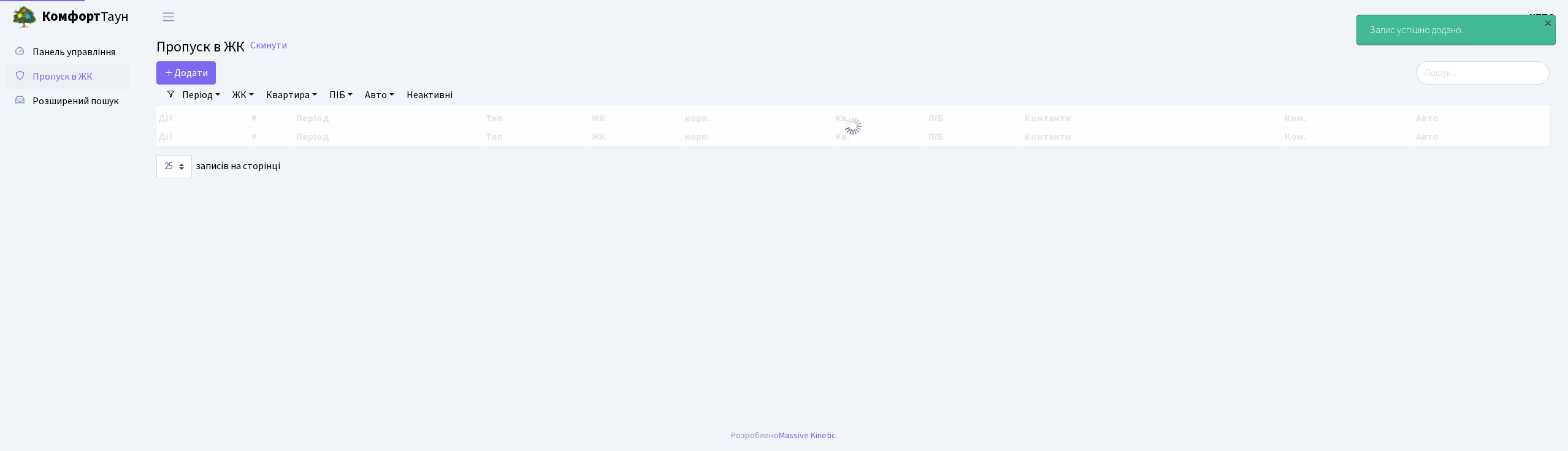
select select "25"
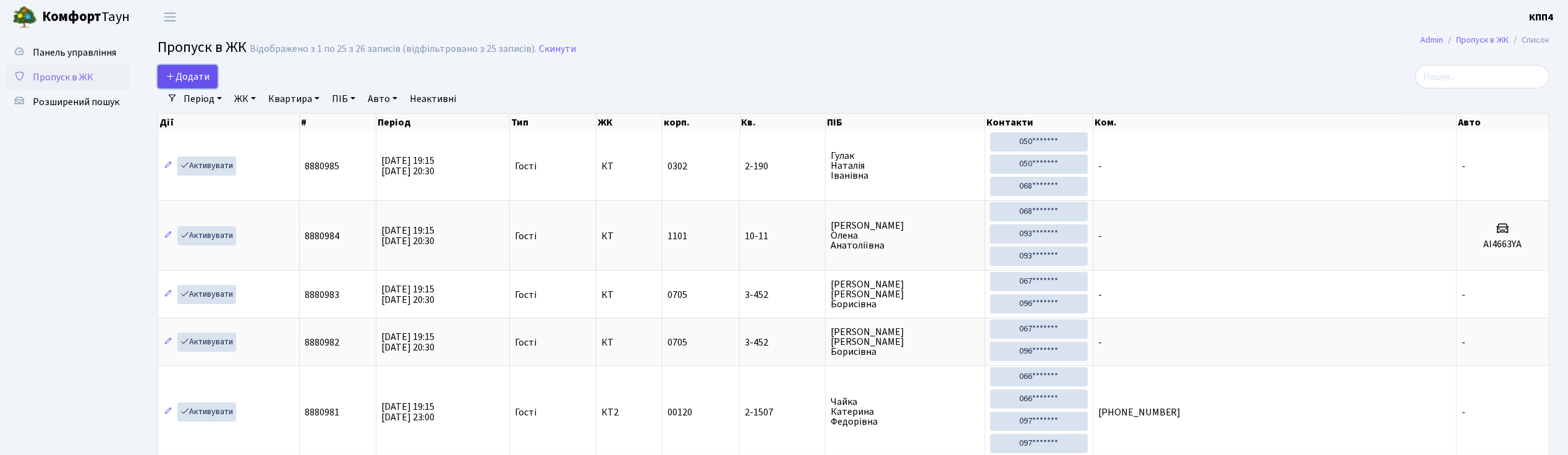
click at [200, 73] on span "Додати" at bounding box center [187, 76] width 44 height 14
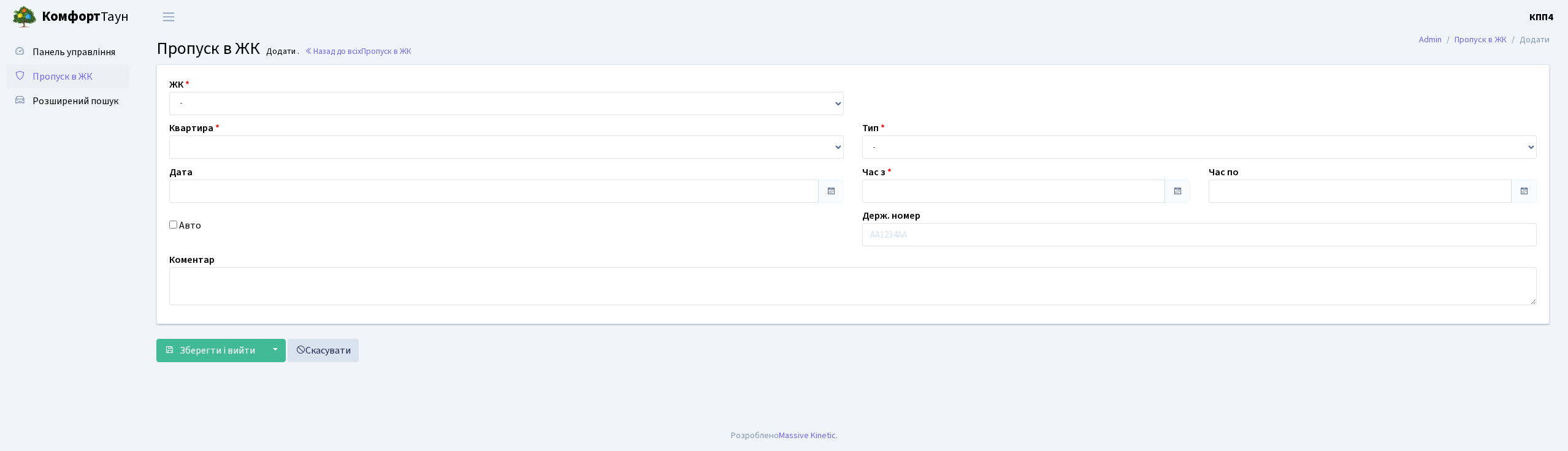
type input "[DATE]"
type input "19:15"
type input "20:15"
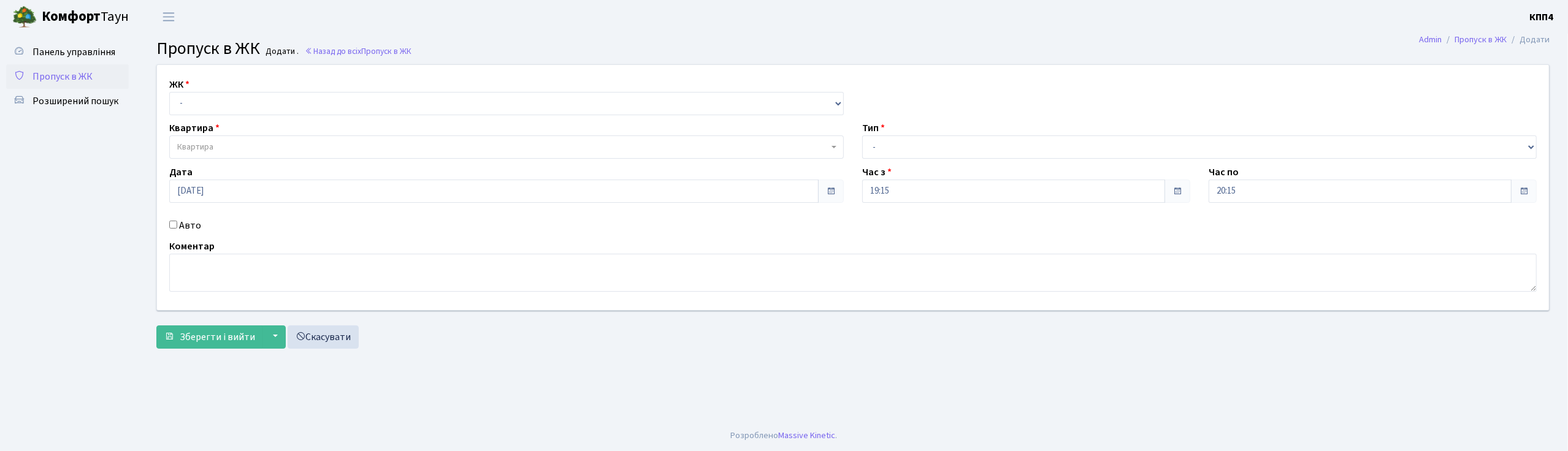
click at [172, 223] on input "Авто" at bounding box center [173, 224] width 8 height 8
checkbox input "true"
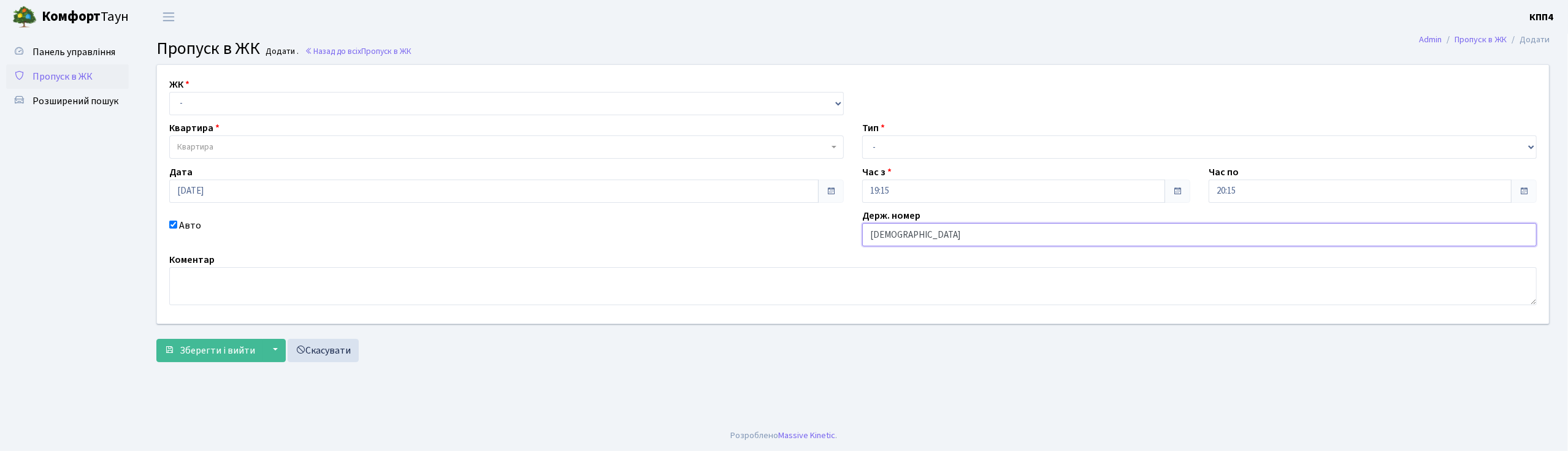
type input "КА9710МН"
click at [216, 104] on select "- КТ, вул. Регенераторна, 4 КТ2, просп. [STREET_ADDRESS] [STREET_ADDRESS] [PERS…" at bounding box center [506, 103] width 674 height 23
select select "295"
click at [169, 92] on select "- КТ, вул. Регенераторна, 4 КТ2, просп. [STREET_ADDRESS] [STREET_ADDRESS] [PERS…" at bounding box center [506, 103] width 674 height 23
select select
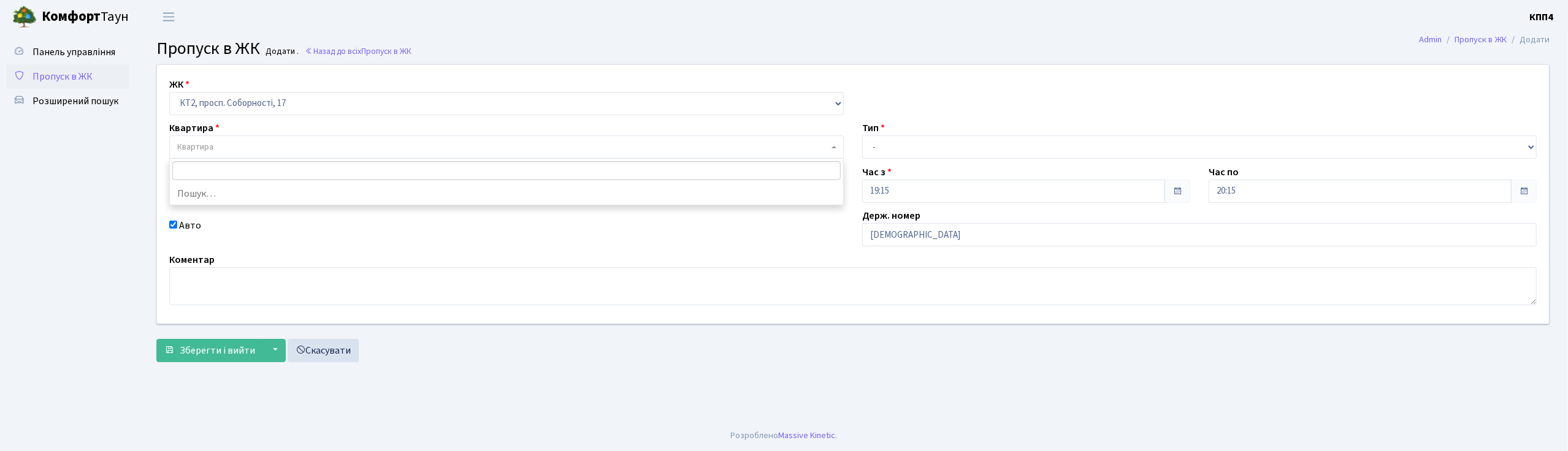
click at [219, 155] on span "Квартира" at bounding box center [506, 147] width 674 height 23
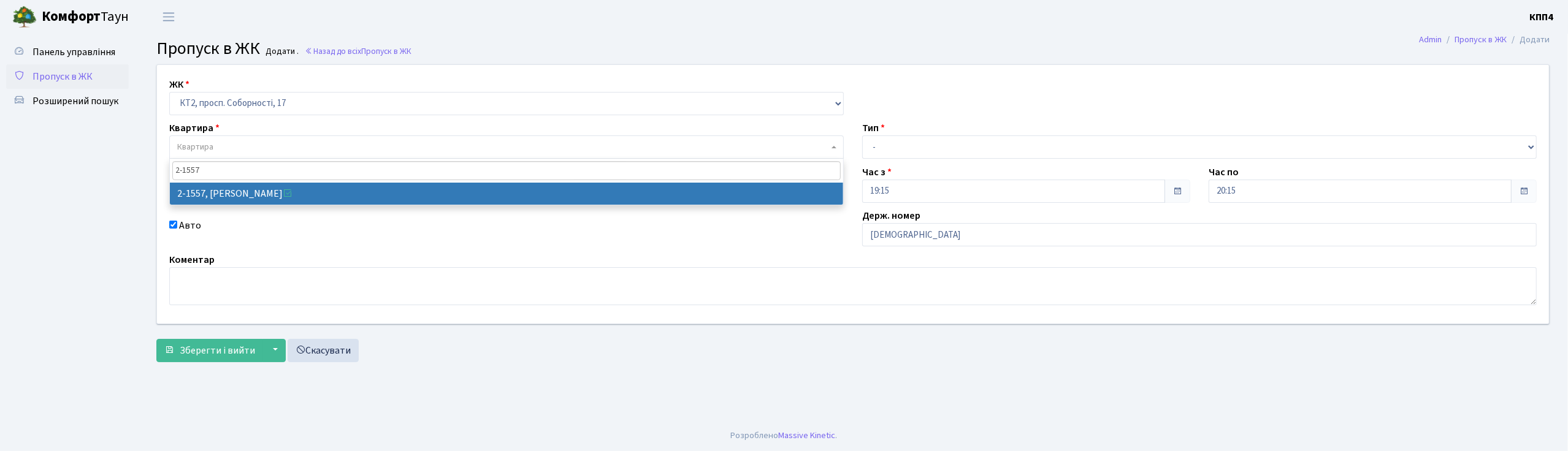
type input "2-1557"
select select "13172"
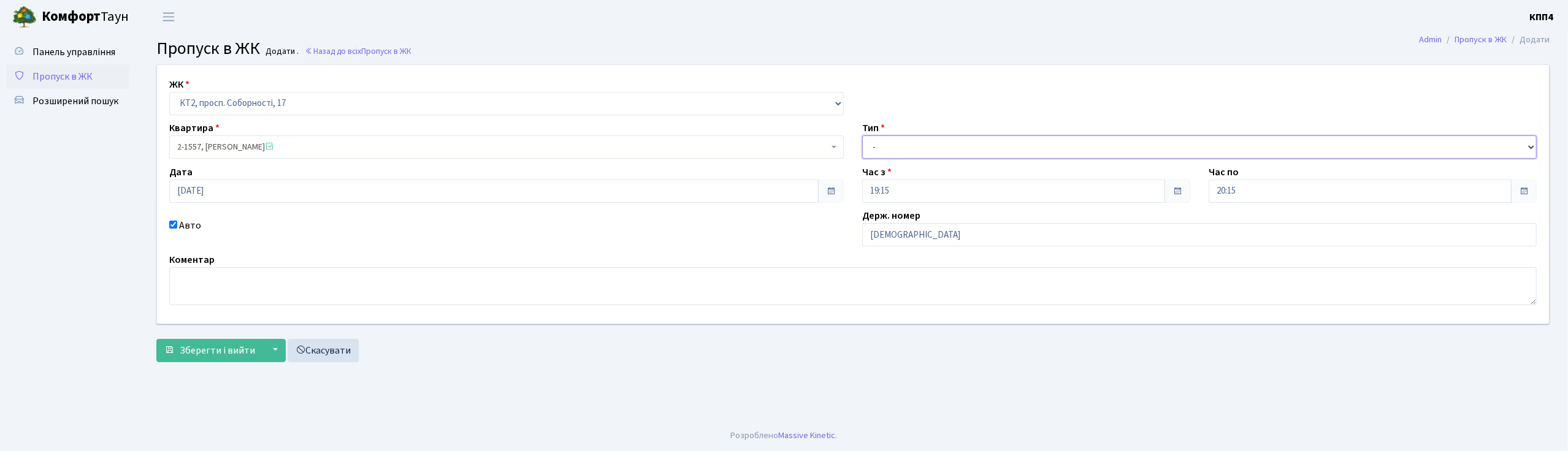
click at [905, 149] on select "- Доставка Таксі Гості Сервіс" at bounding box center [1199, 147] width 674 height 23
select select "2"
click at [863, 136] on select "- Доставка Таксі Гості Сервіс" at bounding box center [1199, 147] width 674 height 23
click at [205, 355] on span "Зберегти і вийти" at bounding box center [217, 350] width 75 height 14
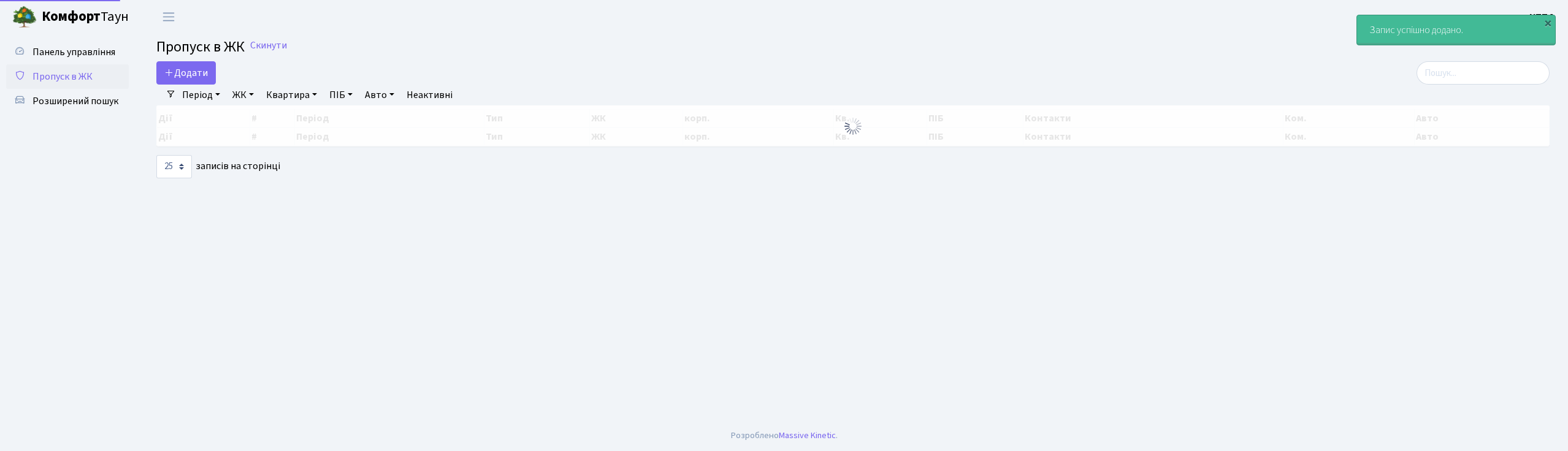
select select "25"
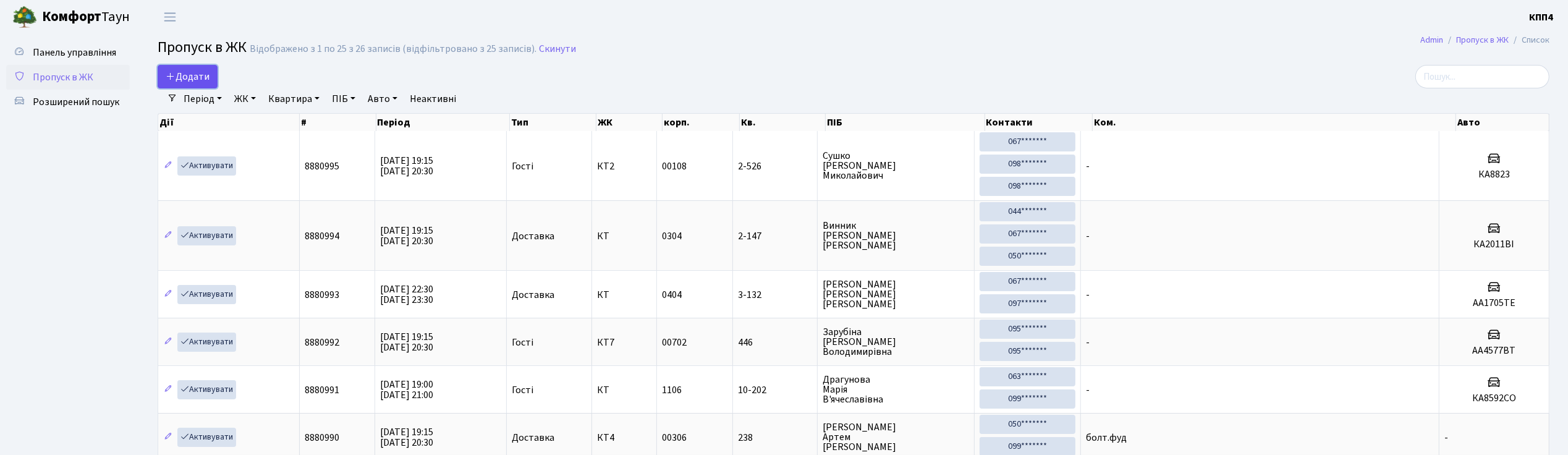
click at [196, 80] on span "Додати" at bounding box center [187, 76] width 44 height 14
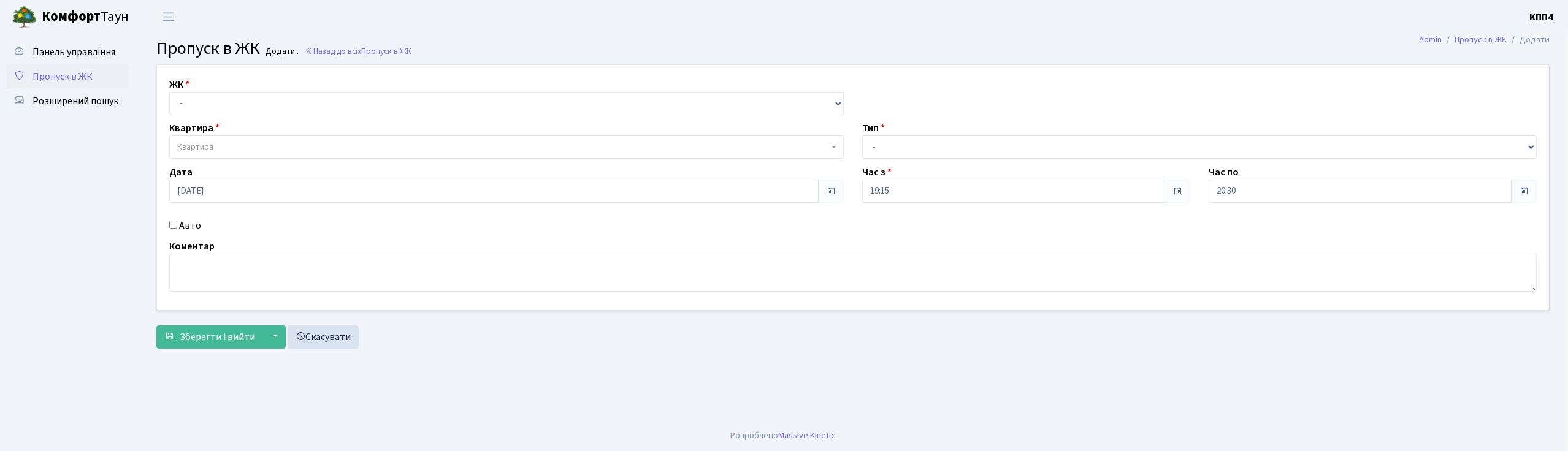
click at [171, 223] on input "Авто" at bounding box center [173, 224] width 8 height 8
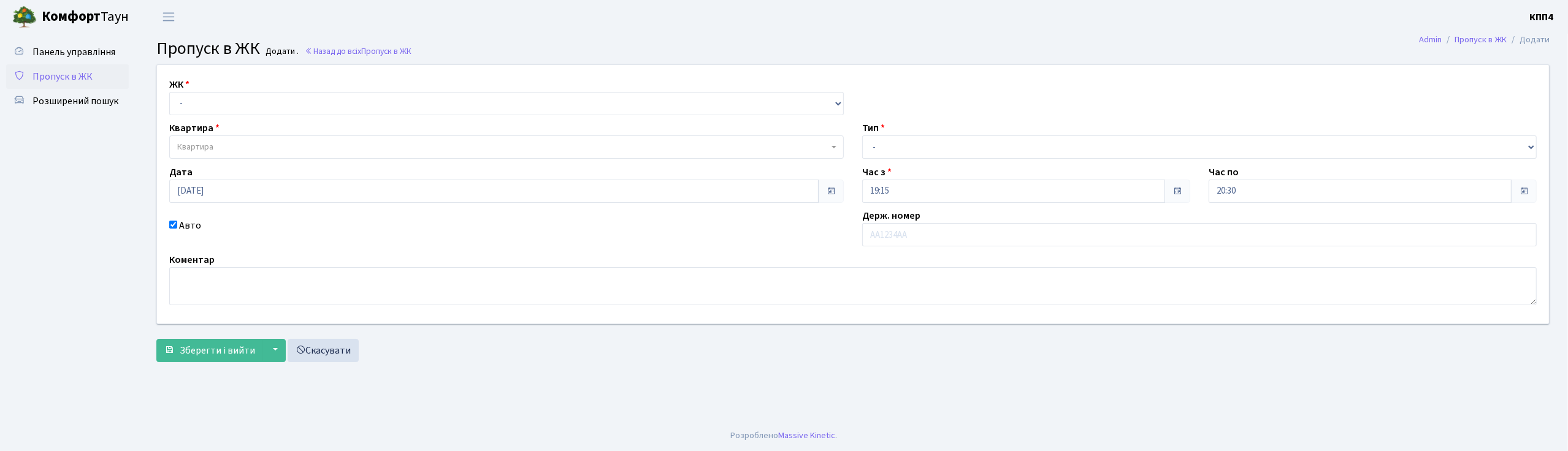
click at [171, 223] on input "Авто" at bounding box center [173, 224] width 8 height 8
checkbox input "false"
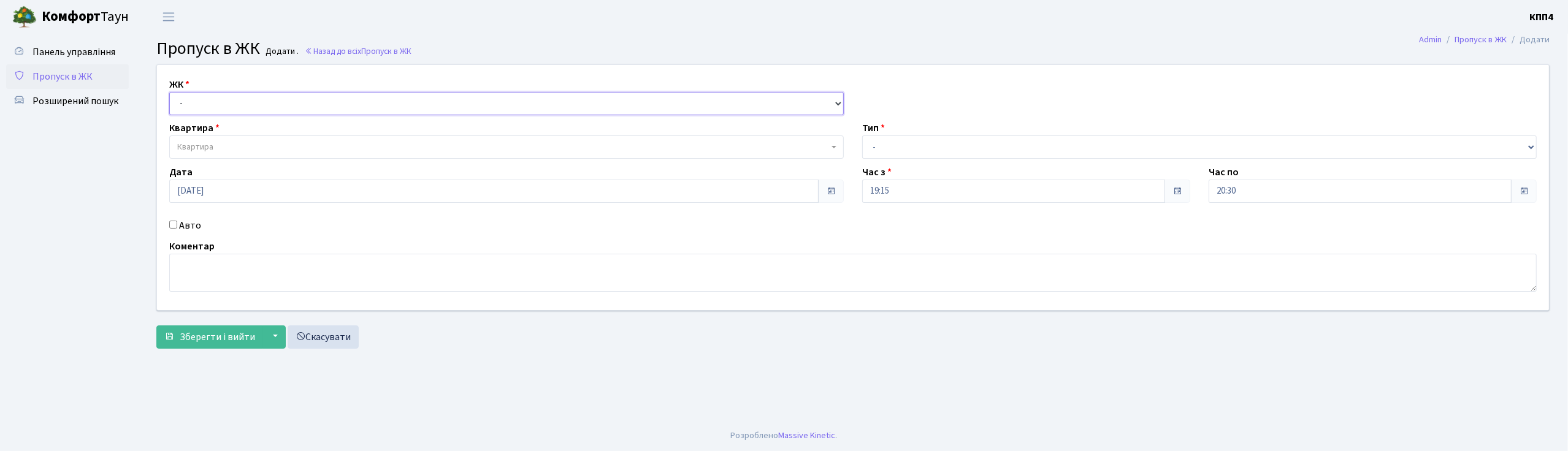
click at [201, 98] on select "- КТ, вул. Регенераторна, 4 КТ2, просп. [STREET_ADDRESS] [STREET_ADDRESS] [PERS…" at bounding box center [506, 103] width 674 height 23
select select "295"
click at [169, 92] on select "- КТ, вул. Регенераторна, 4 КТ2, просп. [STREET_ADDRESS] [STREET_ADDRESS] [PERS…" at bounding box center [506, 103] width 674 height 23
select select
click at [199, 150] on span "Квартира" at bounding box center [196, 147] width 36 height 12
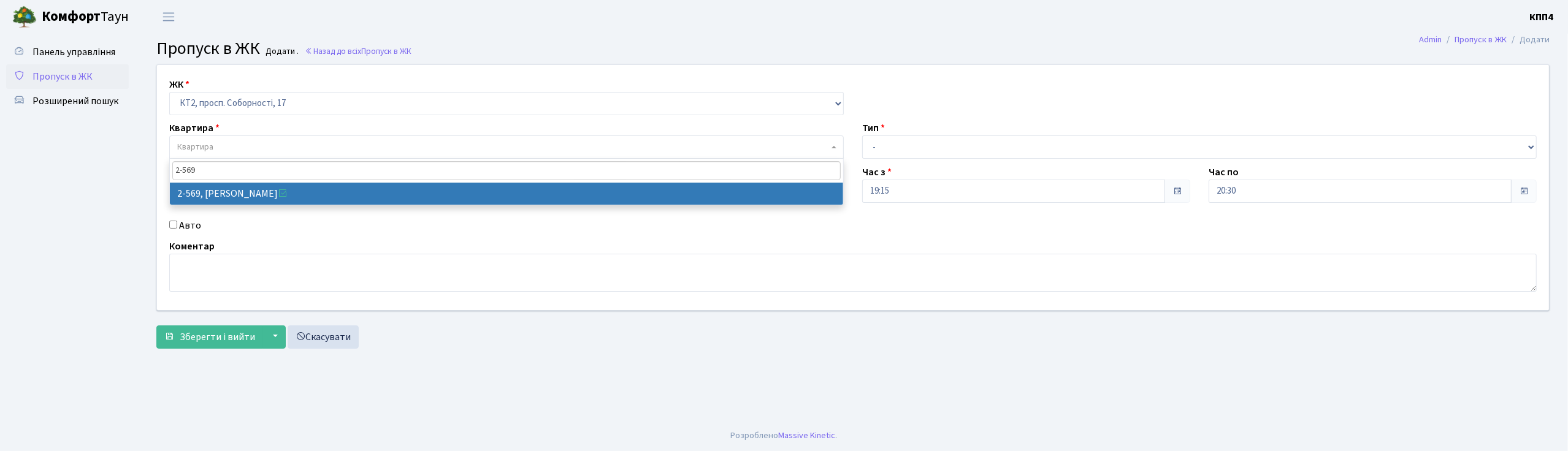
type input "2-569"
select select "15619"
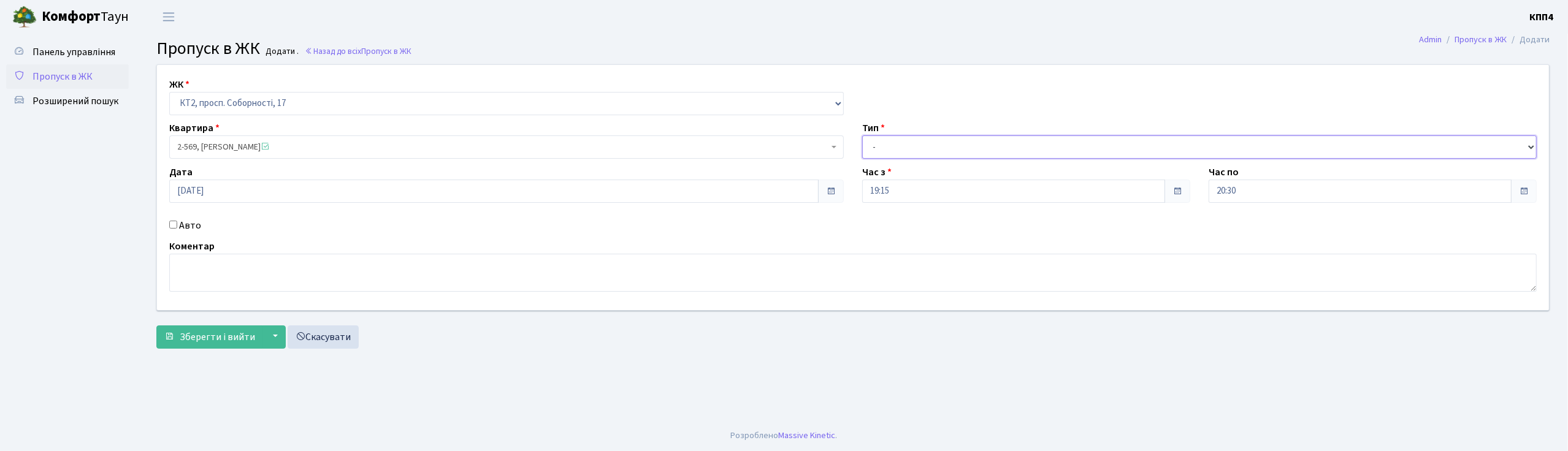
click at [888, 147] on select "- Доставка Таксі Гості Сервіс" at bounding box center [1199, 147] width 674 height 23
select select "1"
click at [863, 136] on select "- Доставка Таксі Гості Сервіс" at bounding box center [1199, 147] width 674 height 23
click at [207, 339] on span "Зберегти і вийти" at bounding box center [217, 337] width 75 height 14
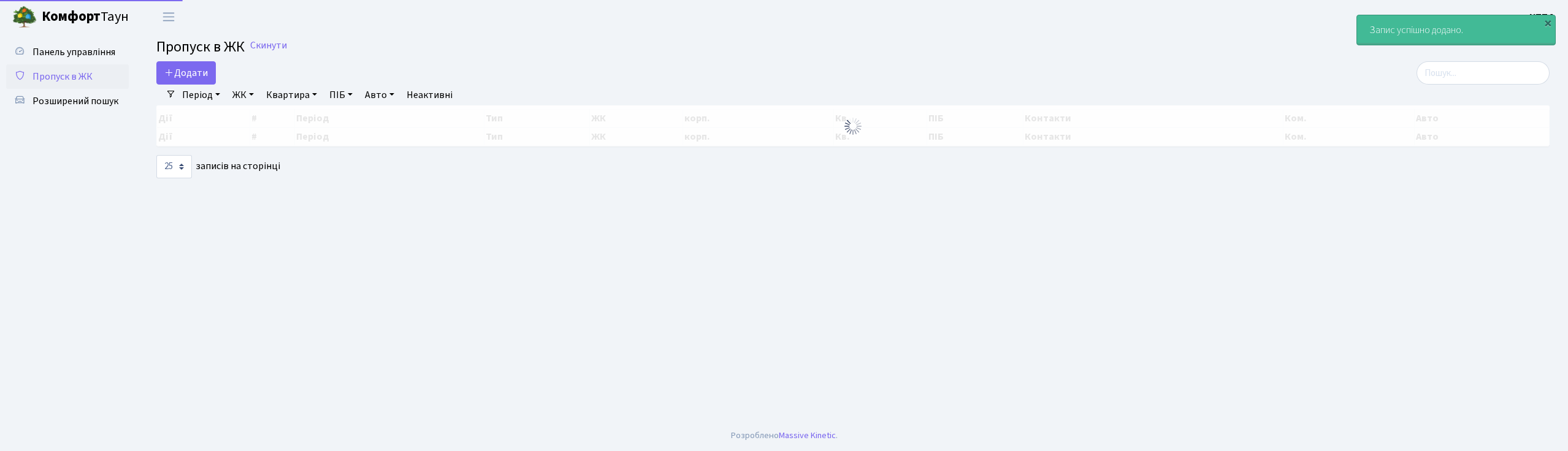
select select "25"
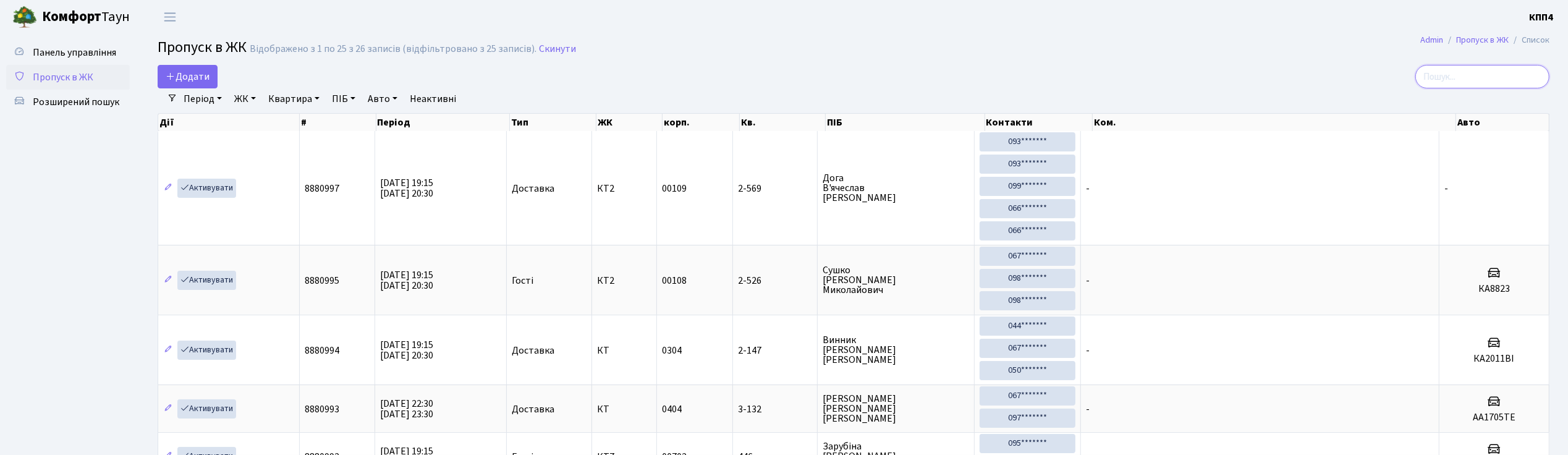
click at [1447, 82] on input "search" at bounding box center [1482, 76] width 134 height 24
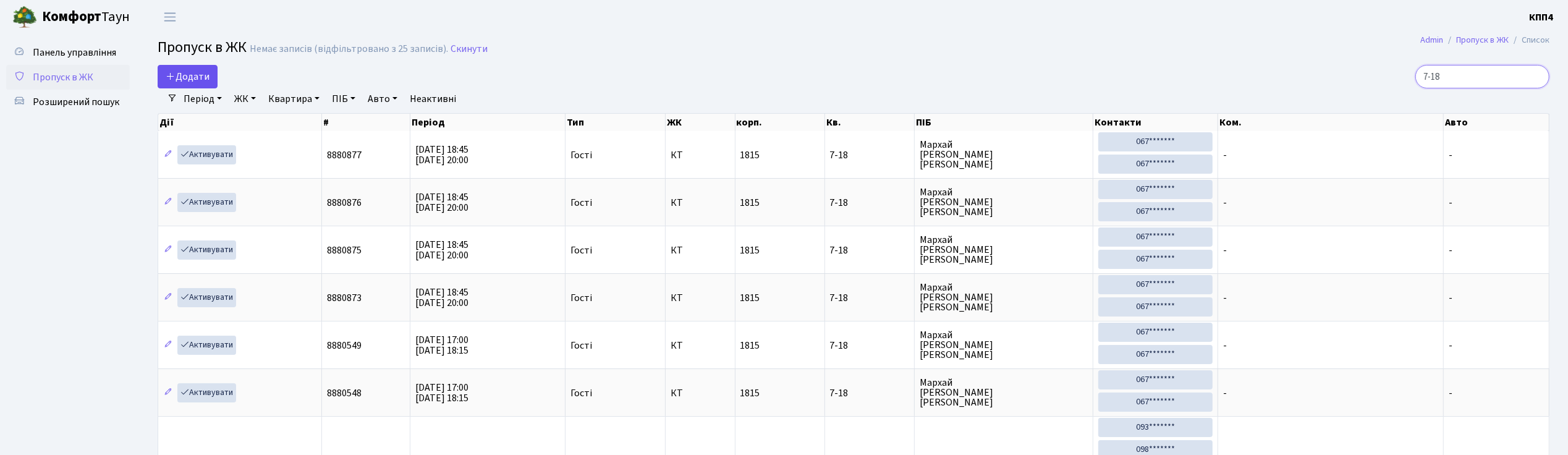
type input "7-18"
click at [193, 83] on span "Додати" at bounding box center [187, 76] width 44 height 14
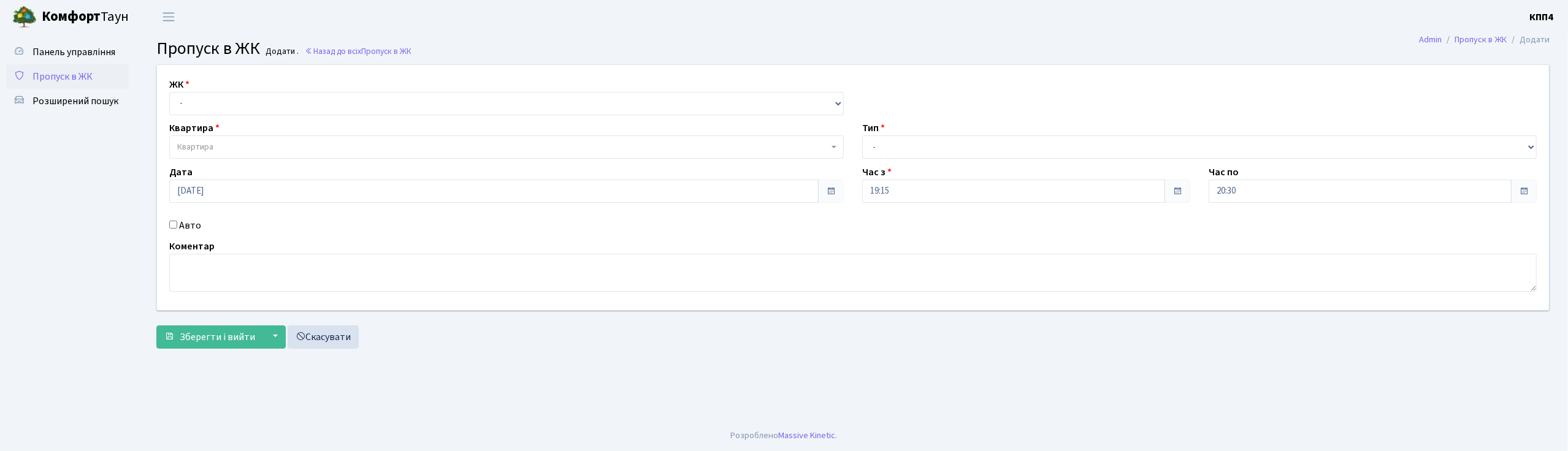
click at [172, 224] on input "Авто" at bounding box center [173, 224] width 8 height 8
checkbox input "true"
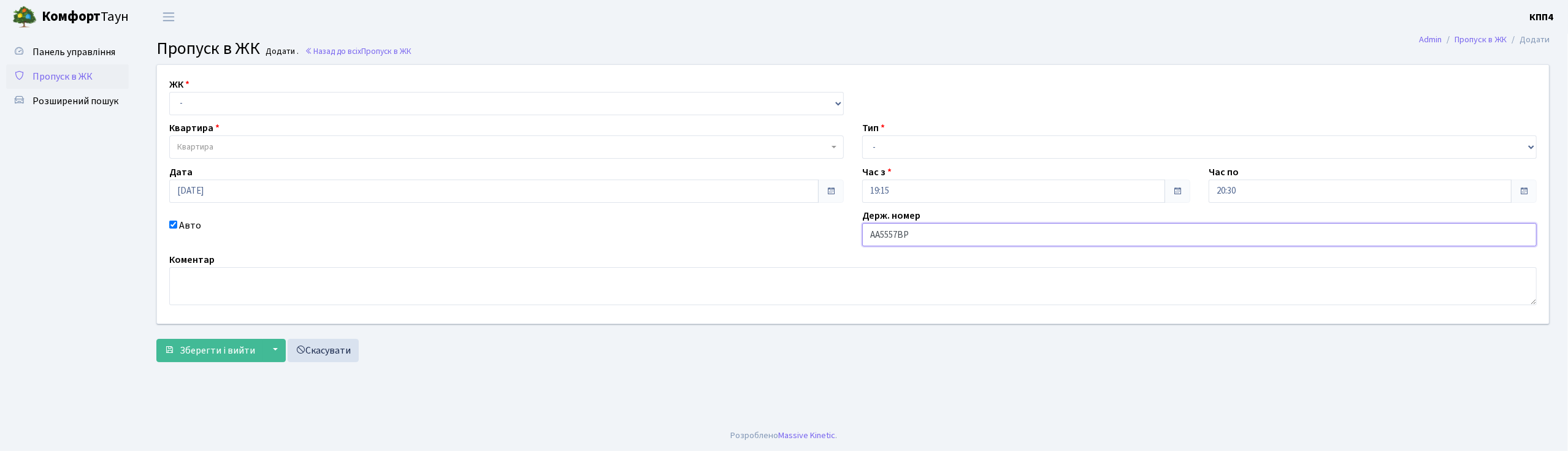
type input "АА5557ВР"
click at [217, 92] on select "- КТ, вул. Регенераторна, 4 КТ2, просп. [STREET_ADDRESS] [STREET_ADDRESS] [PERS…" at bounding box center [506, 103] width 674 height 23
select select "271"
click at [169, 92] on select "- КТ, вул. Регенераторна, 4 КТ2, просп. [STREET_ADDRESS] [STREET_ADDRESS] [PERS…" at bounding box center [506, 103] width 674 height 23
select select
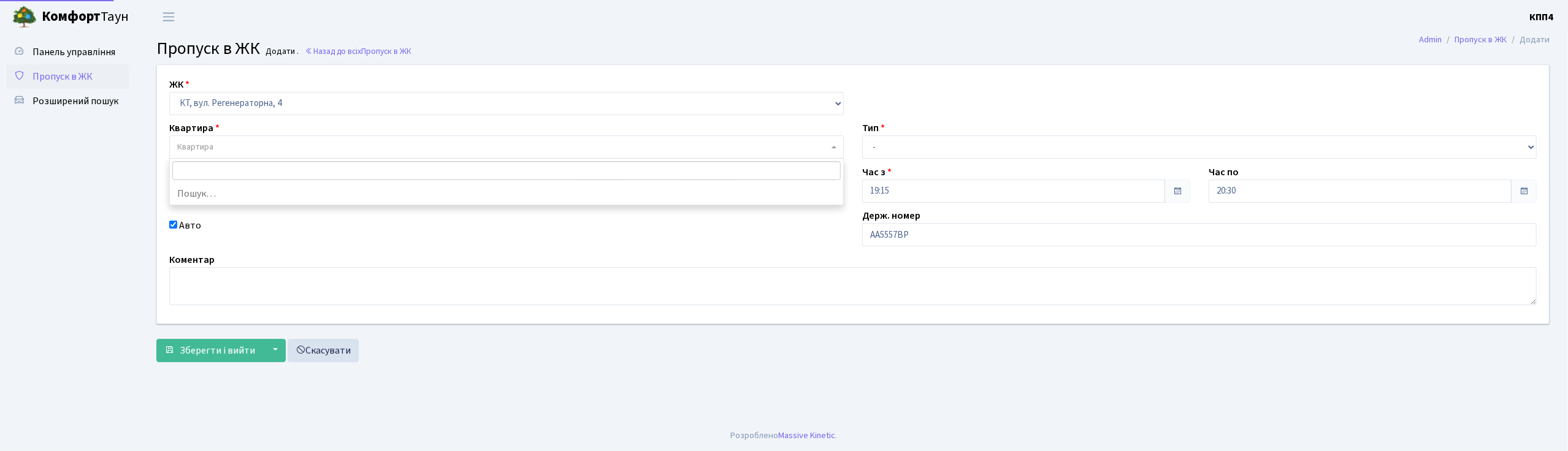
click at [197, 143] on span "Квартира" at bounding box center [196, 147] width 36 height 12
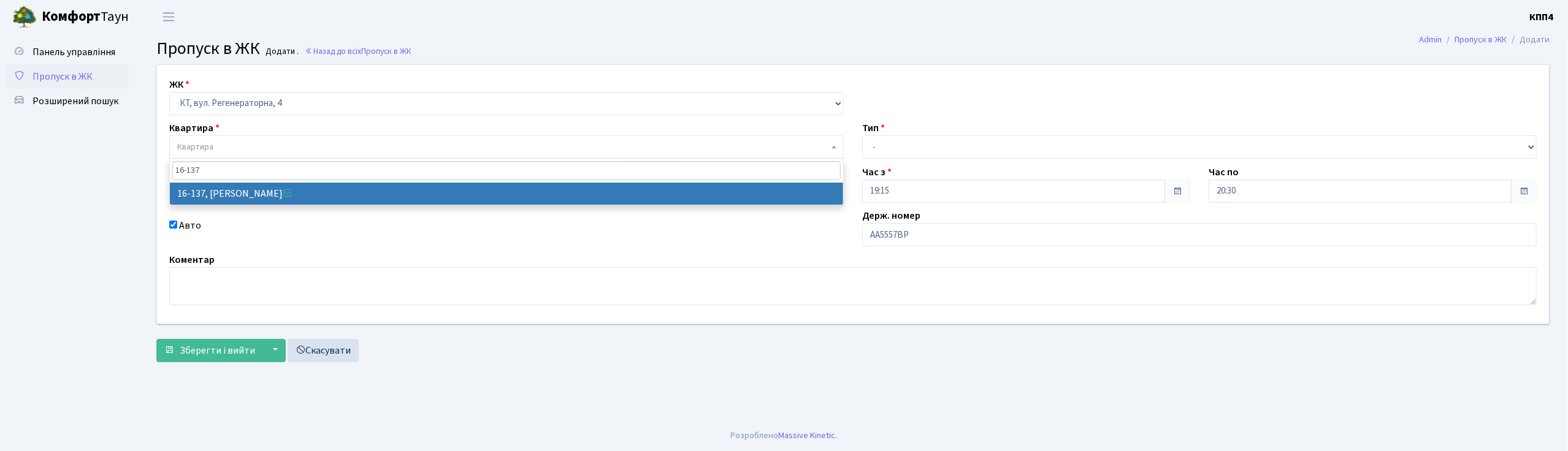
type input "16-137"
drag, startPoint x: 206, startPoint y: 196, endPoint x: 366, endPoint y: 187, distance: 160.3
select select "8698"
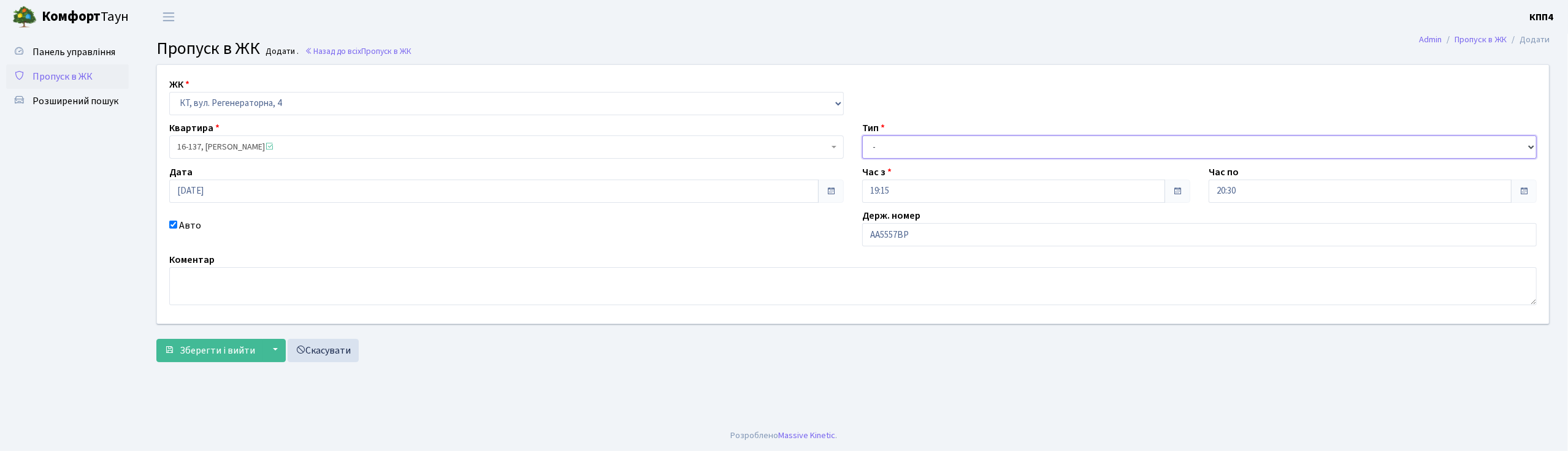
click at [913, 153] on select "- Доставка Таксі Гості Сервіс" at bounding box center [1199, 147] width 674 height 23
select select "3"
click at [863, 136] on select "- Доставка Таксі Гості Сервіс" at bounding box center [1199, 147] width 674 height 23
click at [196, 351] on span "Зберегти і вийти" at bounding box center [217, 350] width 75 height 14
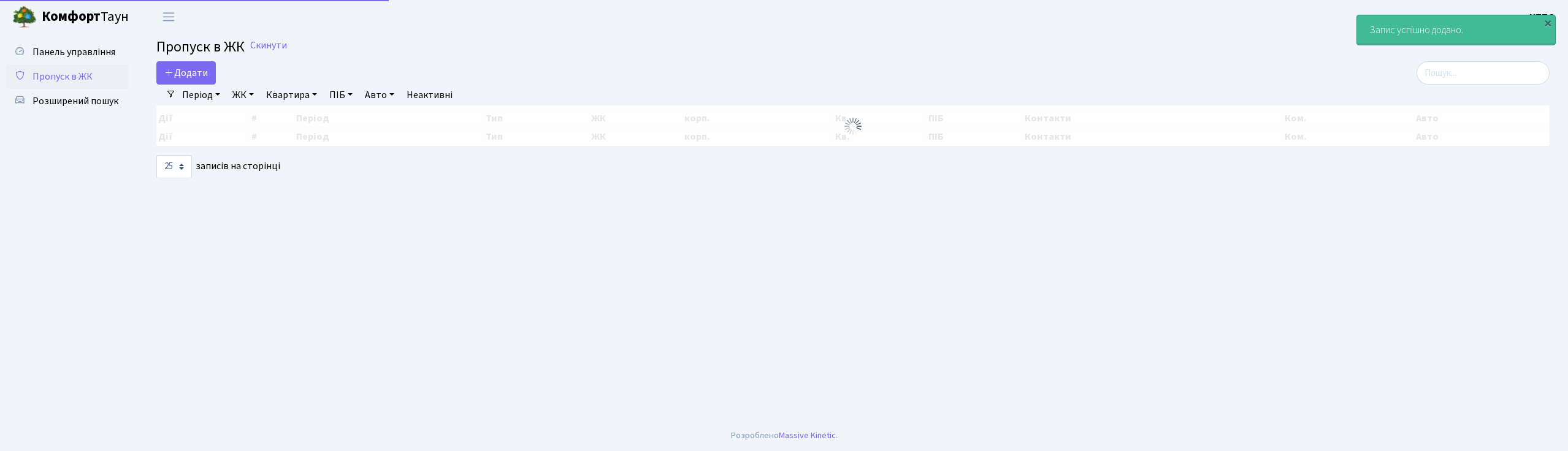
select select "25"
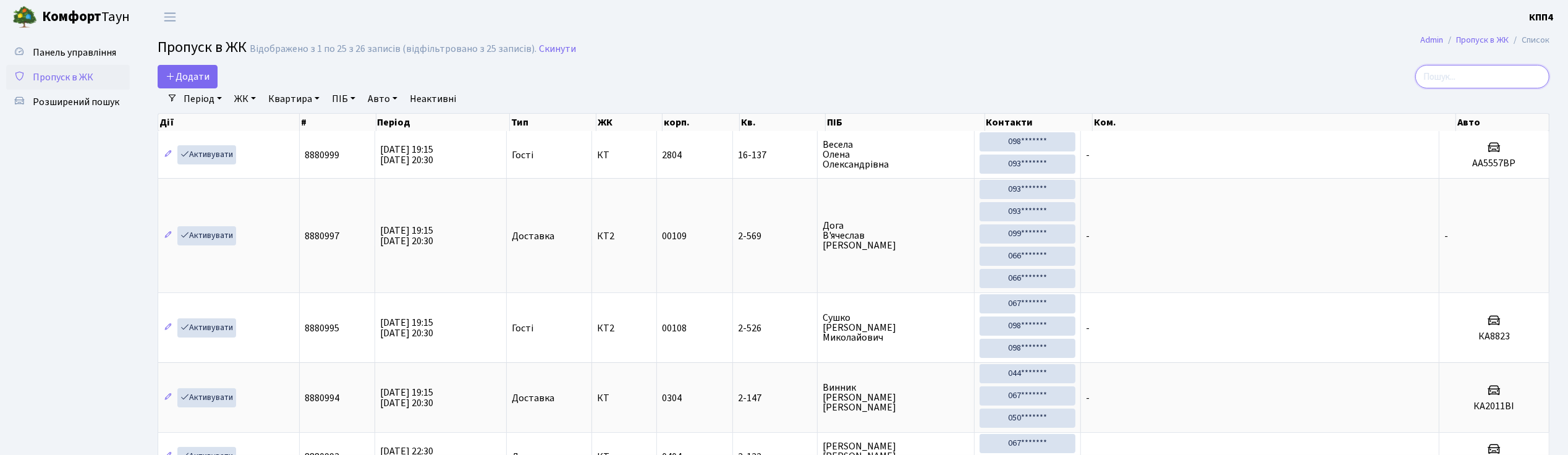
click at [1467, 76] on input "search" at bounding box center [1482, 76] width 134 height 24
